Goal: Information Seeking & Learning: Learn about a topic

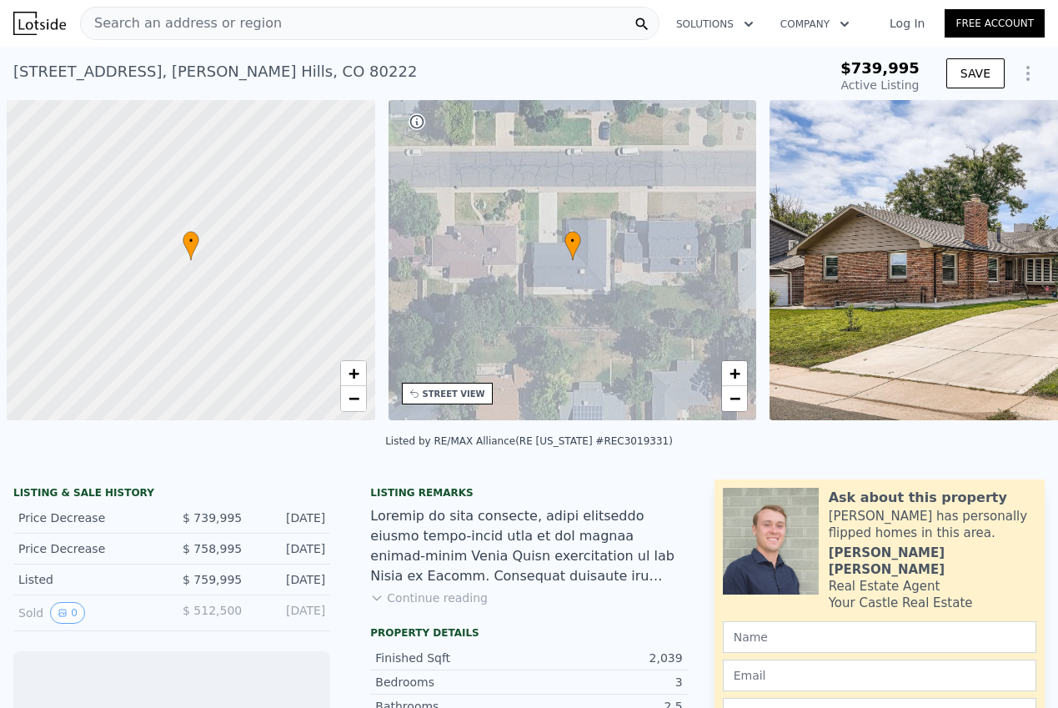
scroll to position [0, 7]
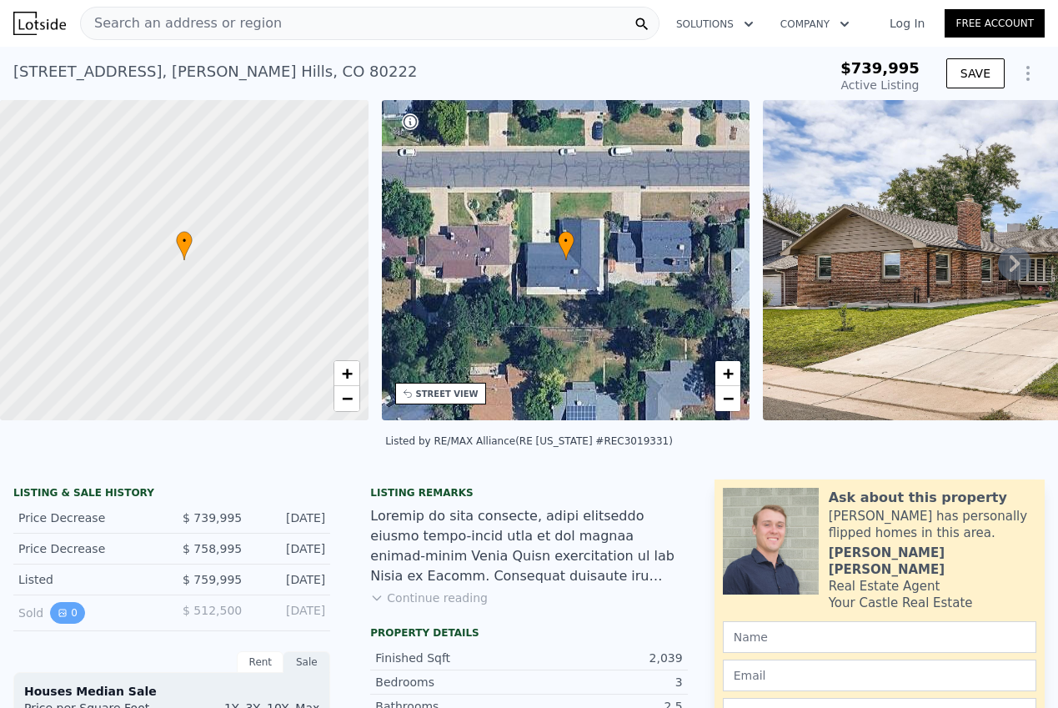
click at [68, 616] on button "0" at bounding box center [67, 613] width 35 height 22
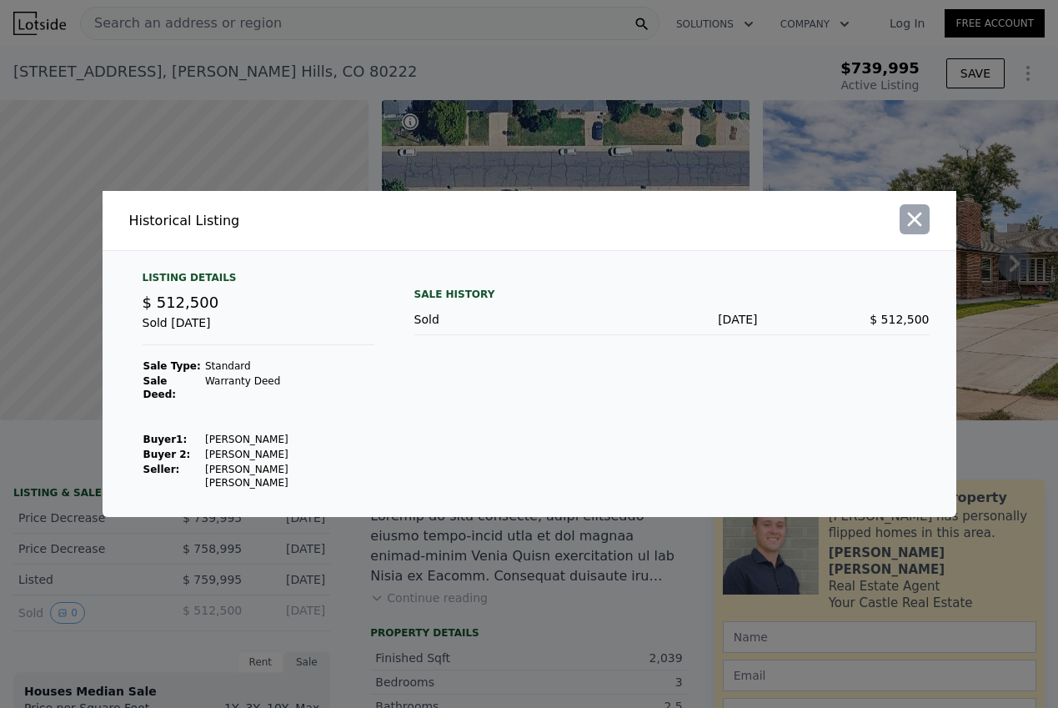
click at [902, 230] on button "button" at bounding box center [915, 219] width 30 height 30
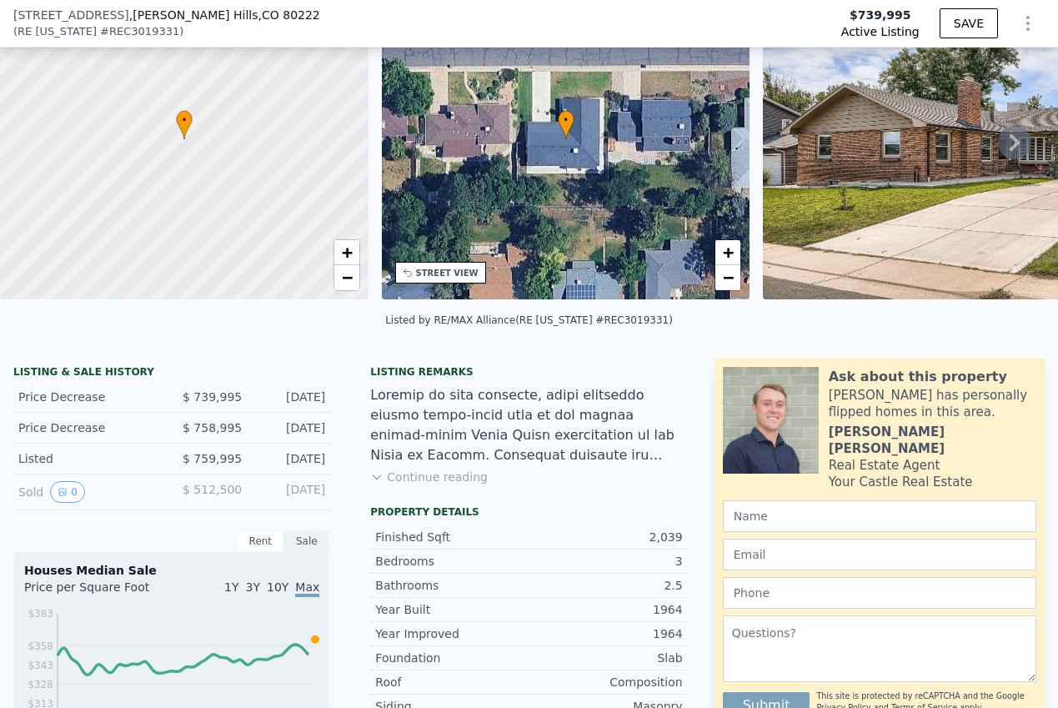
scroll to position [116, 0]
click at [398, 475] on button "Continue reading" at bounding box center [429, 476] width 118 height 17
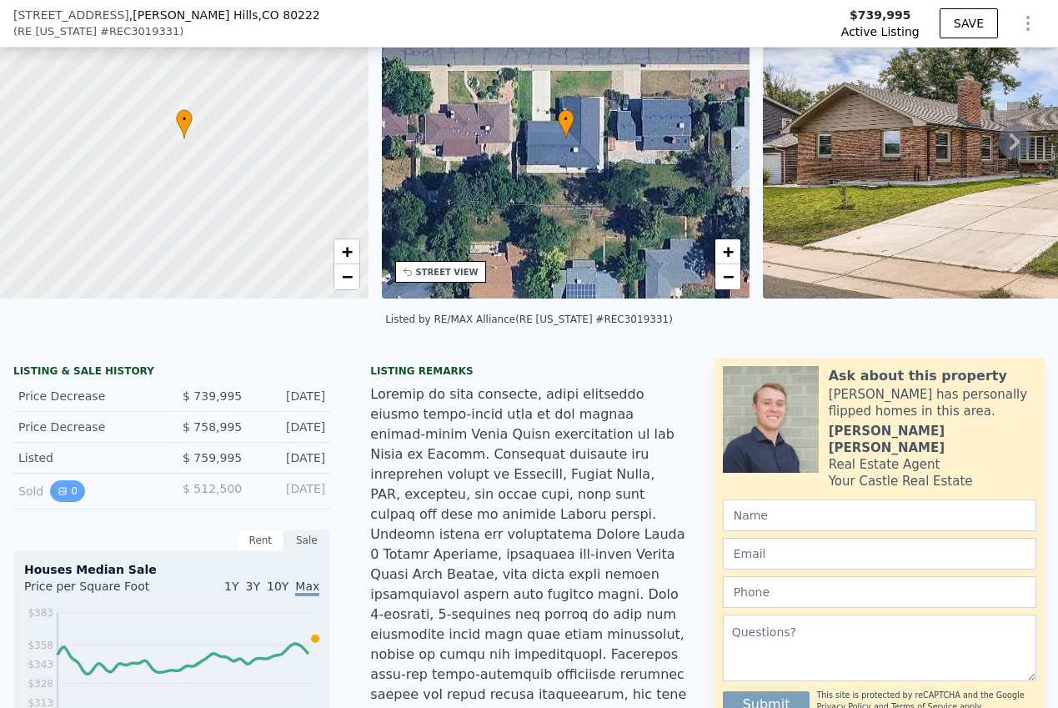
click at [64, 492] on icon "View historical data" at bounding box center [63, 491] width 10 height 10
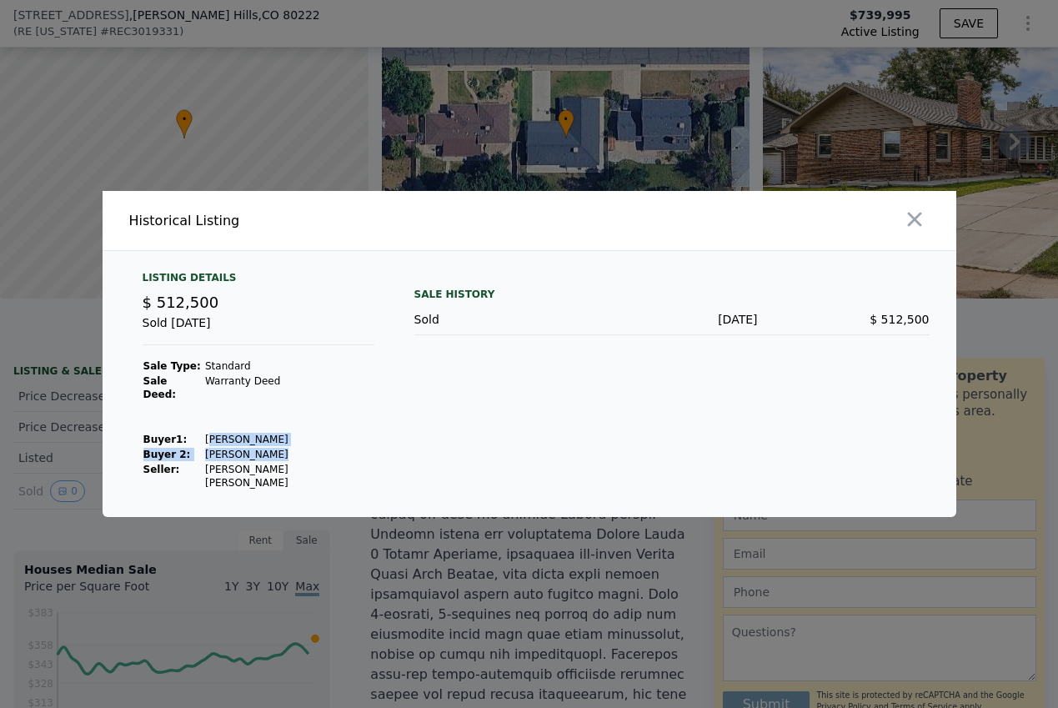
drag, startPoint x: 203, startPoint y: 439, endPoint x: 280, endPoint y: 454, distance: 79.0
click at [280, 454] on tbody "Sale Type: Standard Sale Deed: Warranty Deed Buyer 1 : [PERSON_NAME] 2: [PERSON…" at bounding box center [259, 425] width 232 height 132
click at [272, 448] on td "[PERSON_NAME]" at bounding box center [289, 454] width 170 height 15
drag, startPoint x: 263, startPoint y: 450, endPoint x: 202, endPoint y: 437, distance: 62.2
click at [202, 437] on tbody "Sale Type: Standard Sale Deed: Warranty Deed Buyer 1 : [PERSON_NAME] 2: [PERSON…" at bounding box center [259, 425] width 232 height 132
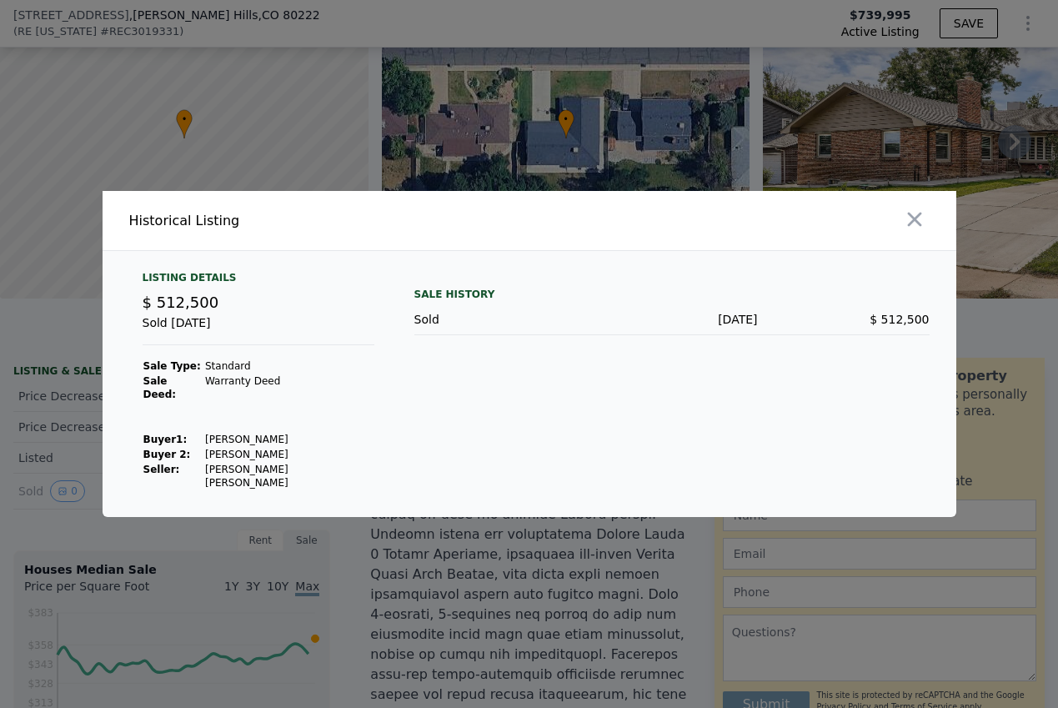
click at [204, 437] on td "[PERSON_NAME]" at bounding box center [289, 439] width 170 height 15
drag, startPoint x: 199, startPoint y: 438, endPoint x: 273, endPoint y: 455, distance: 75.3
click at [273, 455] on tbody "Sale Type: Standard Sale Deed: Warranty Deed Buyer 1 : [PERSON_NAME] 2: [PERSON…" at bounding box center [259, 425] width 232 height 132
copy tbody "[PERSON_NAME] 2: [PERSON_NAME]"
click at [915, 227] on icon "button" at bounding box center [914, 220] width 14 height 14
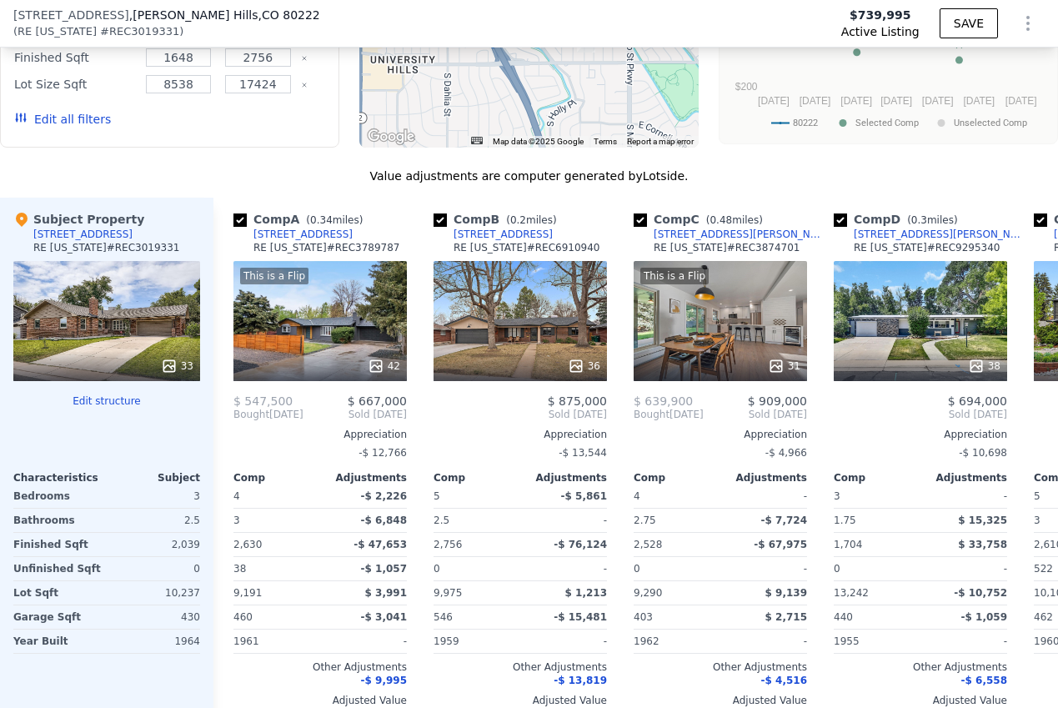
scroll to position [2324, 0]
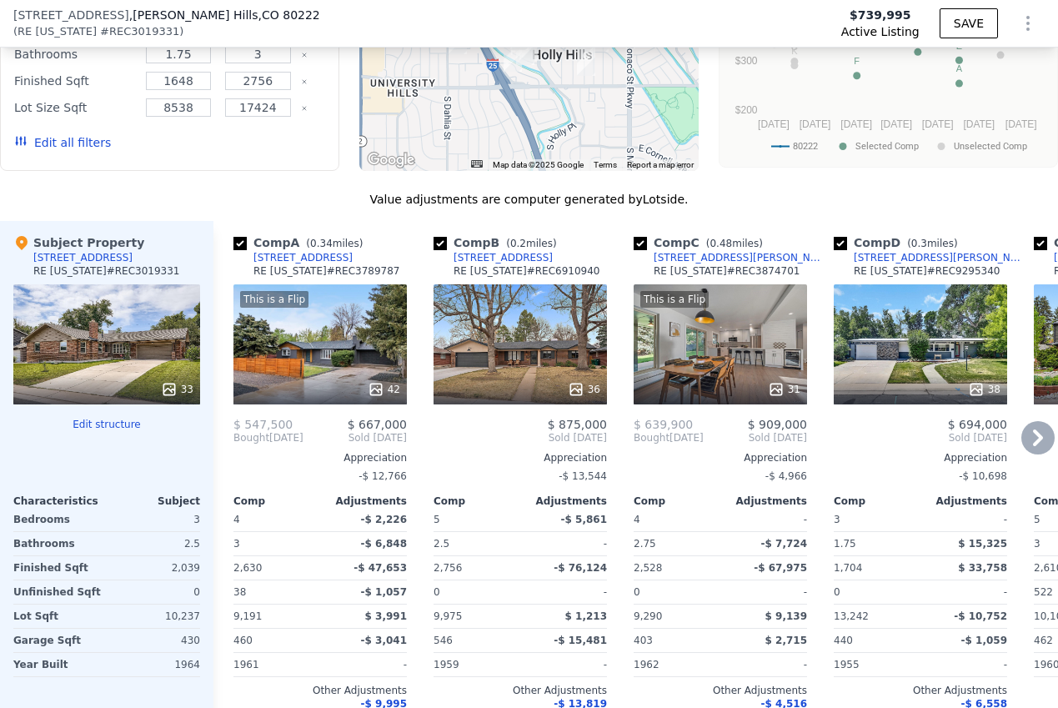
click at [710, 284] on div "This is a Flip 31" at bounding box center [720, 344] width 173 height 120
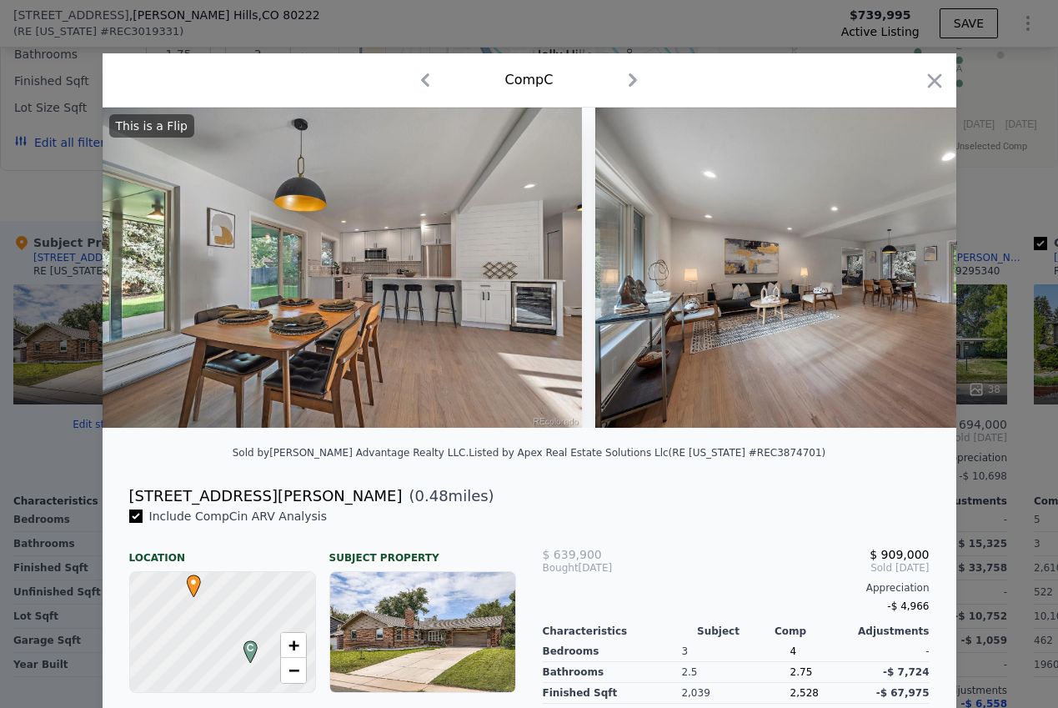
click at [635, 80] on icon "button" at bounding box center [634, 79] width 8 height 13
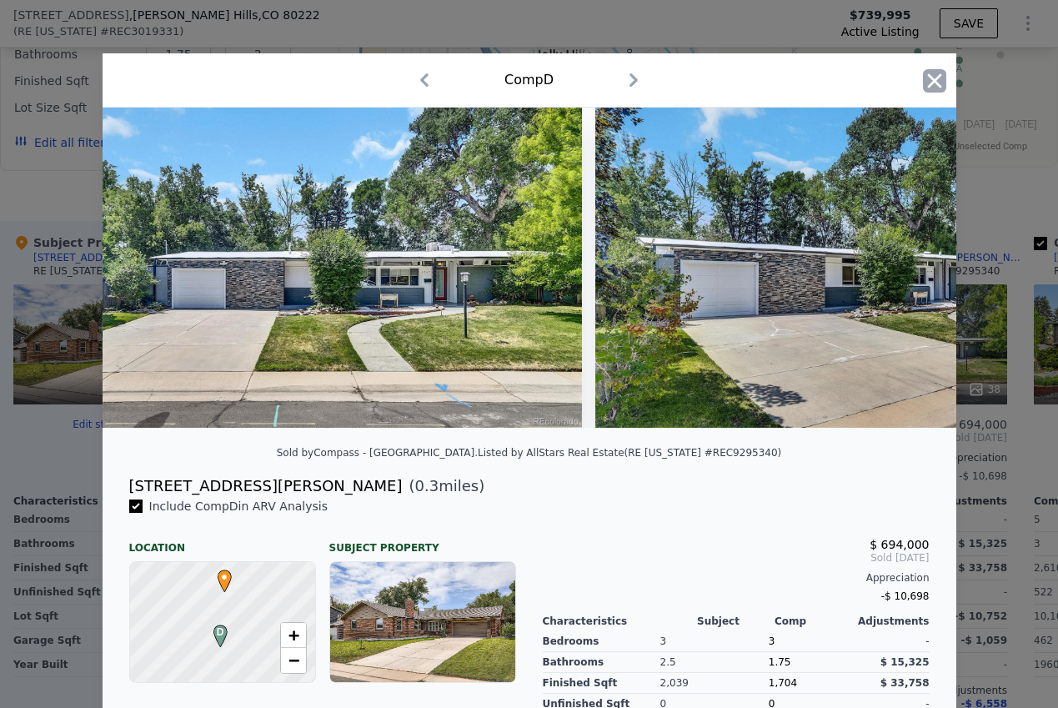
click at [925, 82] on icon "button" at bounding box center [934, 80] width 23 height 23
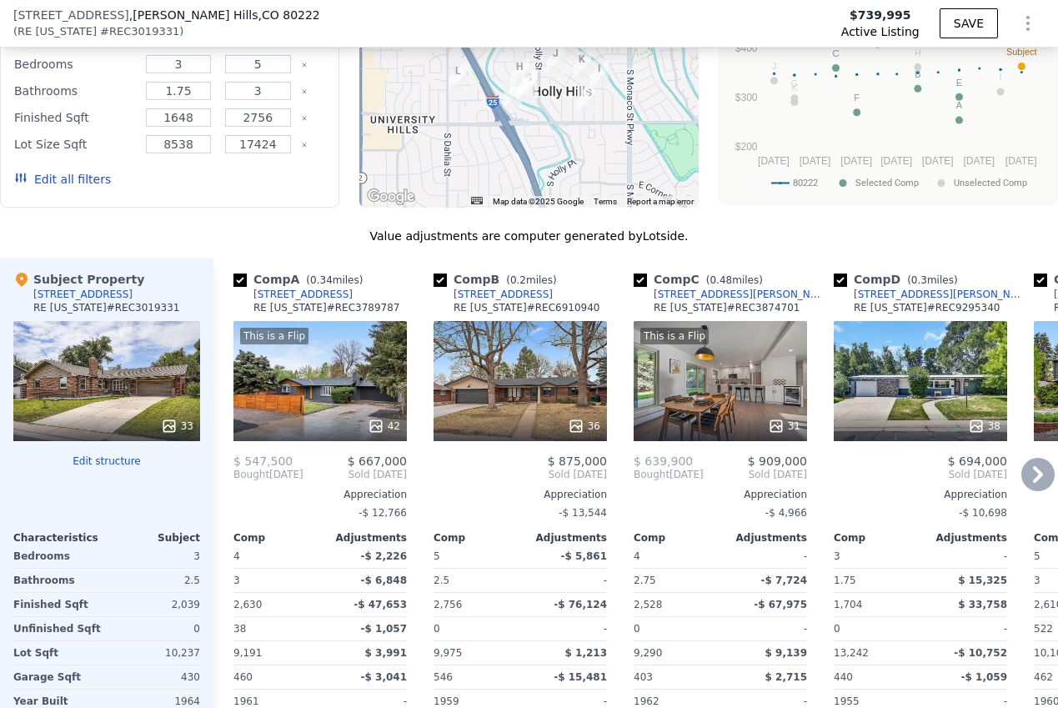
scroll to position [2290, 0]
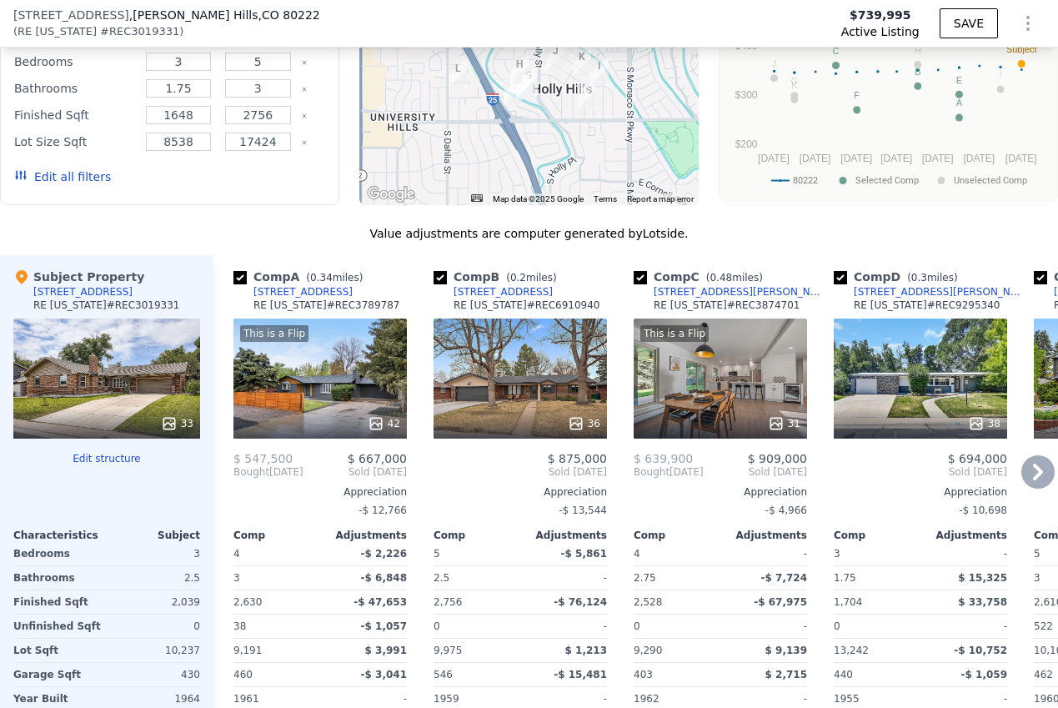
click at [1030, 455] on icon at bounding box center [1038, 471] width 33 height 33
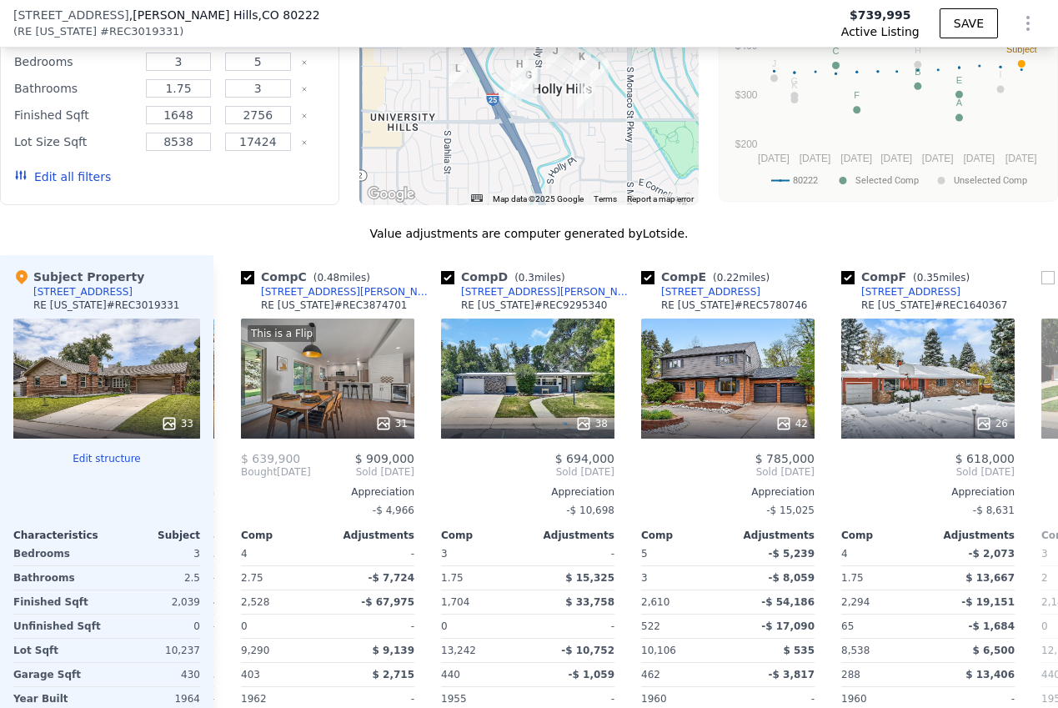
scroll to position [0, 400]
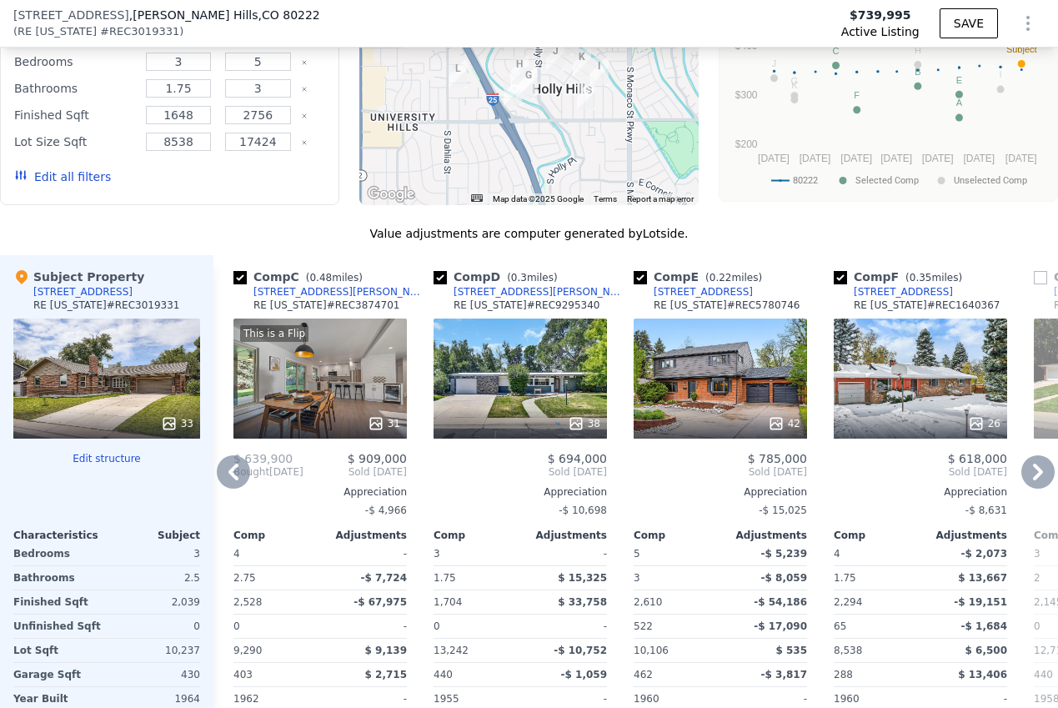
click at [1048, 455] on icon at bounding box center [1038, 471] width 33 height 33
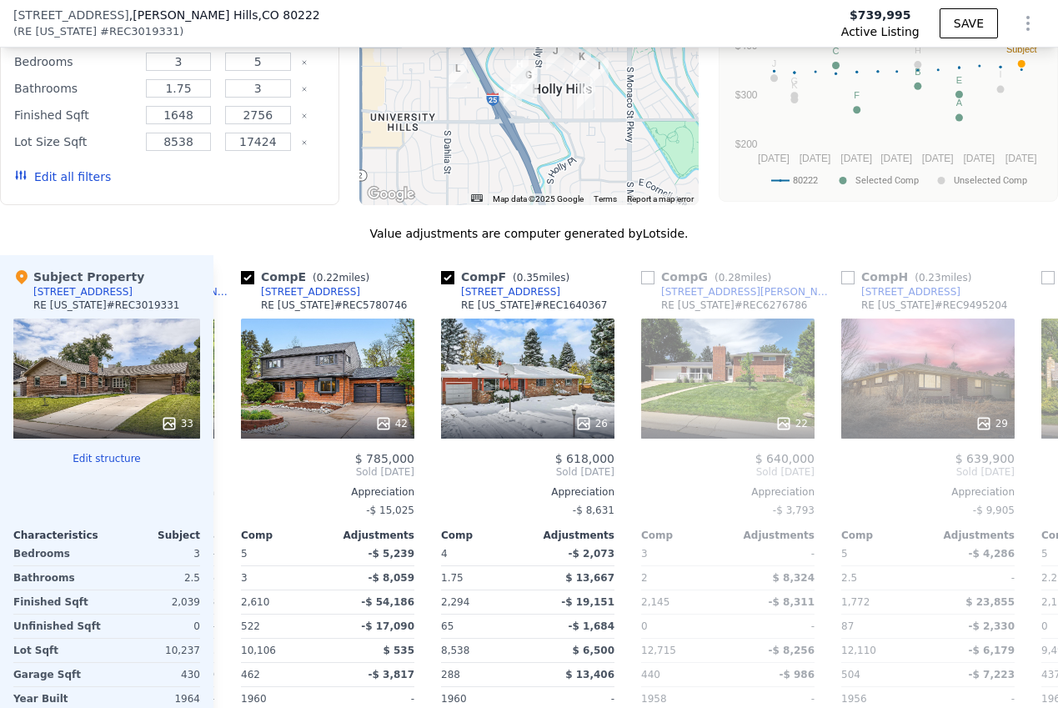
scroll to position [0, 801]
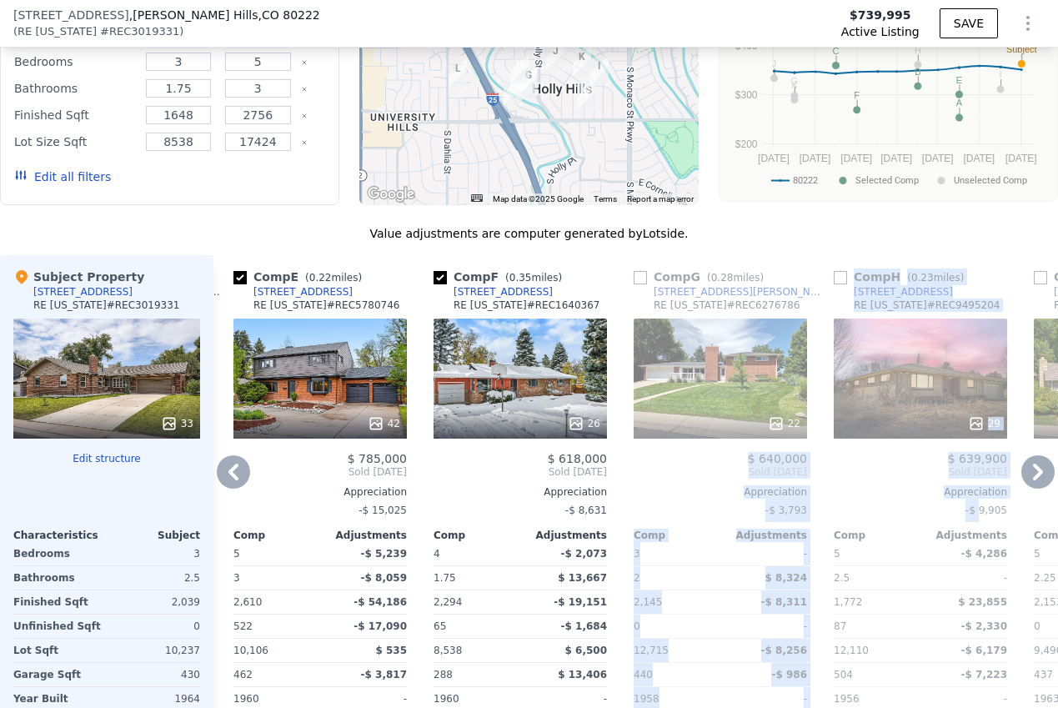
drag, startPoint x: 744, startPoint y: 277, endPoint x: 982, endPoint y: 397, distance: 266.3
click at [982, 397] on div "Comp A ( 0.34 miles) [STREET_ADDRESS][US_STATE] # REC3789787 This is a Flip 42 …" at bounding box center [636, 523] width 845 height 536
click at [932, 319] on div "29" at bounding box center [920, 379] width 173 height 120
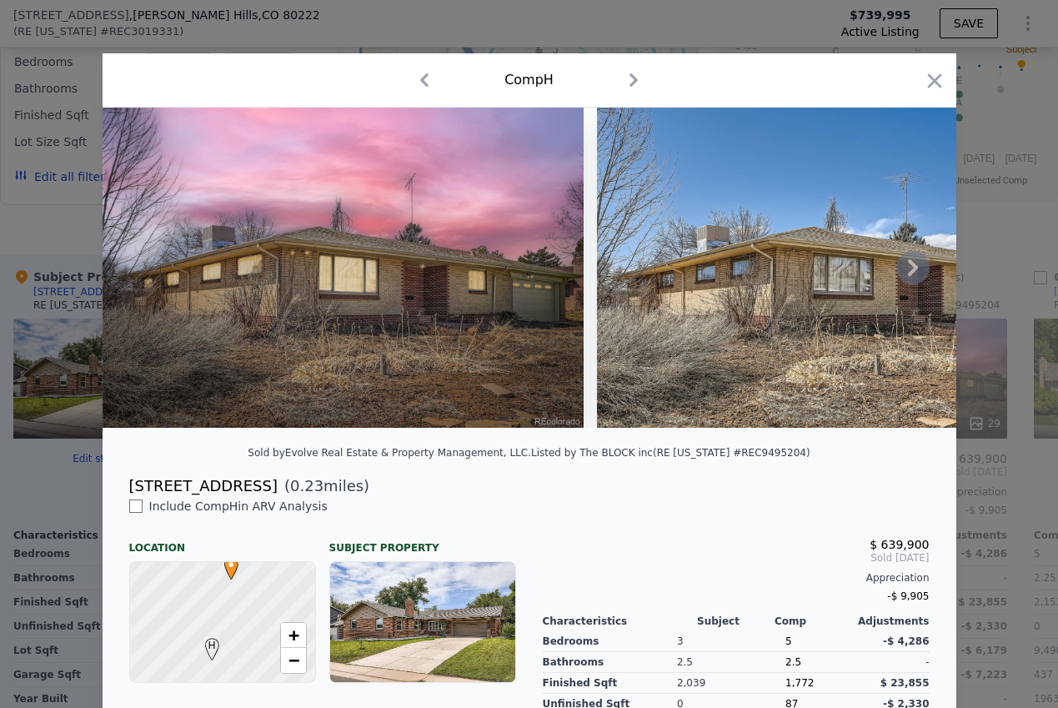
click at [904, 263] on icon at bounding box center [913, 267] width 33 height 33
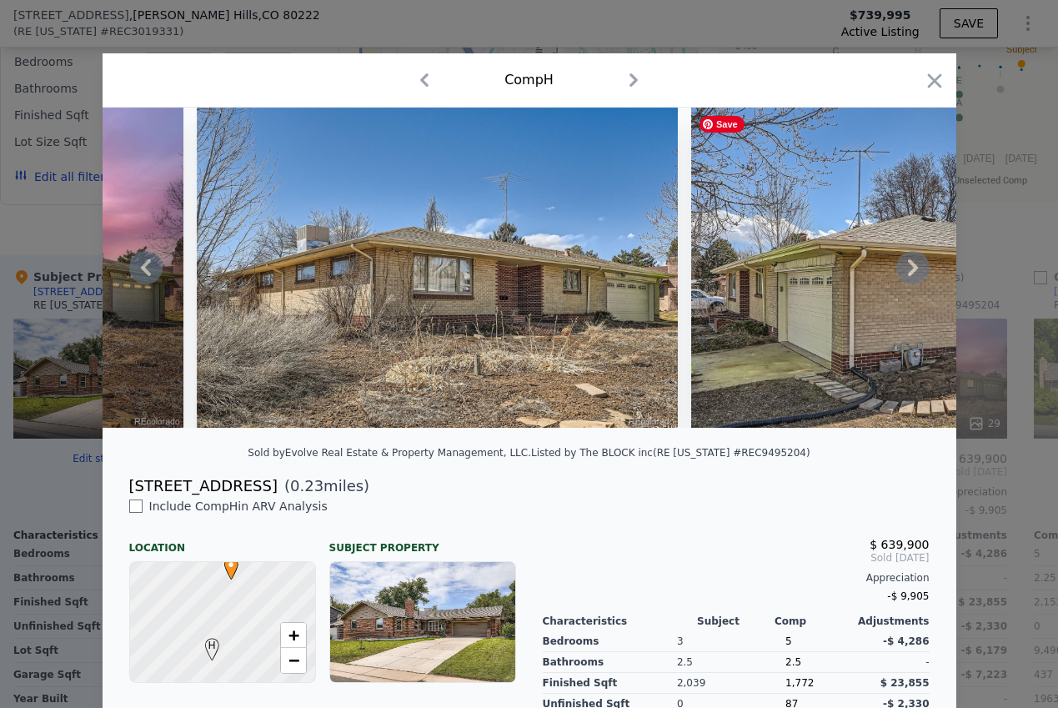
click at [904, 263] on icon at bounding box center [913, 267] width 33 height 33
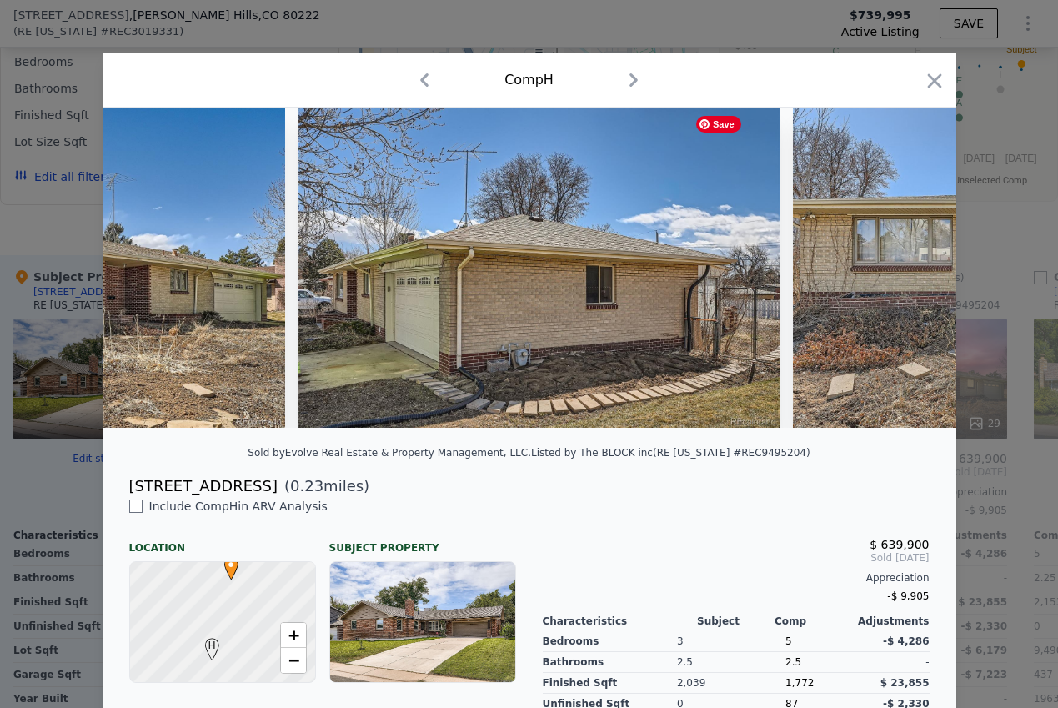
scroll to position [0, 801]
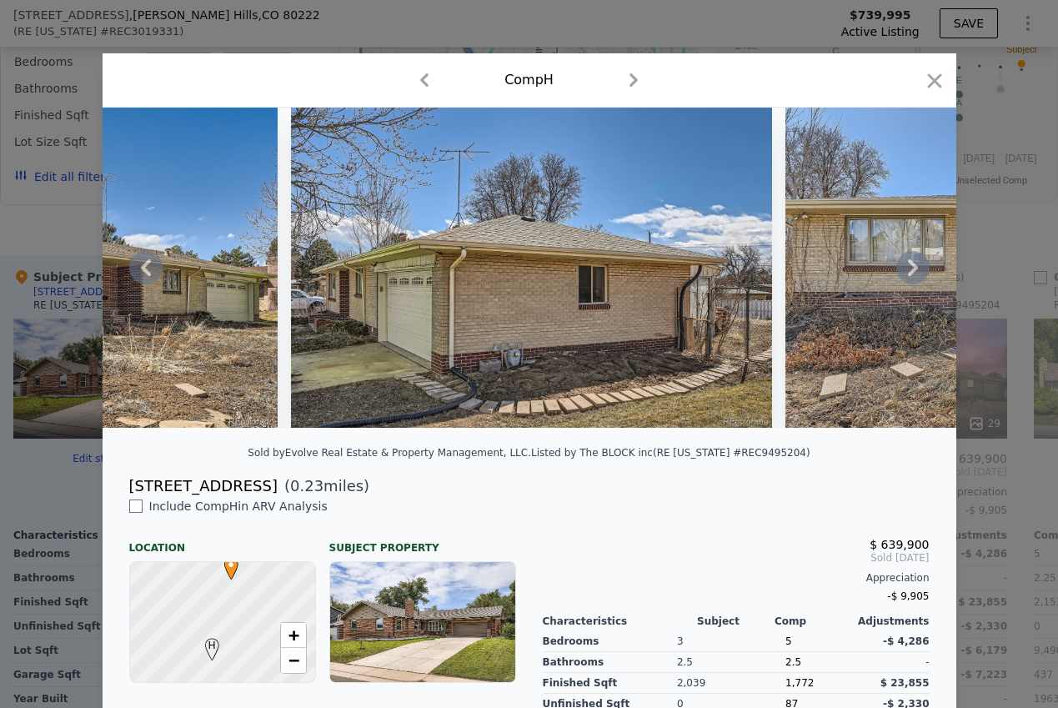
click at [907, 260] on icon at bounding box center [913, 267] width 33 height 33
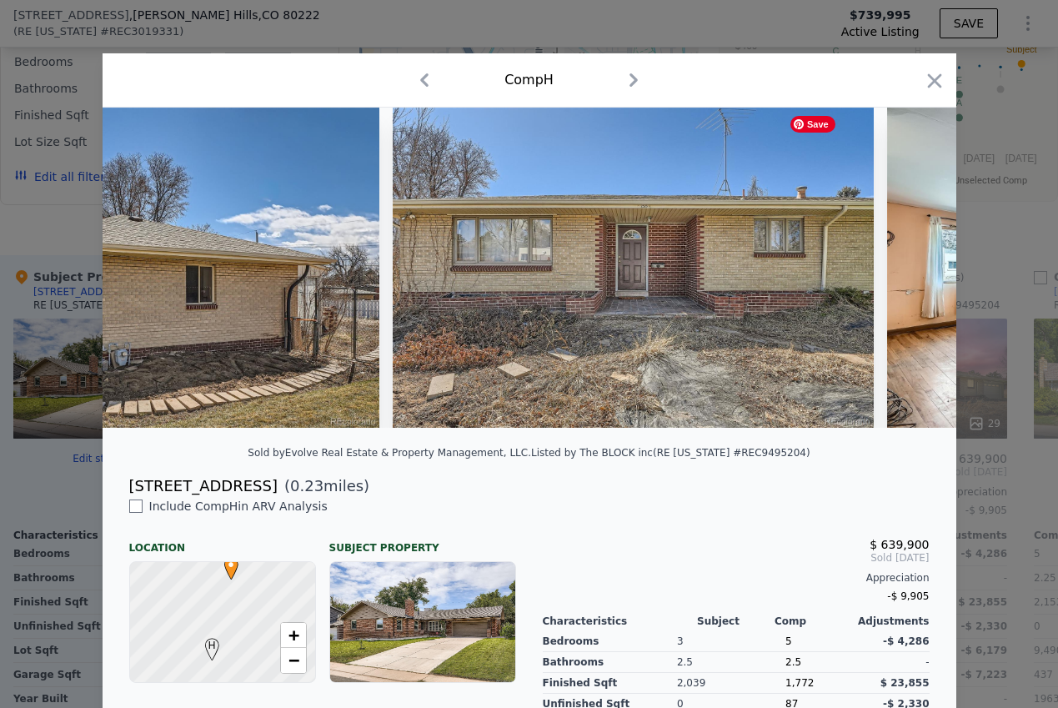
scroll to position [0, 1201]
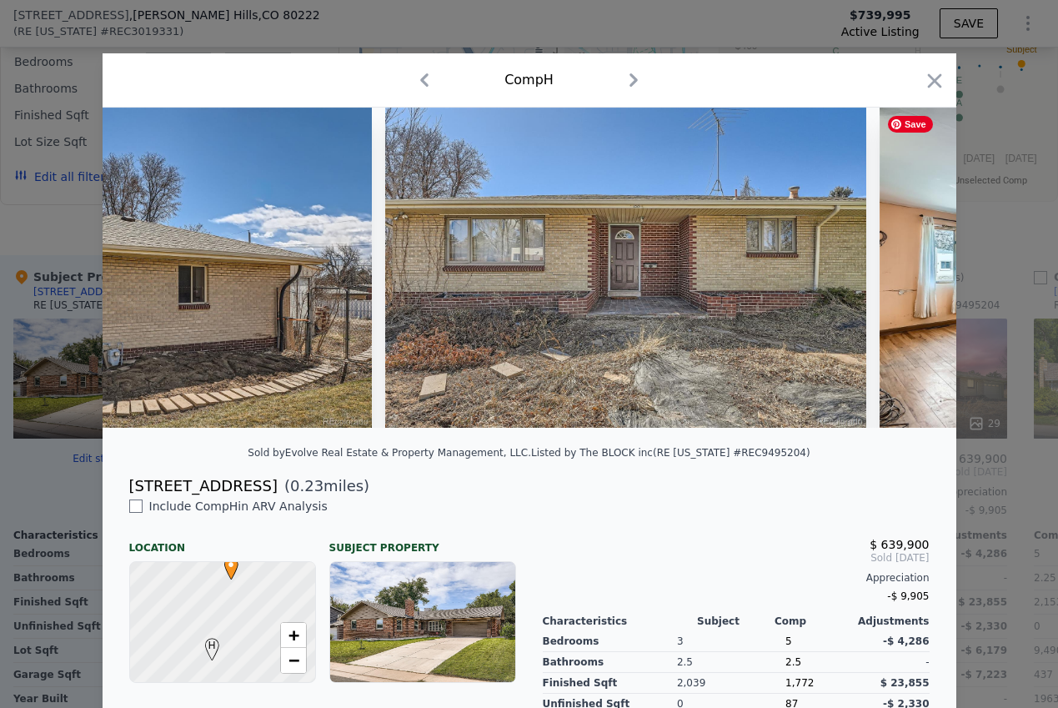
click at [907, 260] on div at bounding box center [530, 268] width 854 height 320
click at [914, 269] on icon at bounding box center [913, 267] width 10 height 17
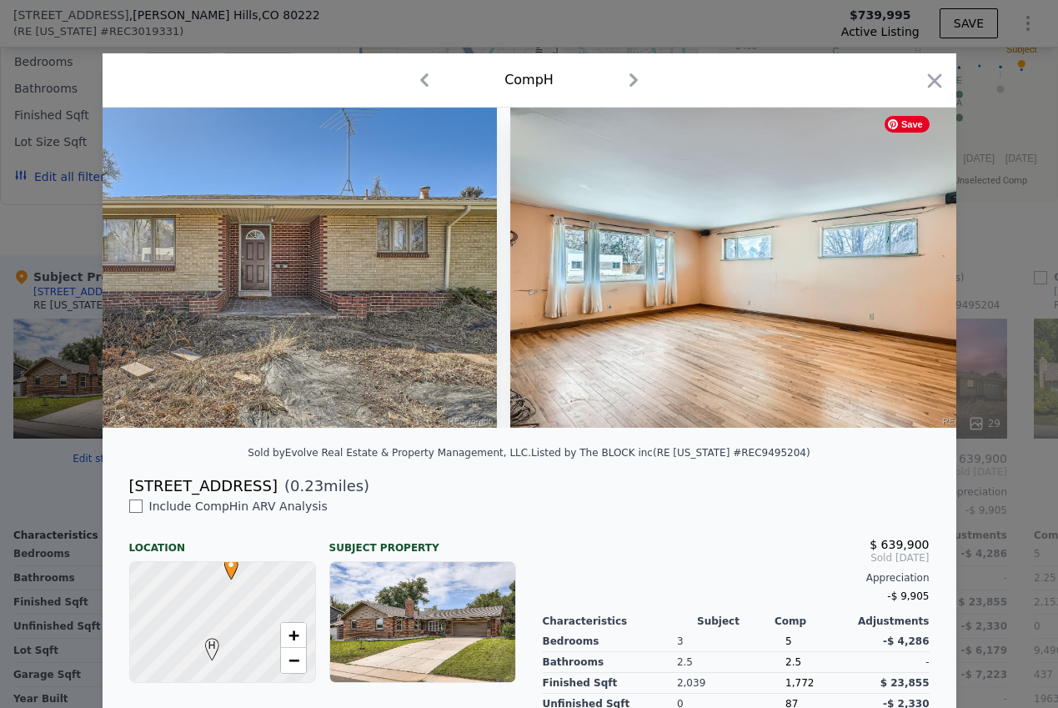
scroll to position [0, 1601]
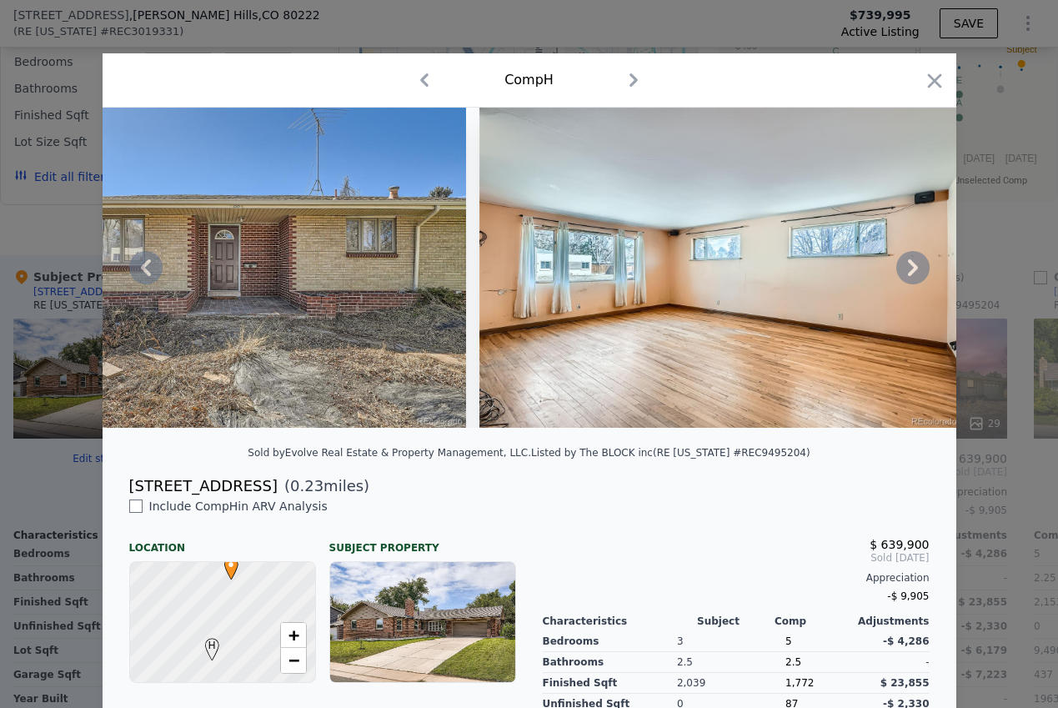
click at [904, 269] on icon at bounding box center [913, 267] width 33 height 33
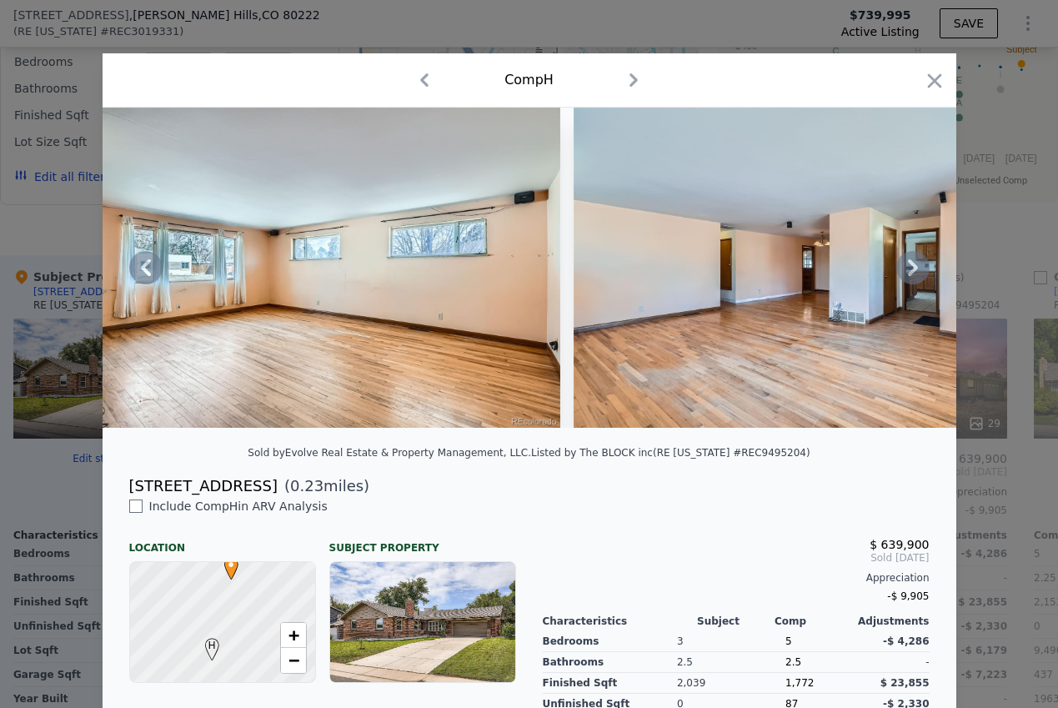
click at [904, 269] on icon at bounding box center [913, 267] width 33 height 33
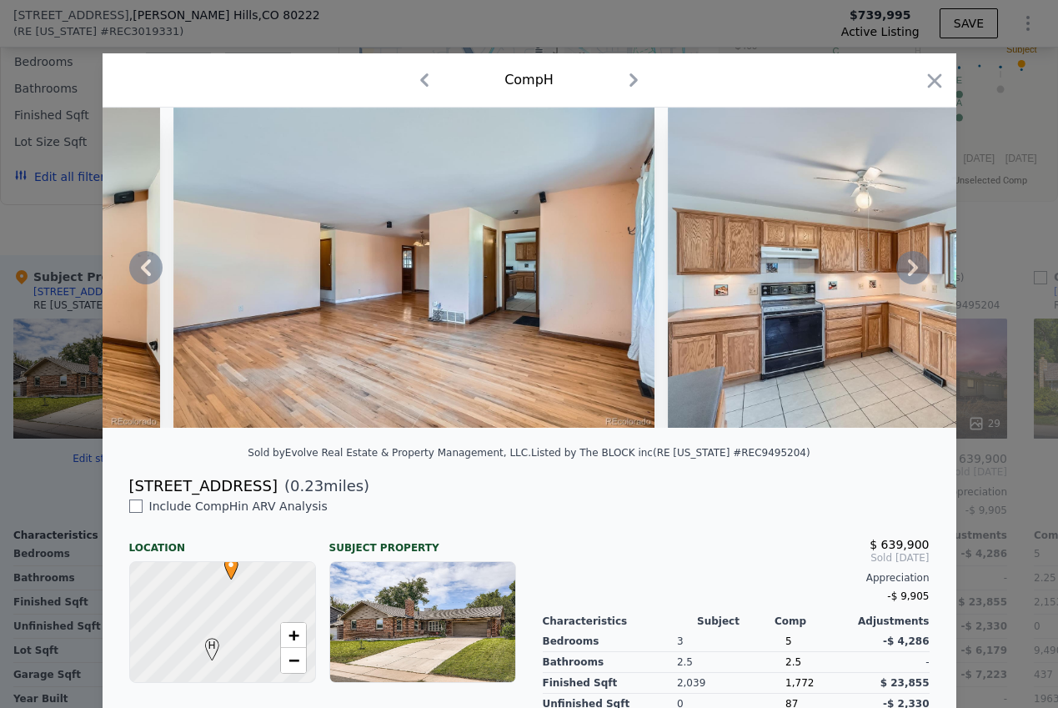
click at [904, 269] on icon at bounding box center [913, 267] width 33 height 33
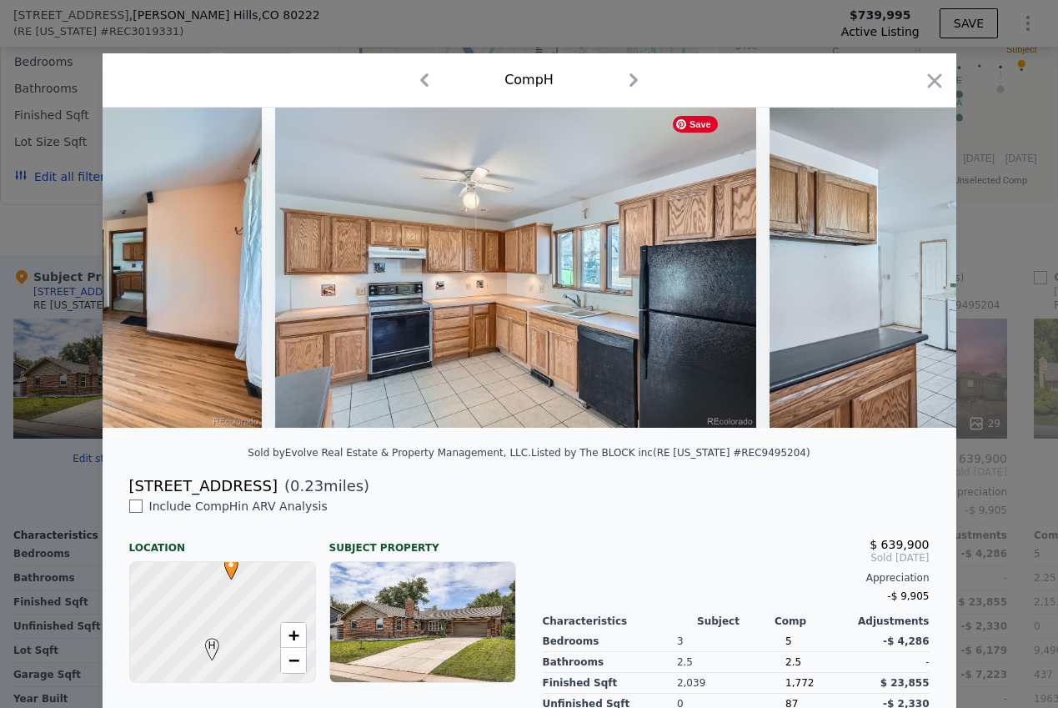
scroll to position [0, 2803]
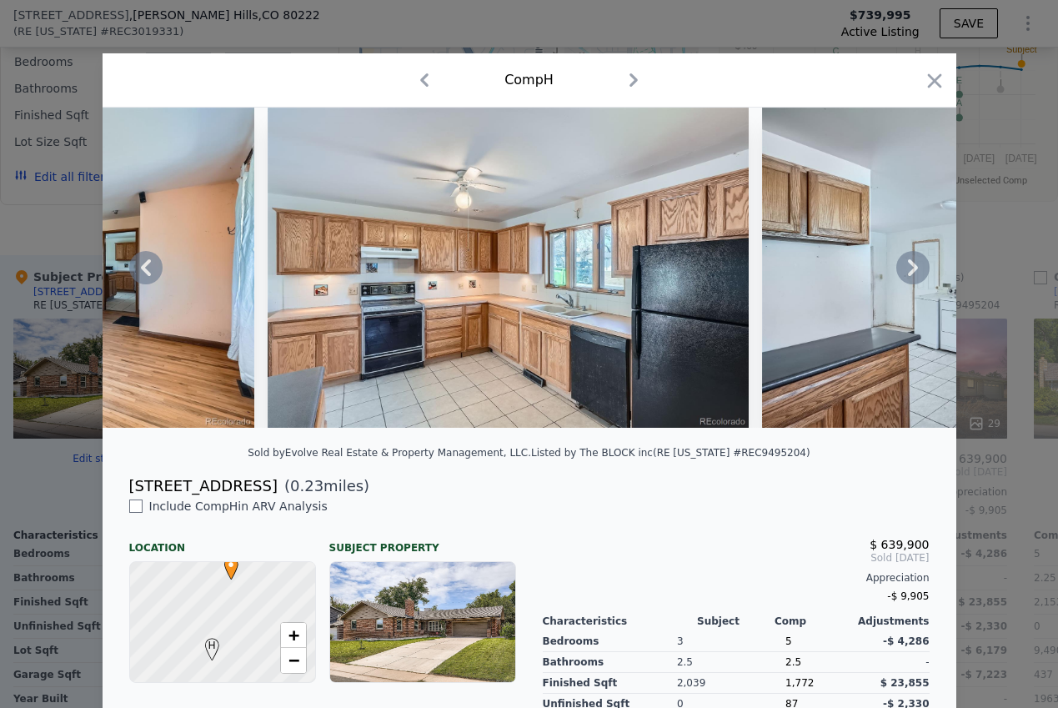
click at [904, 269] on icon at bounding box center [913, 267] width 33 height 33
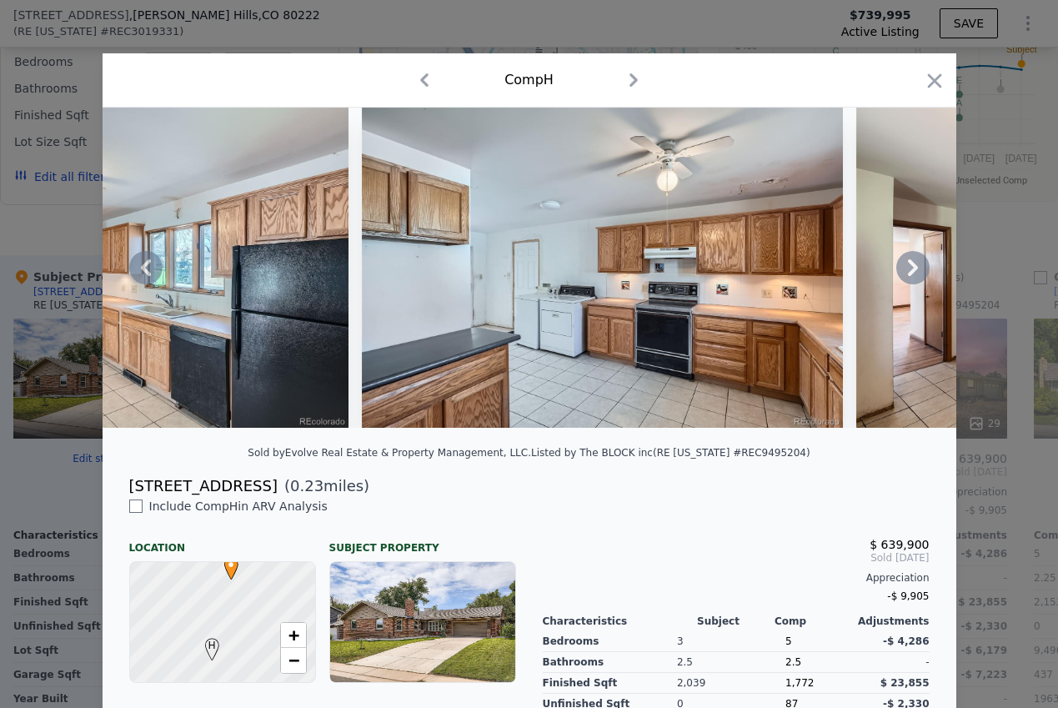
click at [904, 269] on icon at bounding box center [913, 267] width 33 height 33
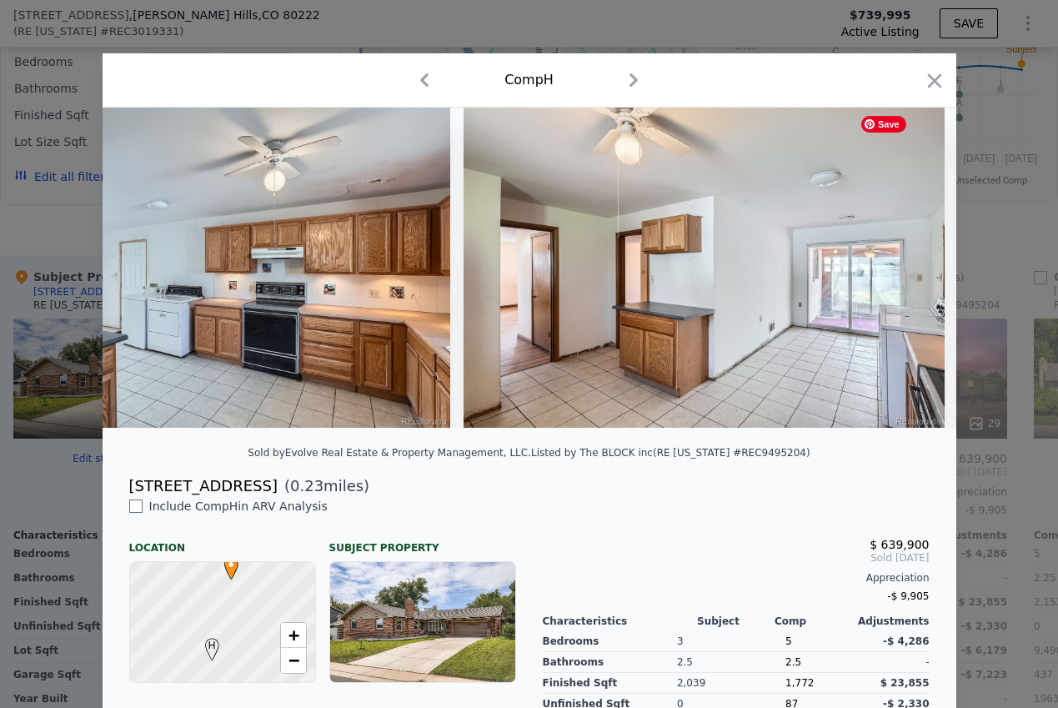
scroll to position [0, 3603]
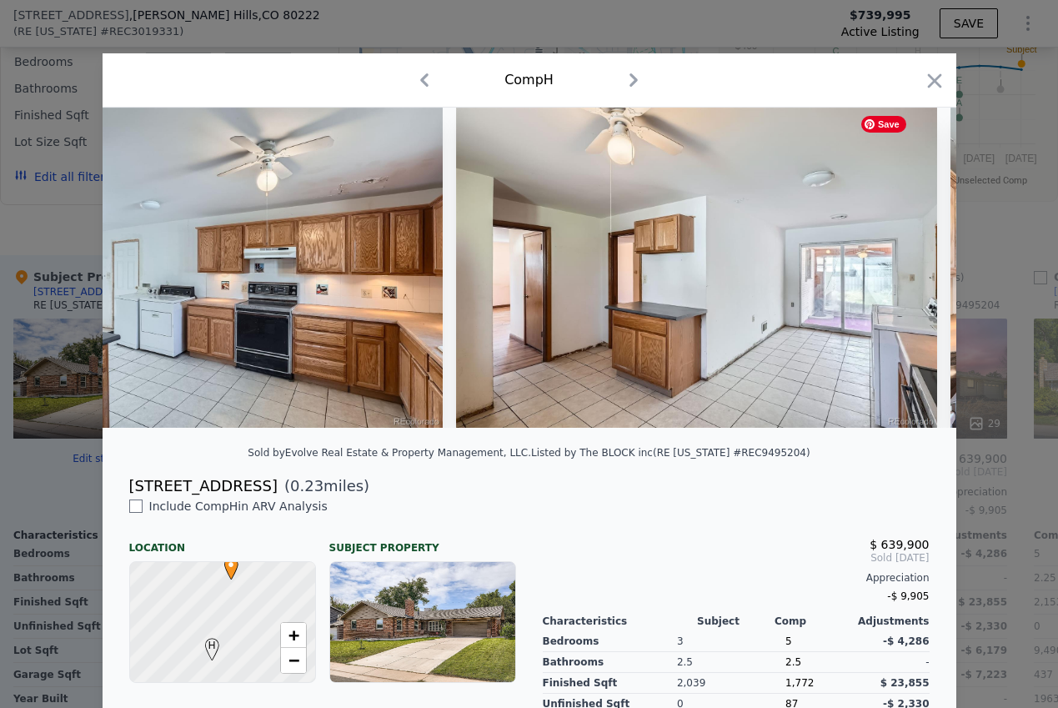
click at [904, 269] on img at bounding box center [696, 268] width 481 height 320
click at [928, 80] on icon "button" at bounding box center [934, 80] width 23 height 23
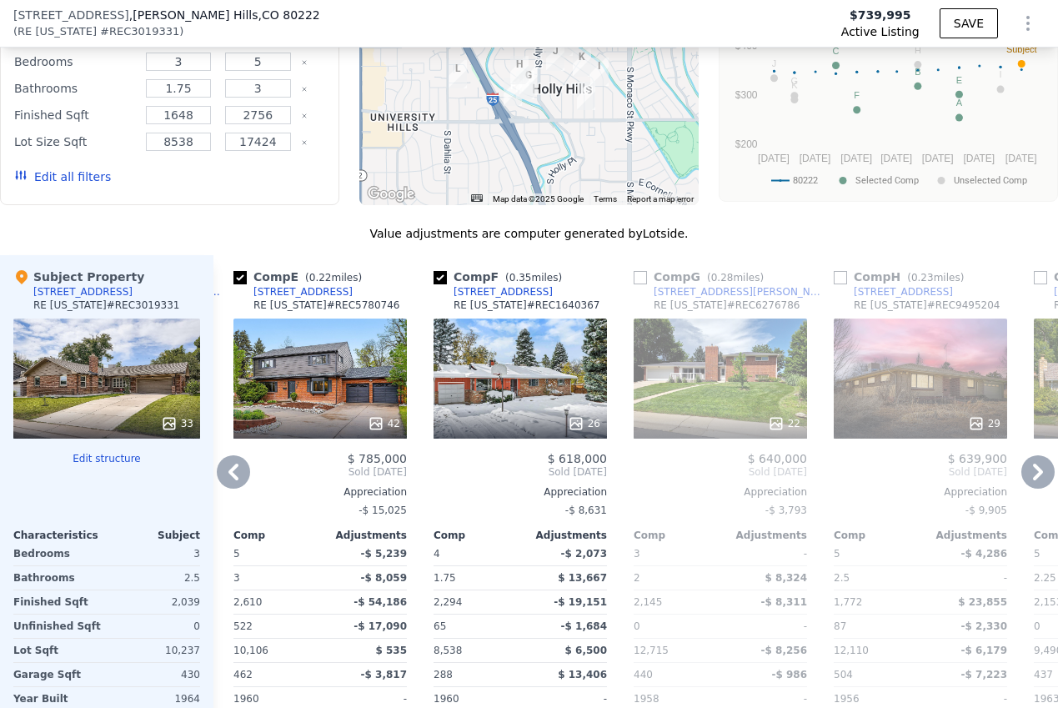
click at [1033, 455] on icon at bounding box center [1038, 471] width 33 height 33
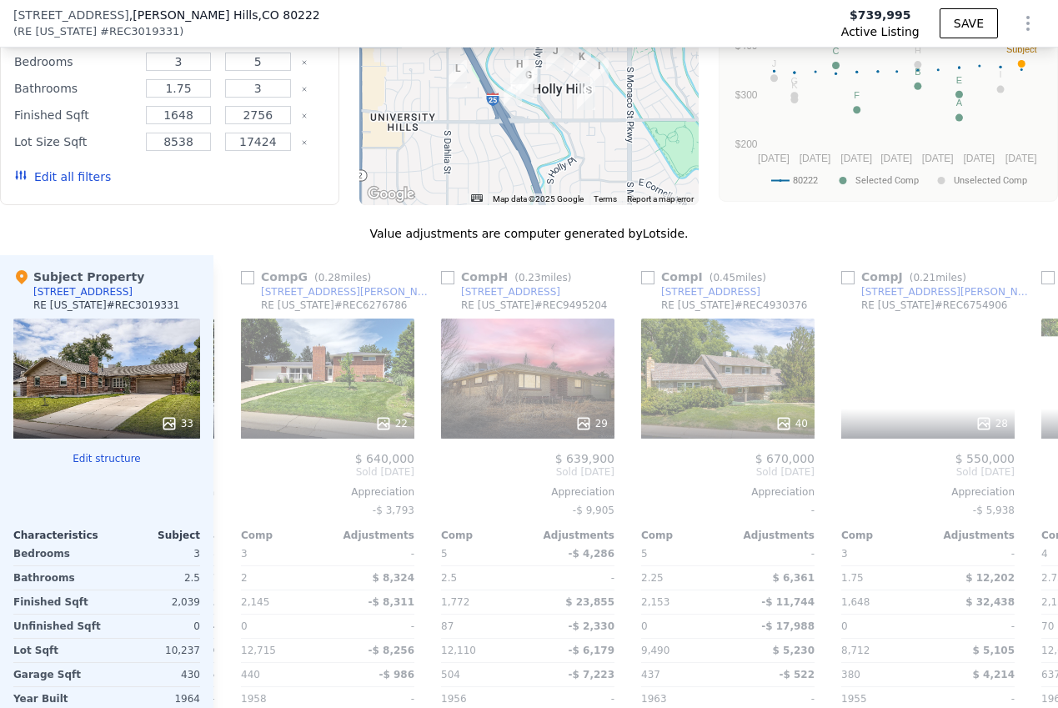
scroll to position [0, 1201]
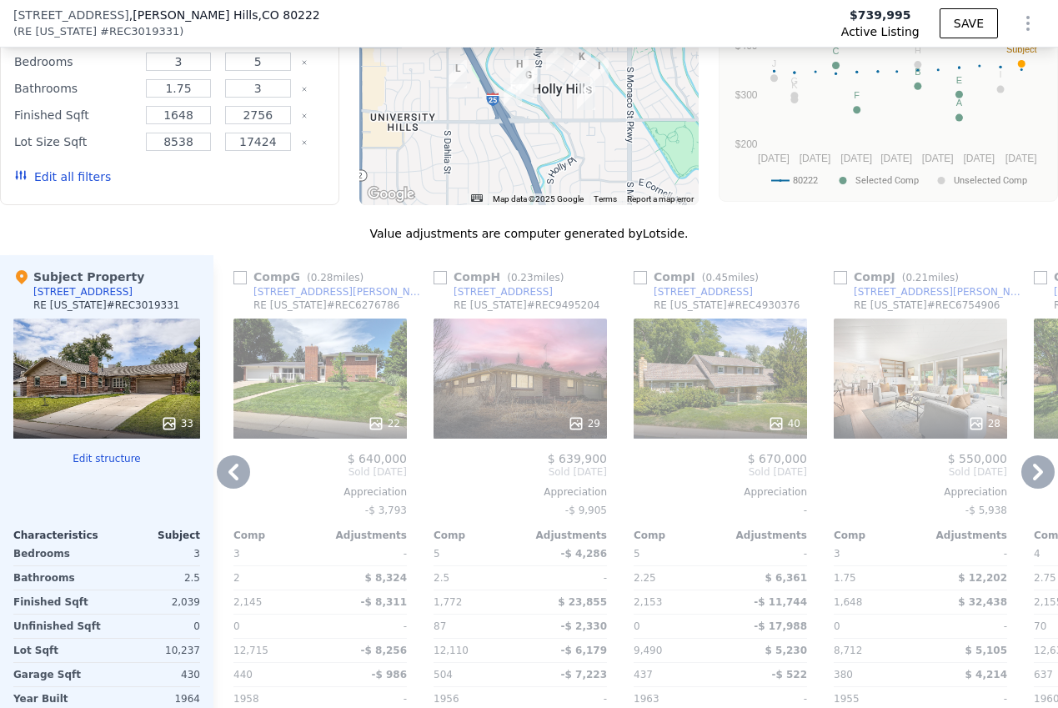
click at [950, 319] on div "28" at bounding box center [920, 379] width 173 height 120
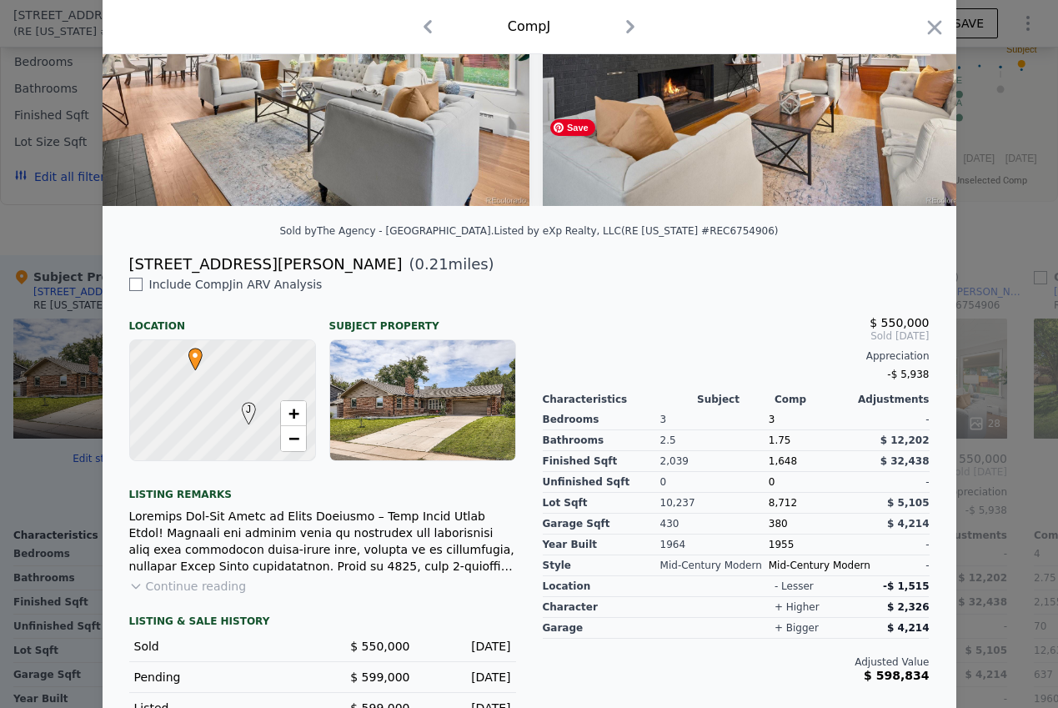
scroll to position [251, 0]
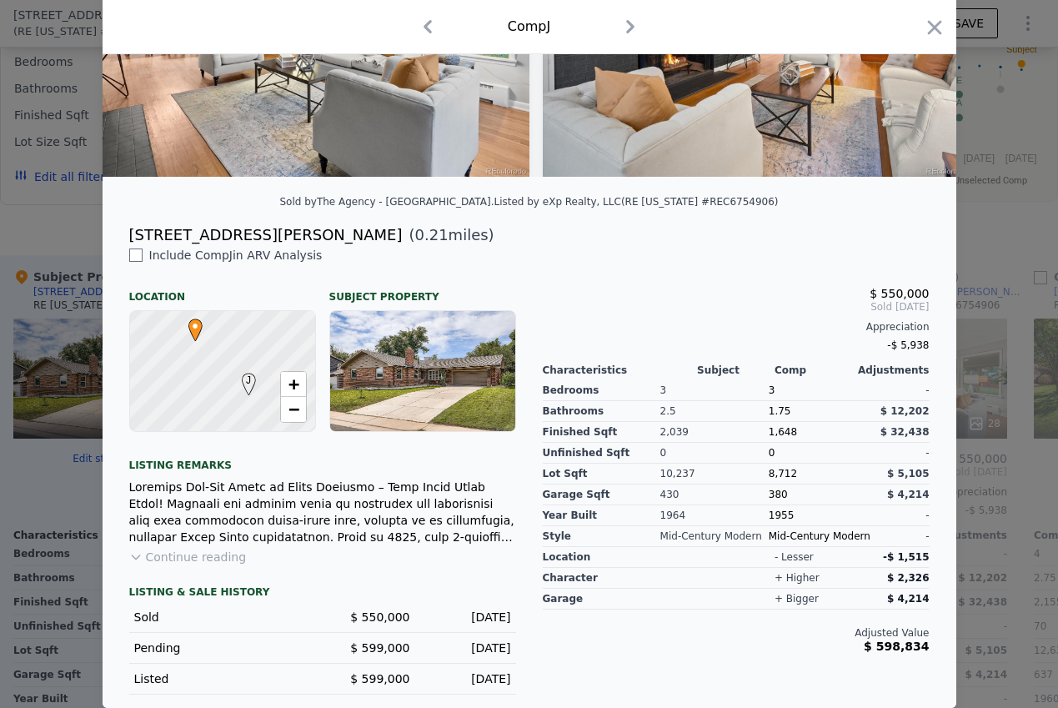
click at [196, 557] on button "Continue reading" at bounding box center [188, 557] width 118 height 17
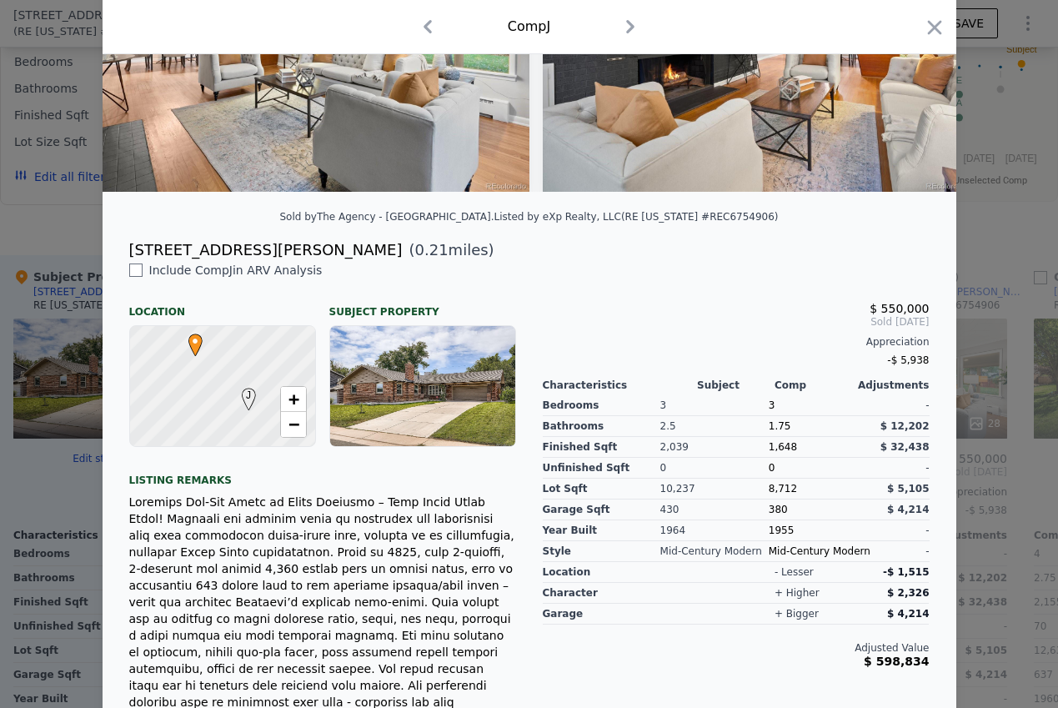
scroll to position [0, 0]
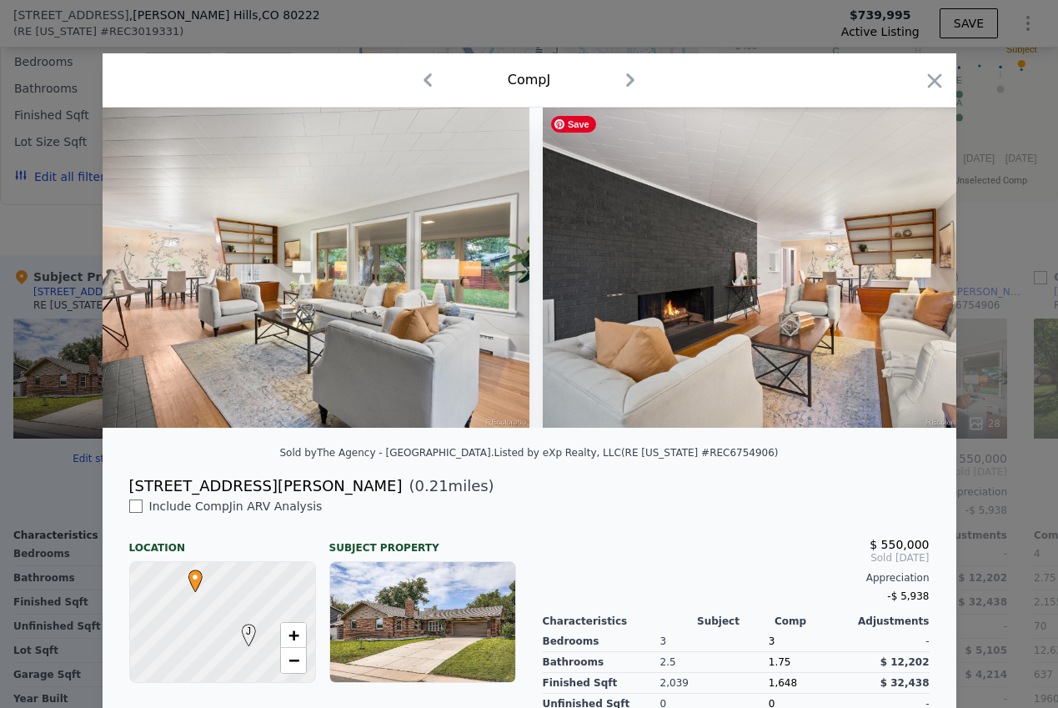
click at [717, 290] on img at bounding box center [756, 268] width 427 height 320
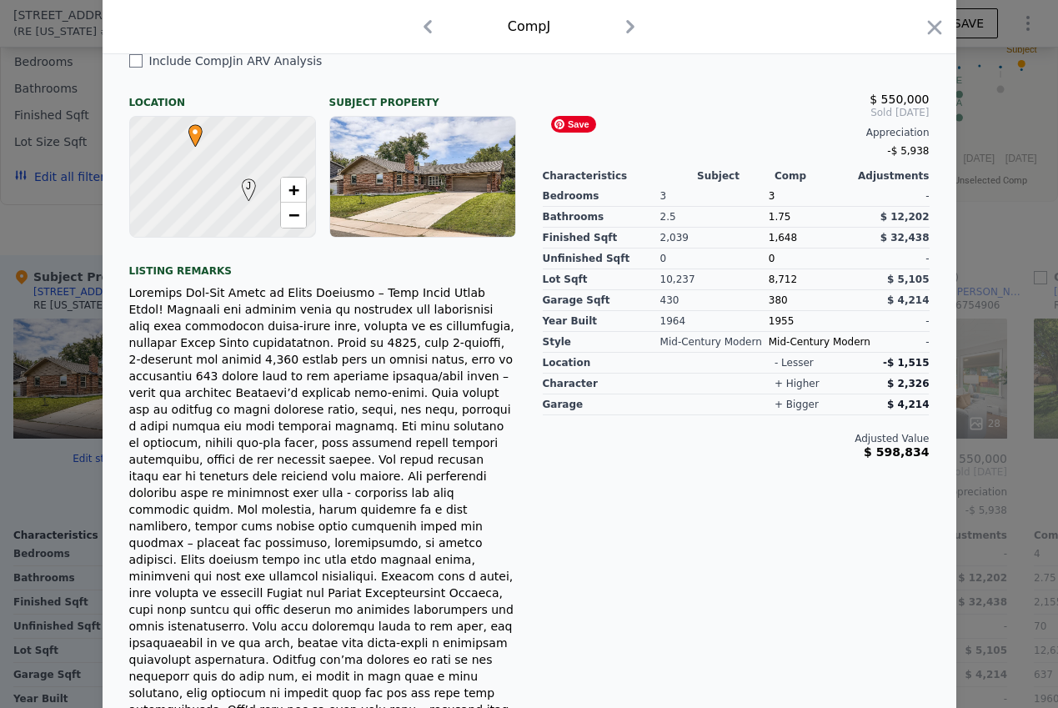
scroll to position [601, 0]
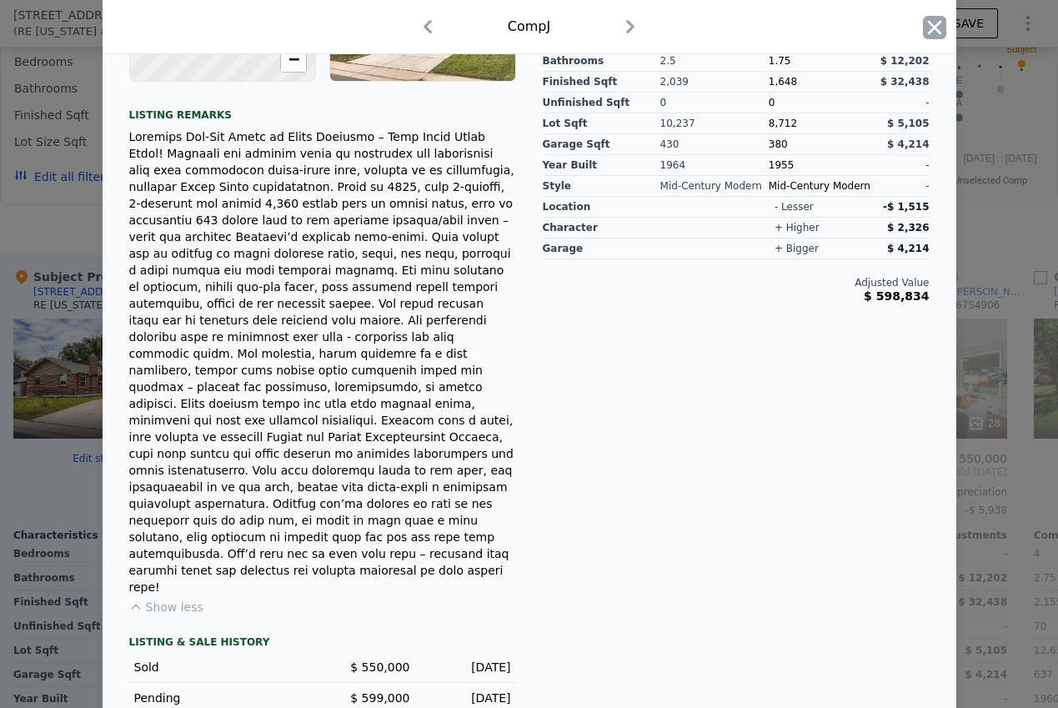
click at [928, 20] on icon "button" at bounding box center [935, 27] width 14 height 14
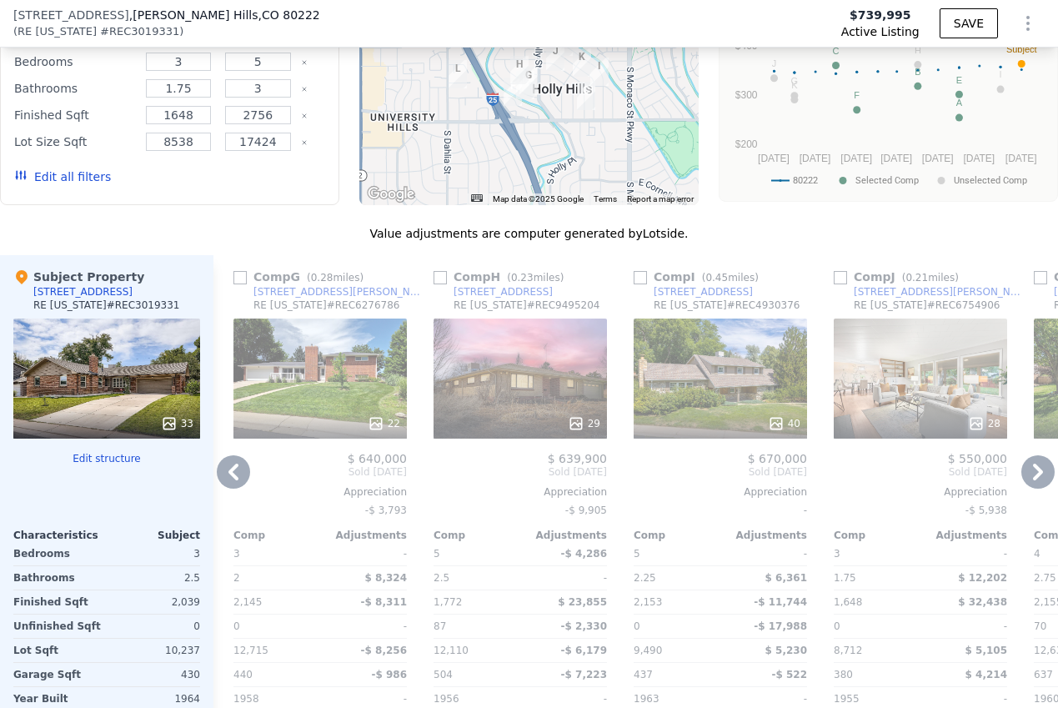
click at [1040, 464] on icon at bounding box center [1038, 472] width 10 height 17
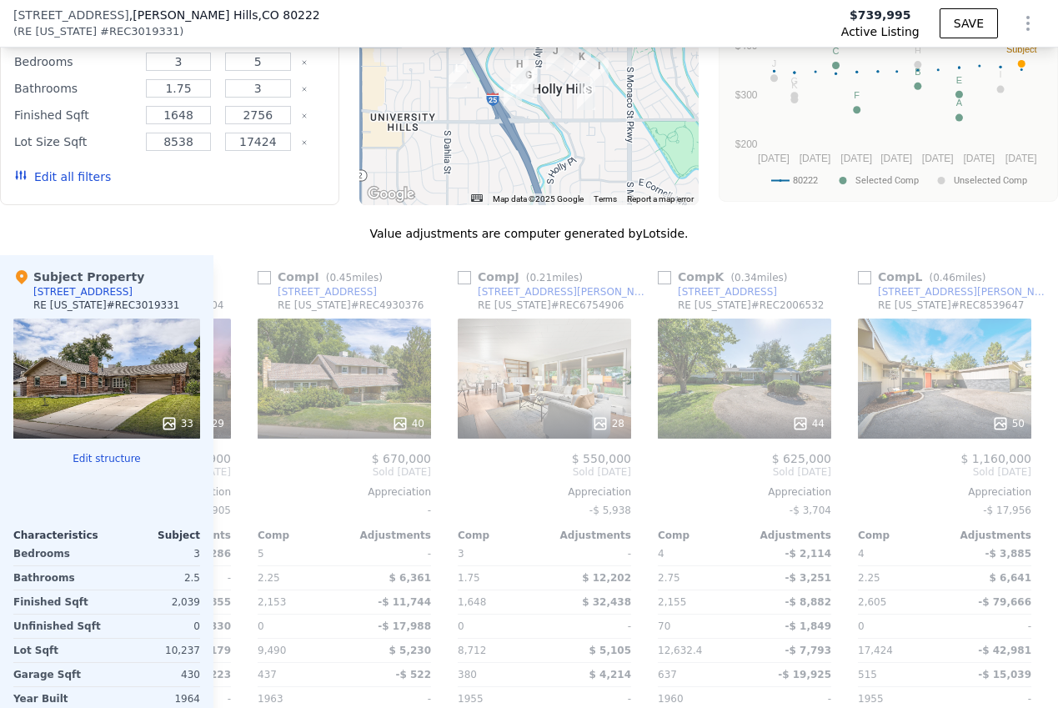
scroll to position [0, 1597]
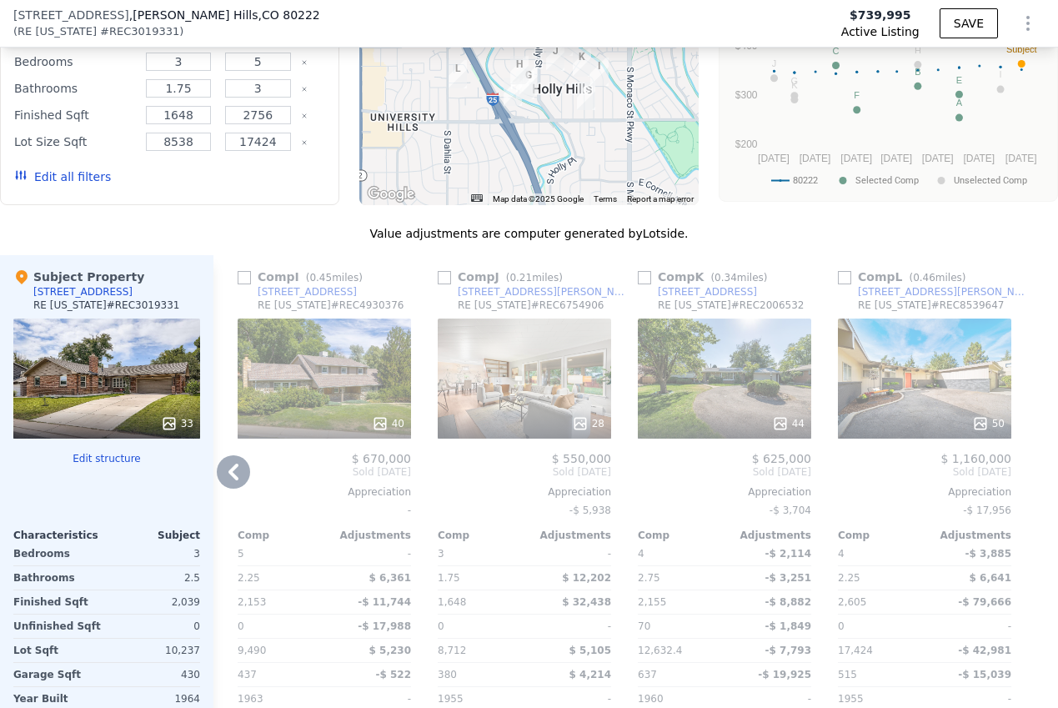
click at [234, 455] on icon at bounding box center [233, 471] width 33 height 33
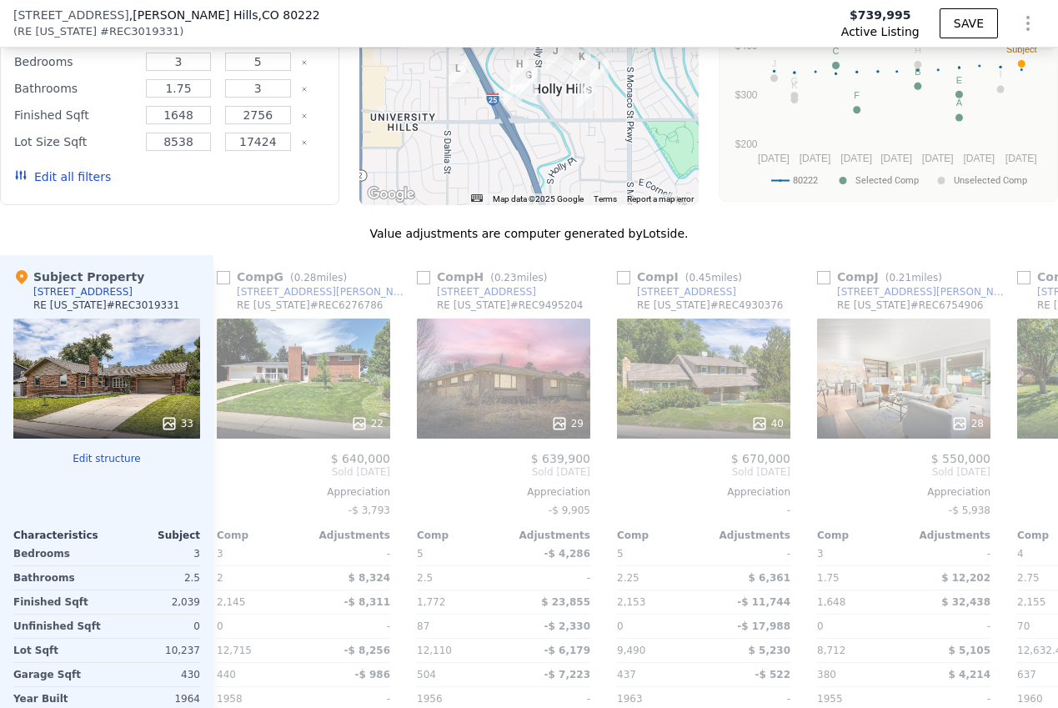
scroll to position [0, 1197]
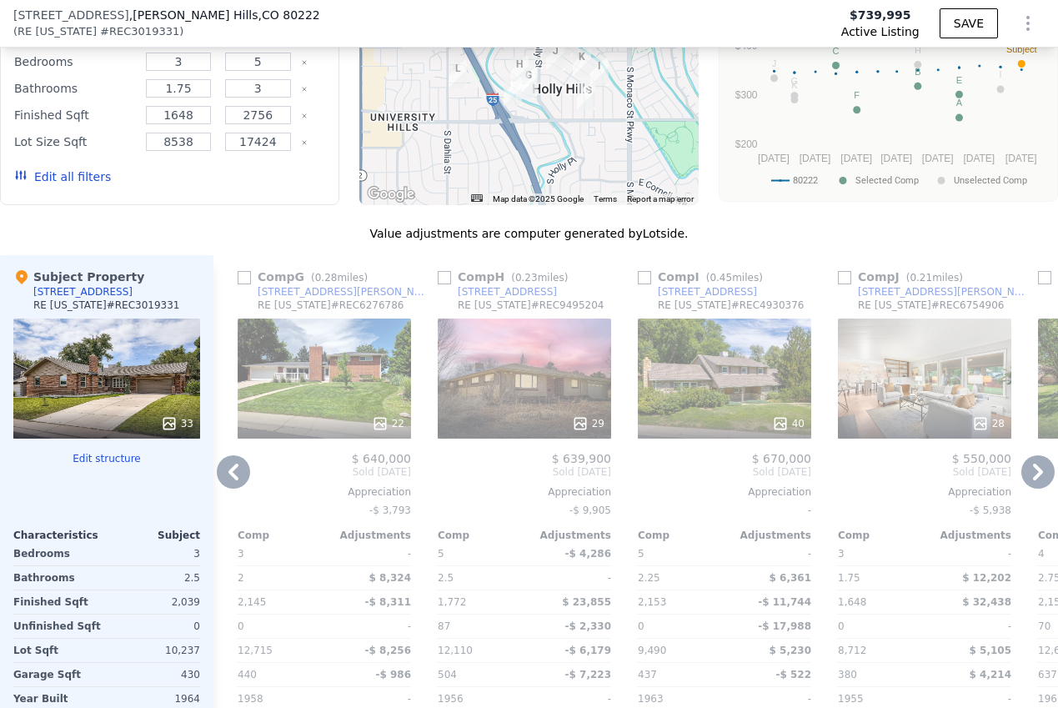
click at [171, 319] on div "33" at bounding box center [106, 379] width 187 height 120
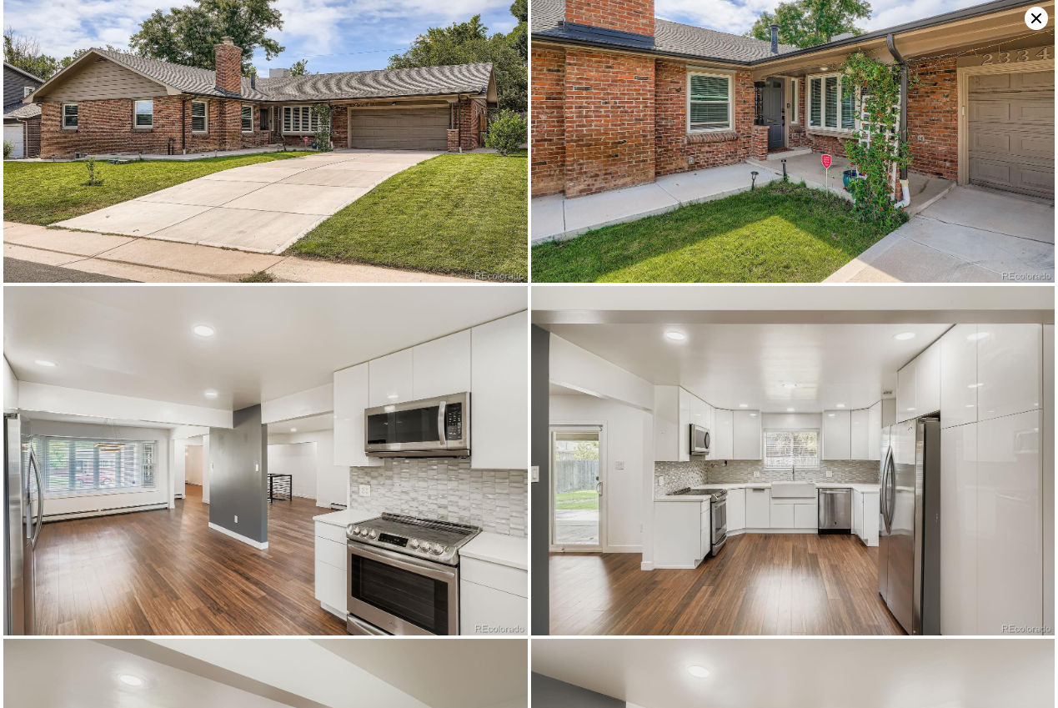
scroll to position [0, 0]
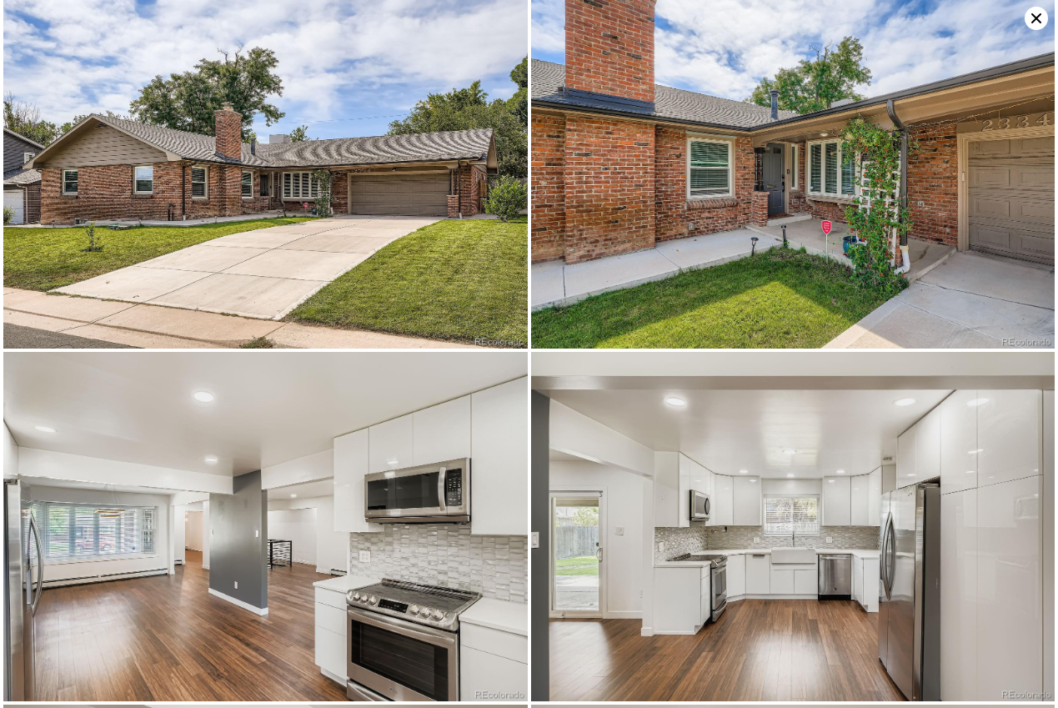
click at [1036, 14] on icon at bounding box center [1036, 18] width 23 height 23
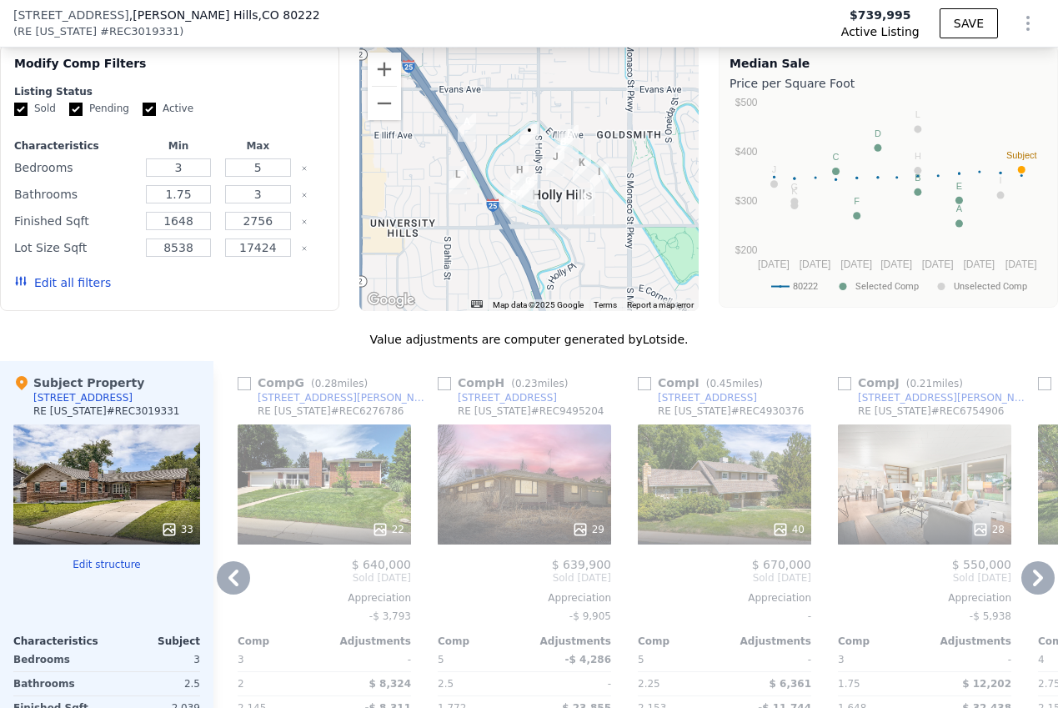
scroll to position [2212, 0]
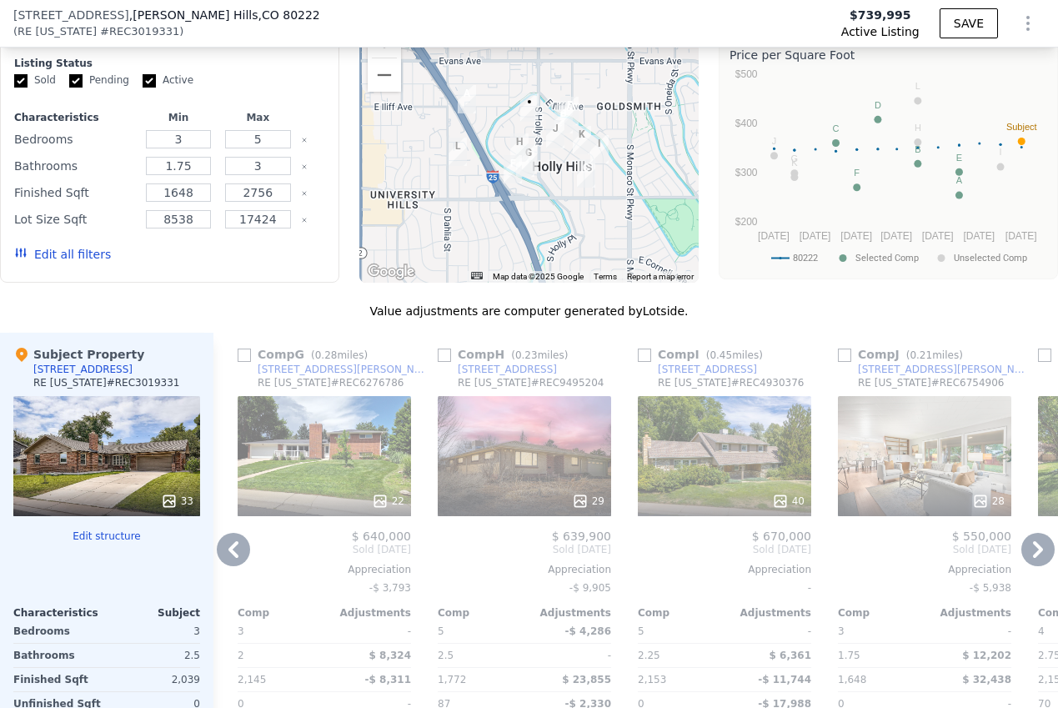
click at [233, 533] on icon at bounding box center [233, 549] width 33 height 33
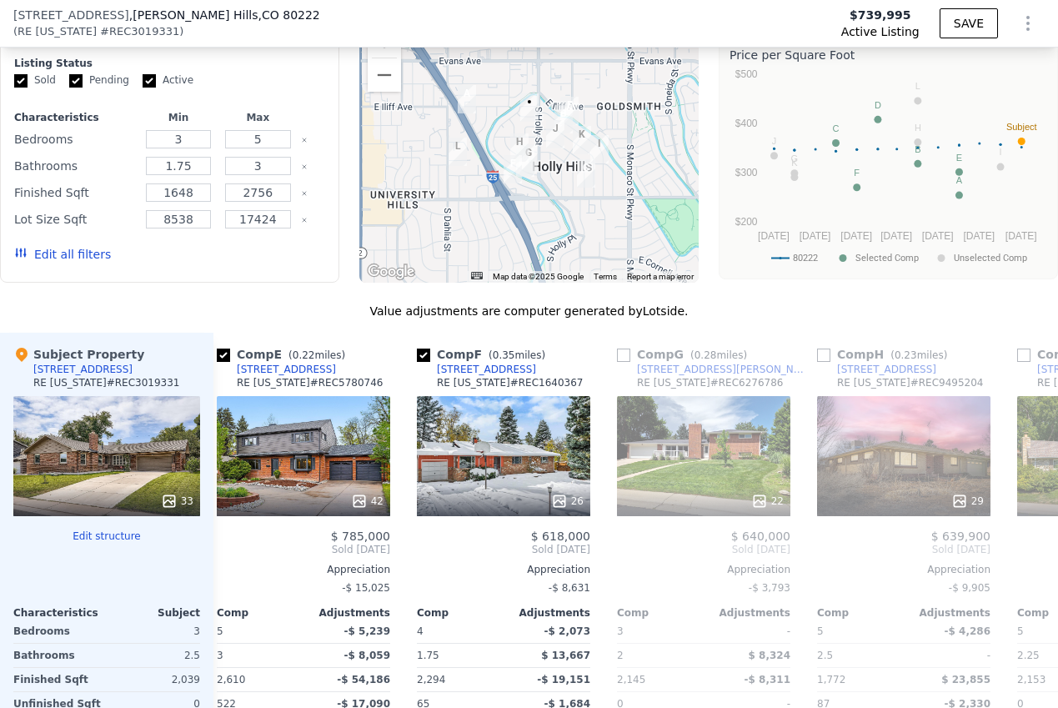
scroll to position [0, 797]
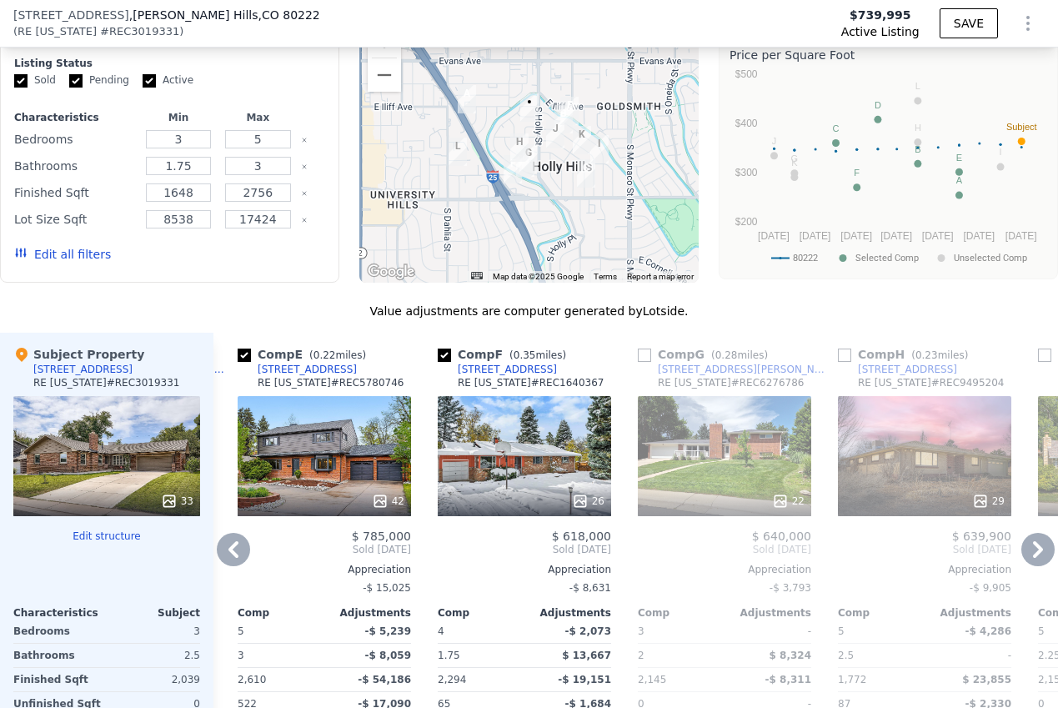
click at [232, 533] on icon at bounding box center [233, 549] width 33 height 33
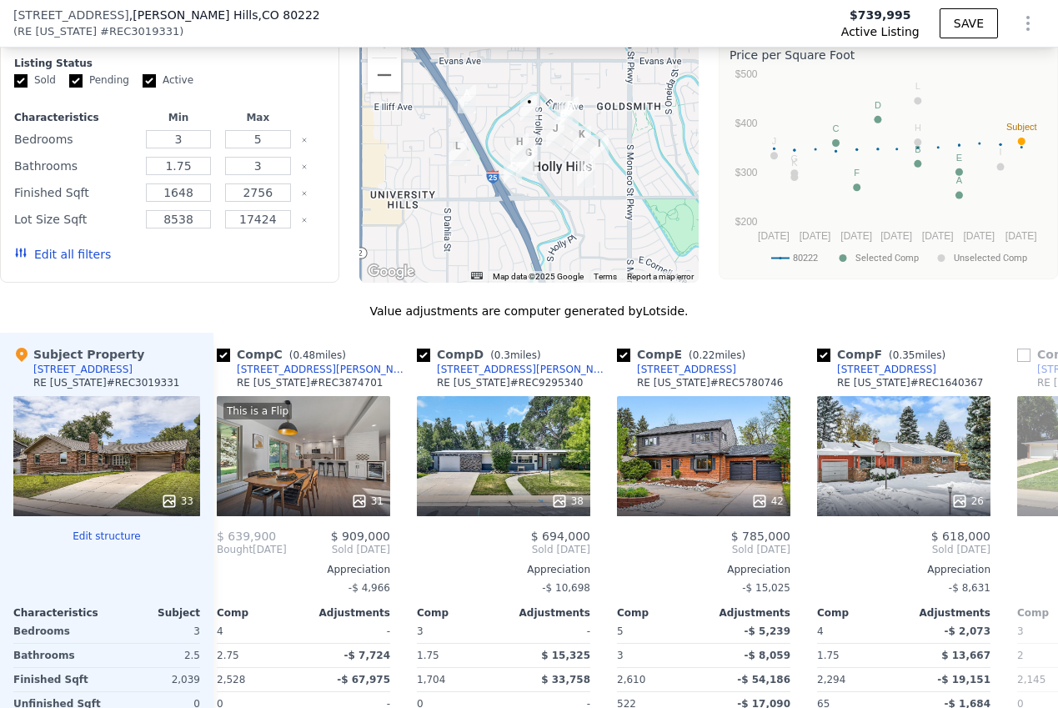
scroll to position [0, 396]
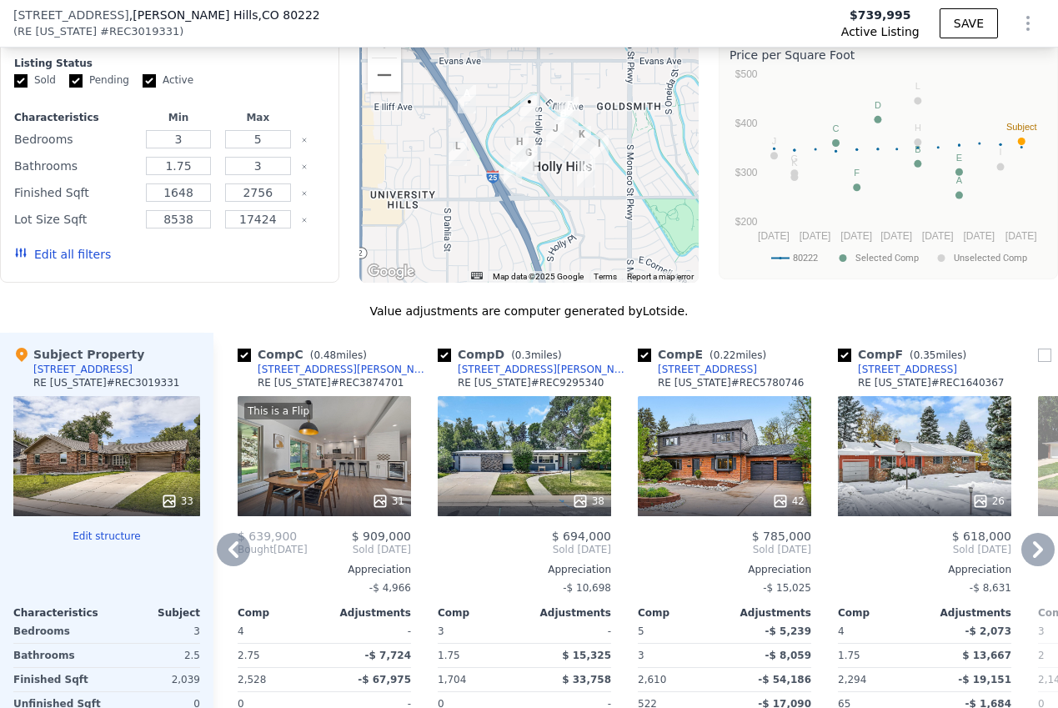
click at [224, 533] on icon at bounding box center [233, 549] width 33 height 33
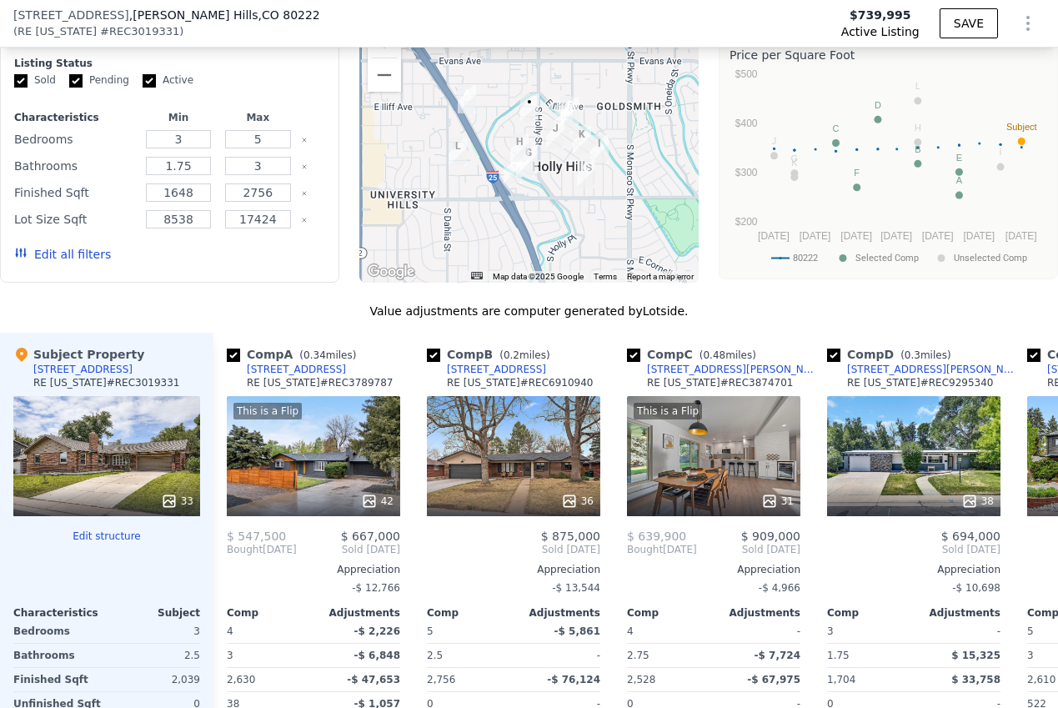
scroll to position [0, 0]
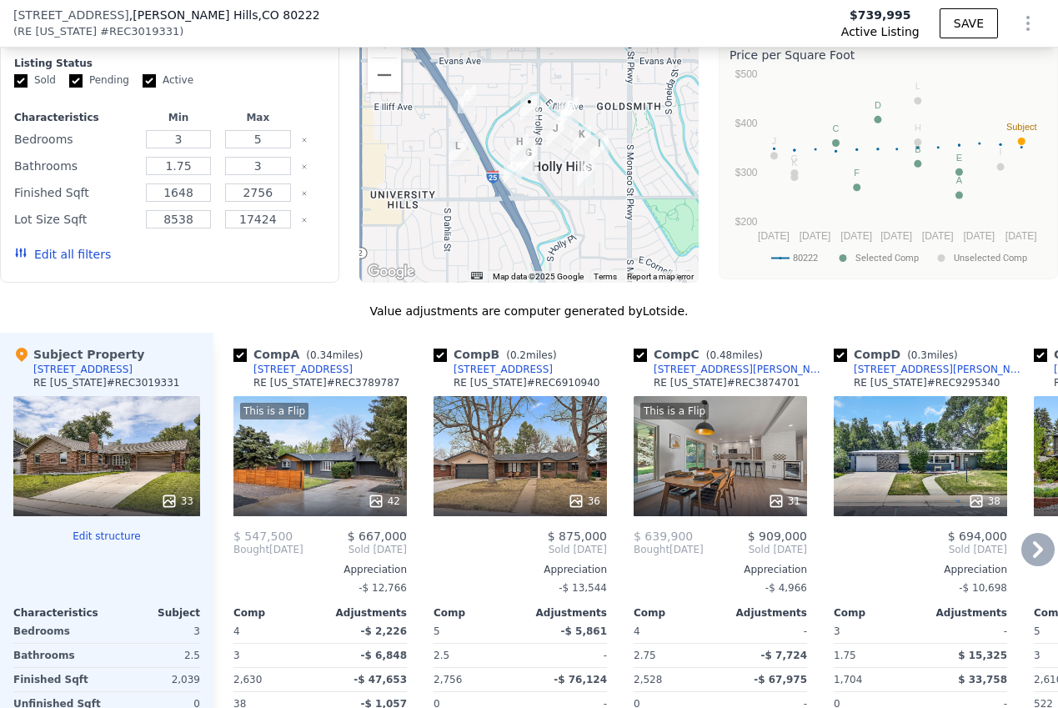
click at [318, 396] on div "This is a Flip 42" at bounding box center [320, 456] width 173 height 120
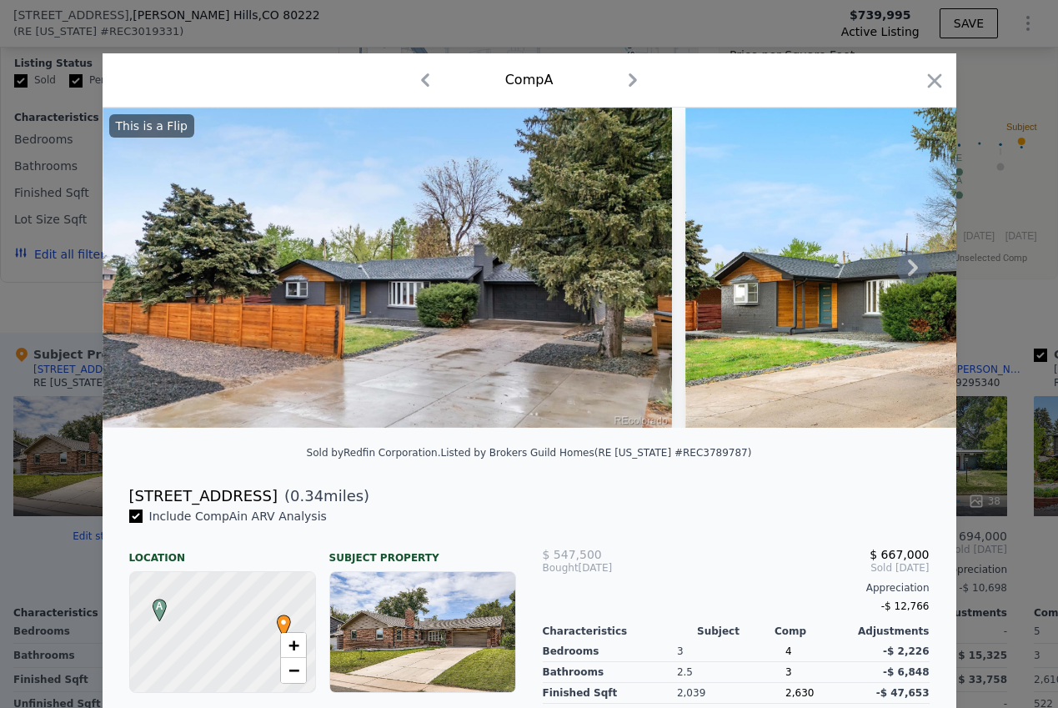
click at [906, 264] on icon at bounding box center [913, 267] width 33 height 33
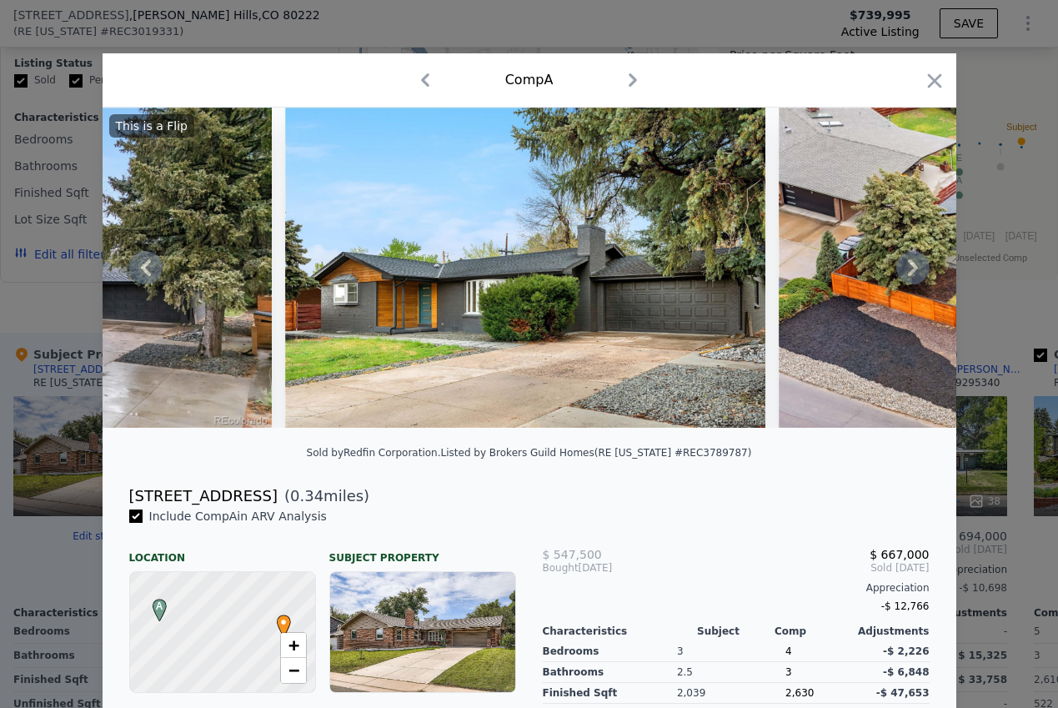
click at [906, 264] on icon at bounding box center [913, 267] width 33 height 33
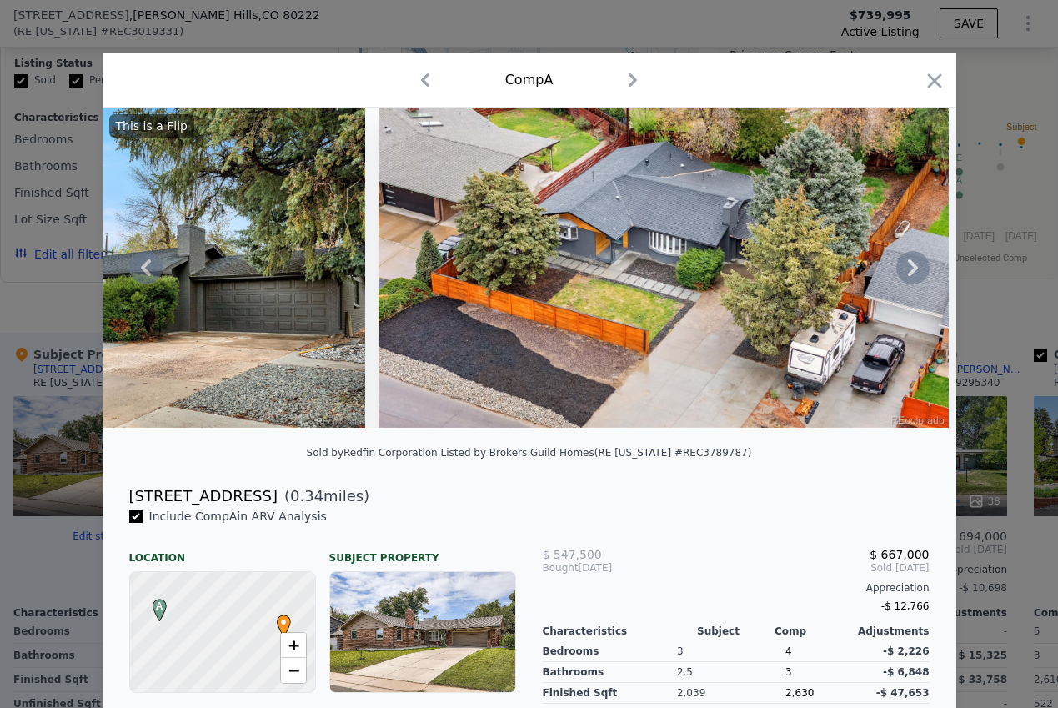
click at [906, 264] on icon at bounding box center [913, 267] width 33 height 33
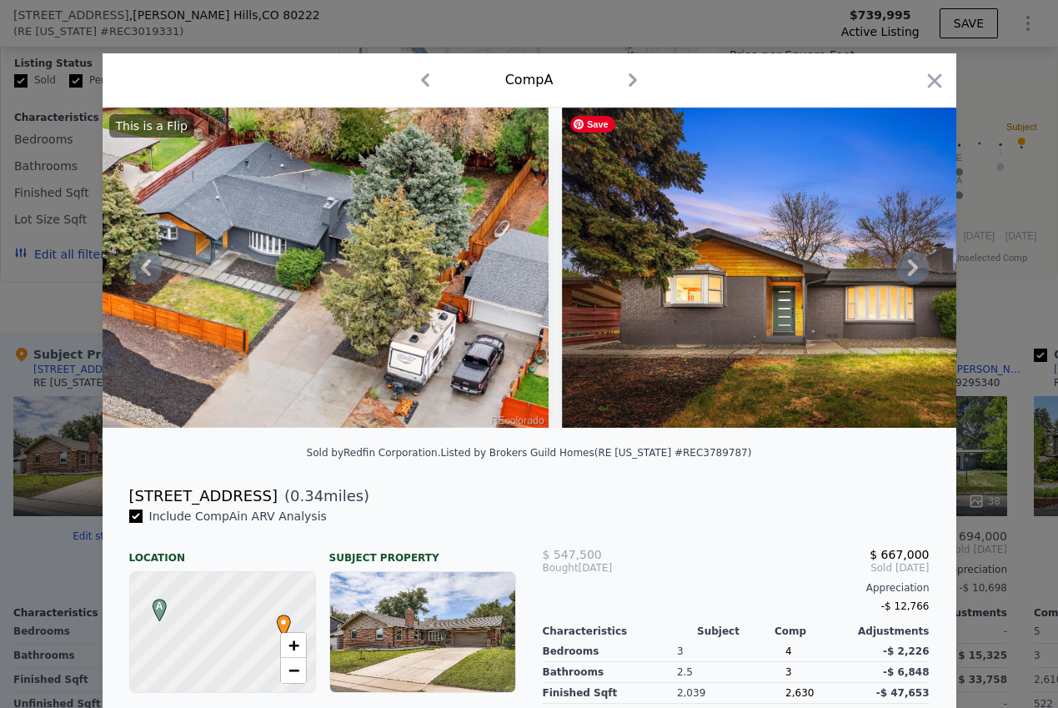
click at [906, 264] on icon at bounding box center [913, 267] width 33 height 33
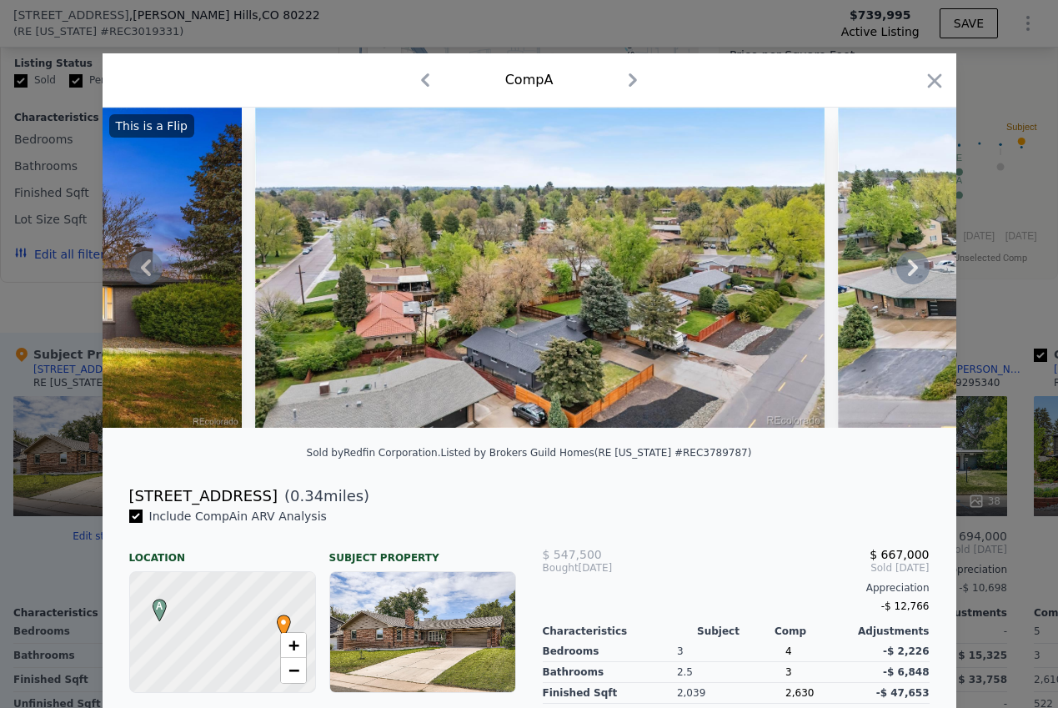
click at [906, 264] on icon at bounding box center [913, 267] width 33 height 33
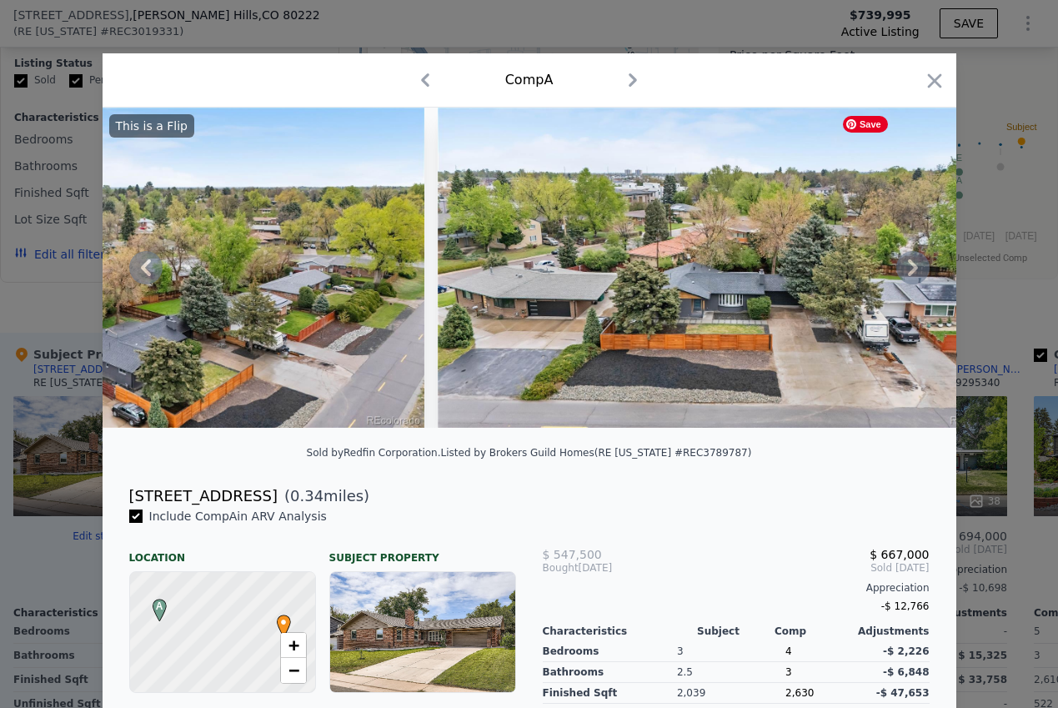
click at [906, 264] on icon at bounding box center [913, 267] width 33 height 33
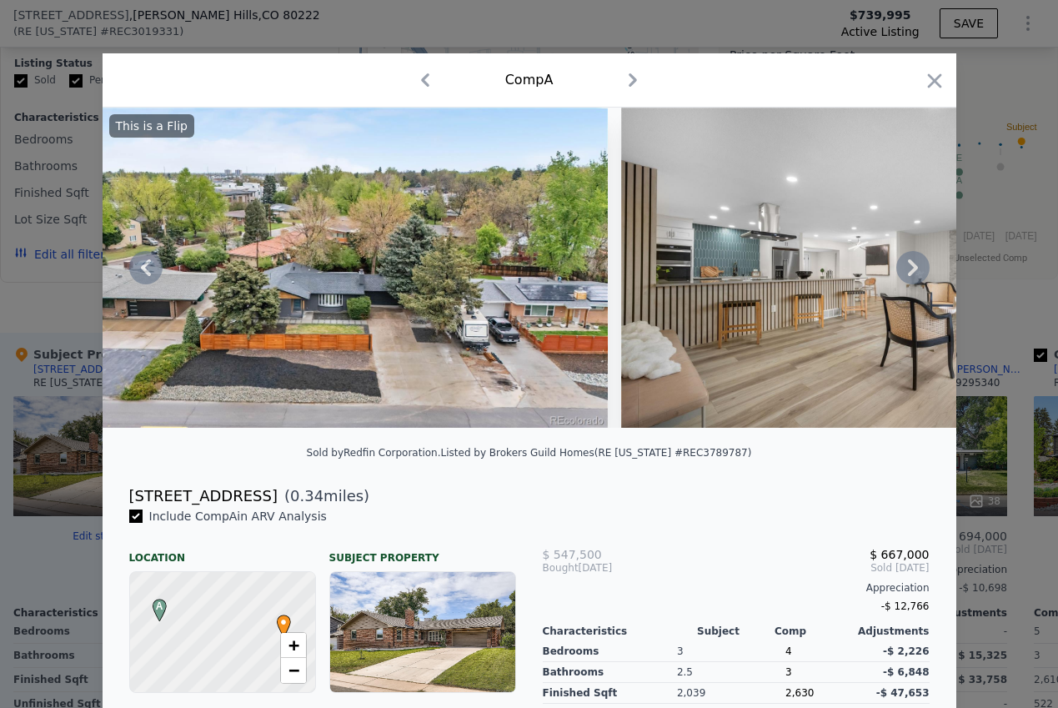
click at [906, 264] on icon at bounding box center [913, 267] width 33 height 33
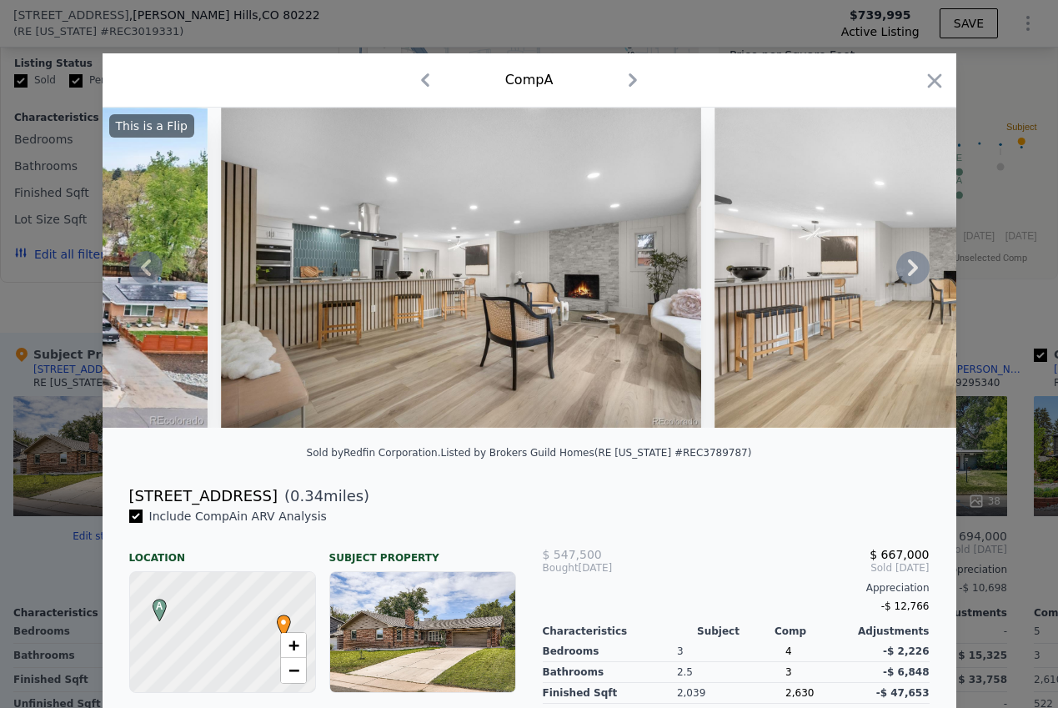
click at [906, 264] on icon at bounding box center [913, 267] width 33 height 33
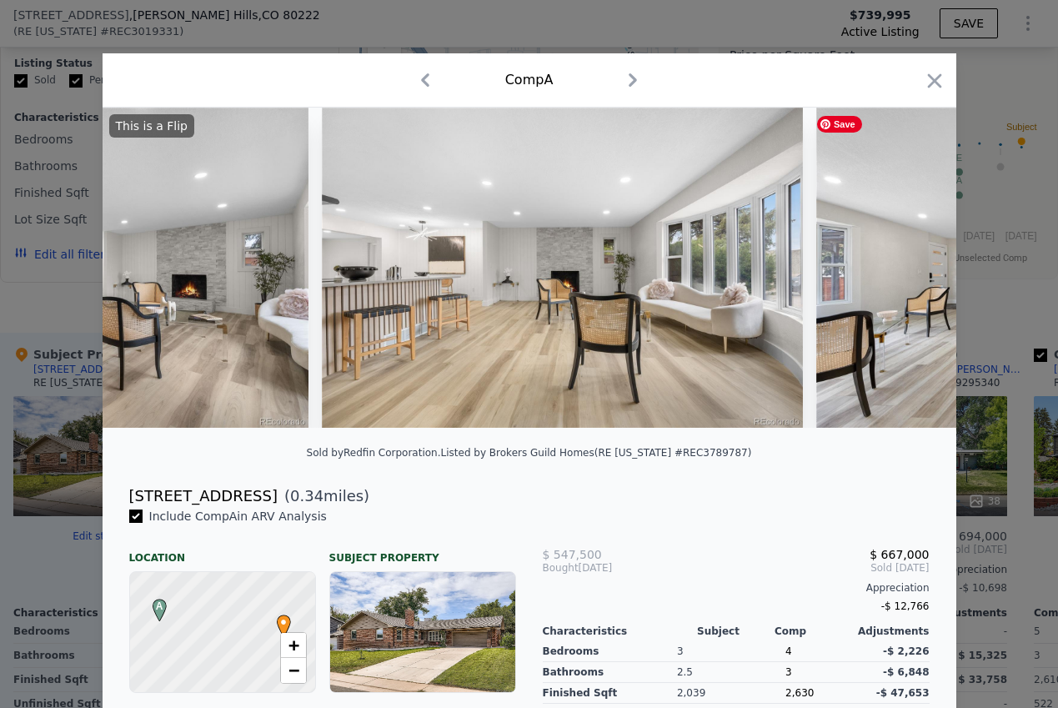
scroll to position [0, 3603]
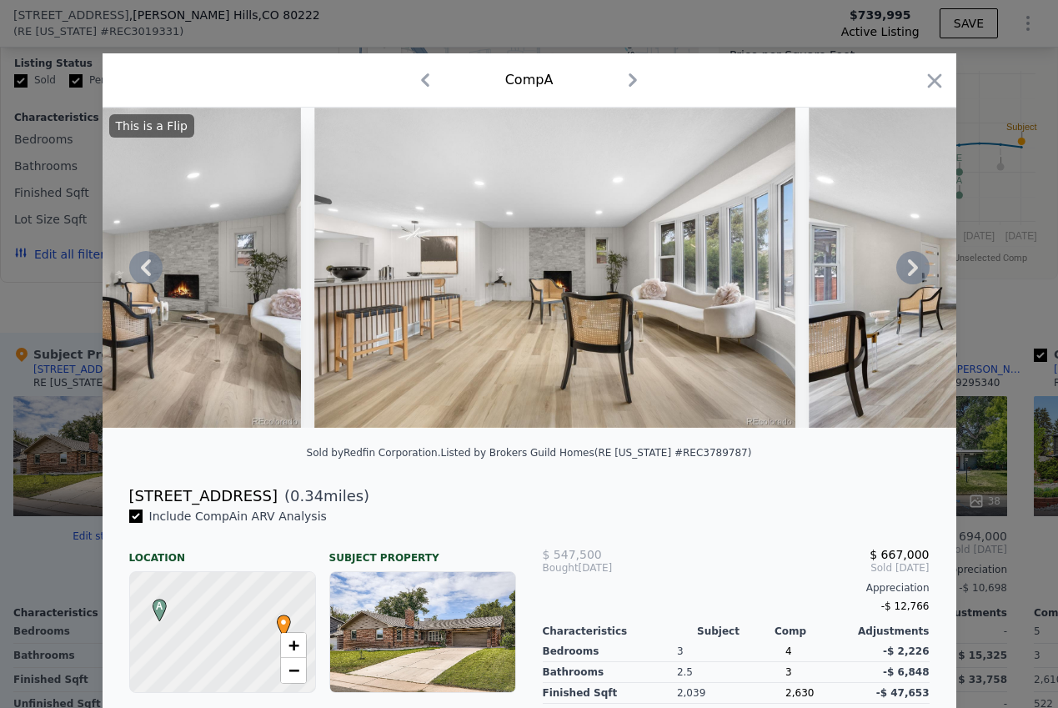
click at [906, 264] on icon at bounding box center [913, 267] width 33 height 33
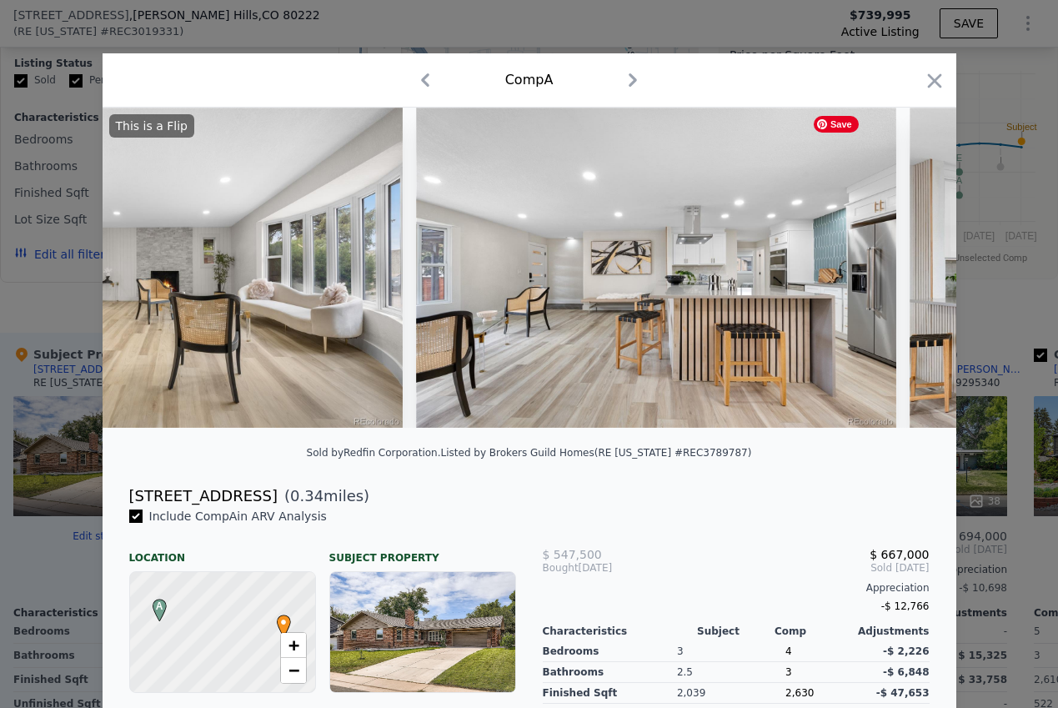
scroll to position [0, 4004]
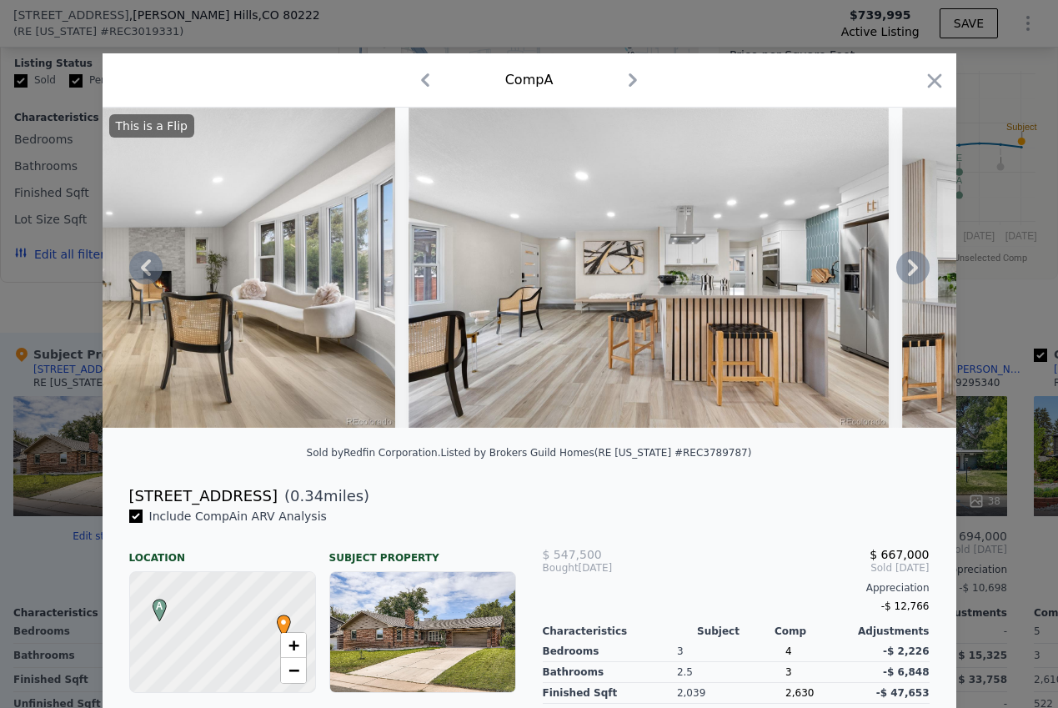
click at [906, 264] on icon at bounding box center [913, 267] width 33 height 33
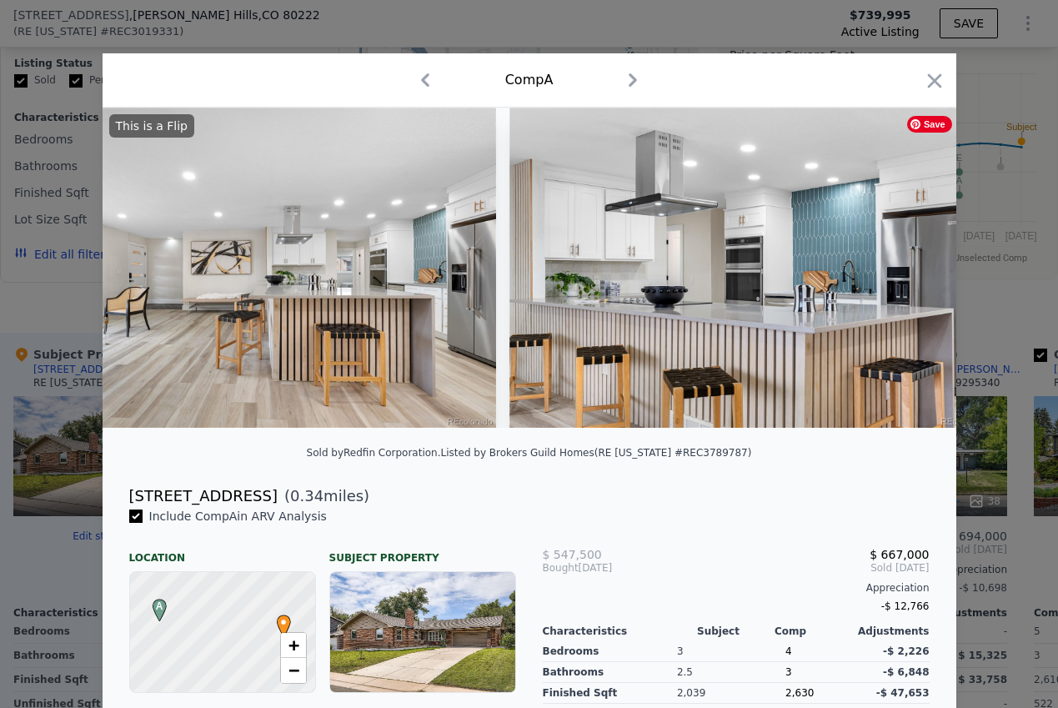
scroll to position [0, 4404]
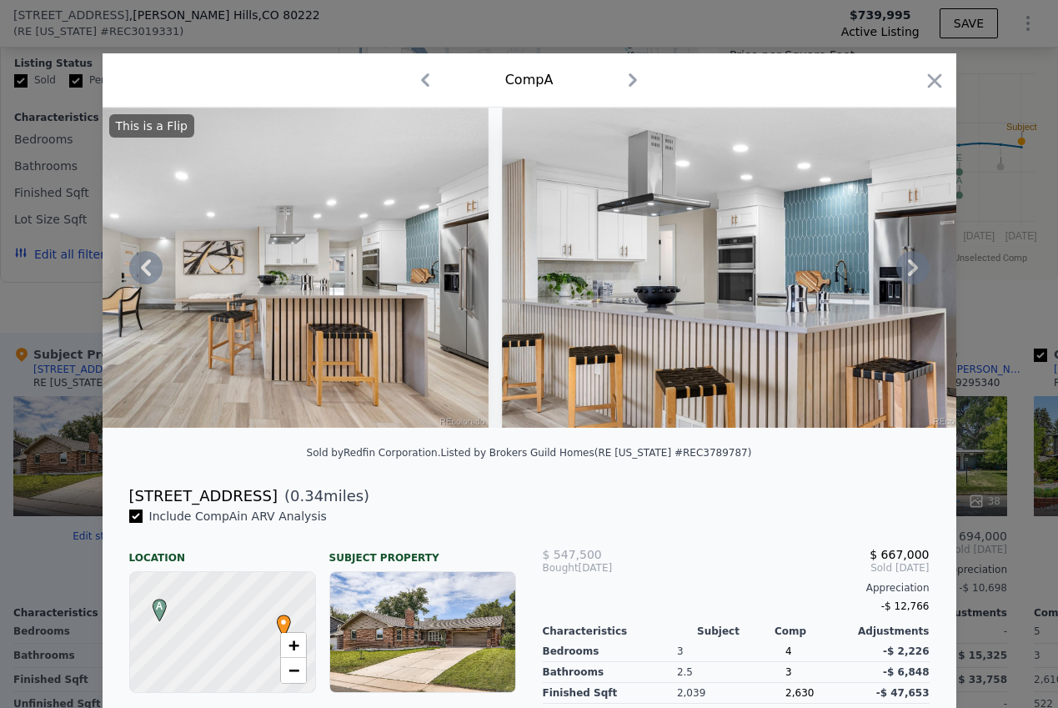
click at [906, 264] on icon at bounding box center [913, 267] width 33 height 33
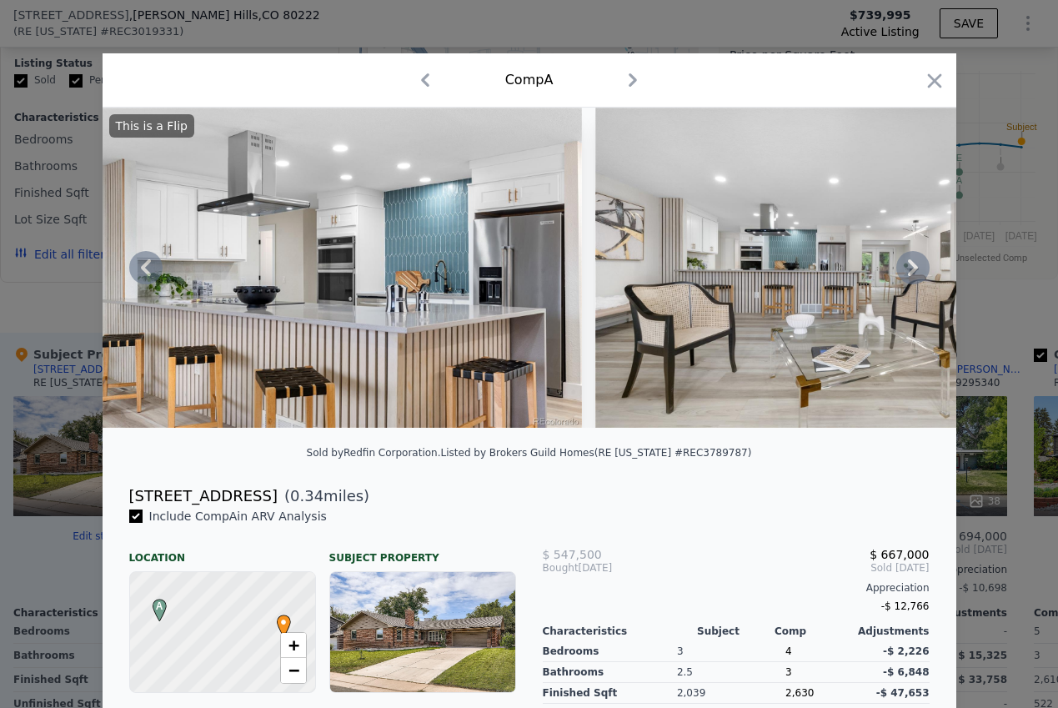
click at [906, 264] on icon at bounding box center [913, 267] width 33 height 33
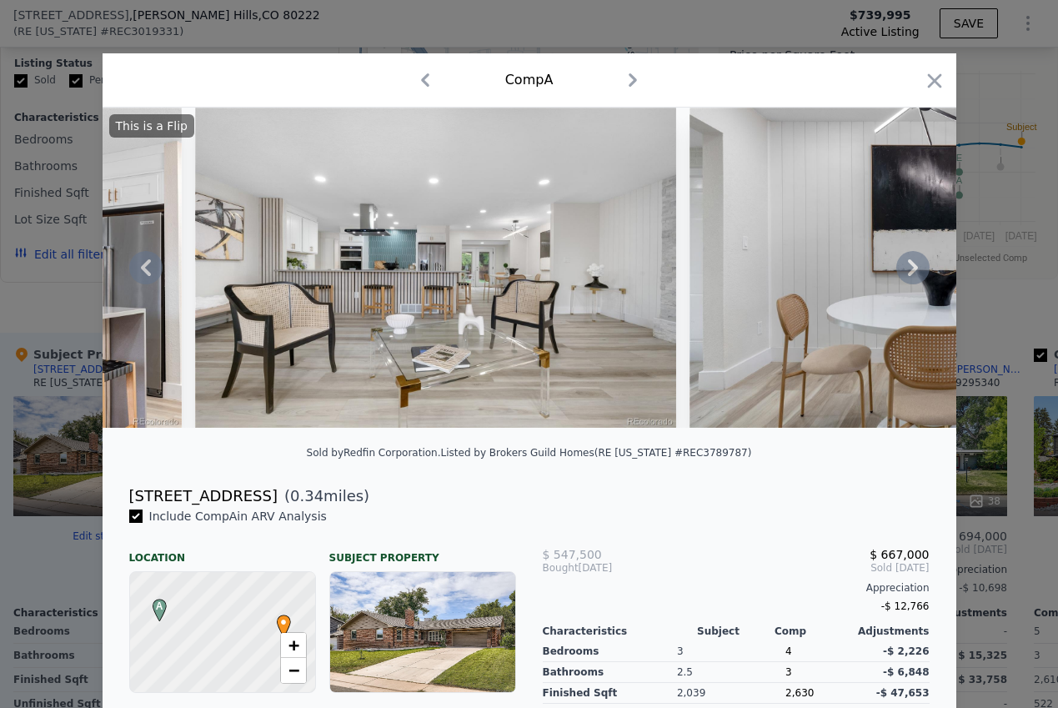
click at [906, 264] on icon at bounding box center [913, 267] width 33 height 33
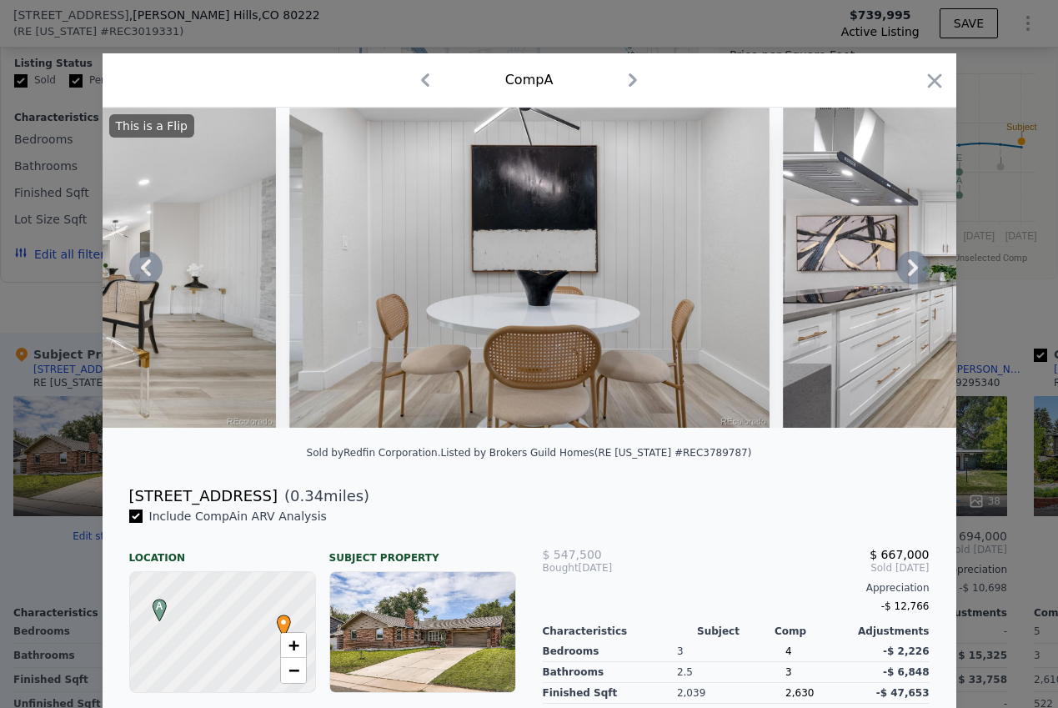
click at [906, 264] on icon at bounding box center [913, 267] width 33 height 33
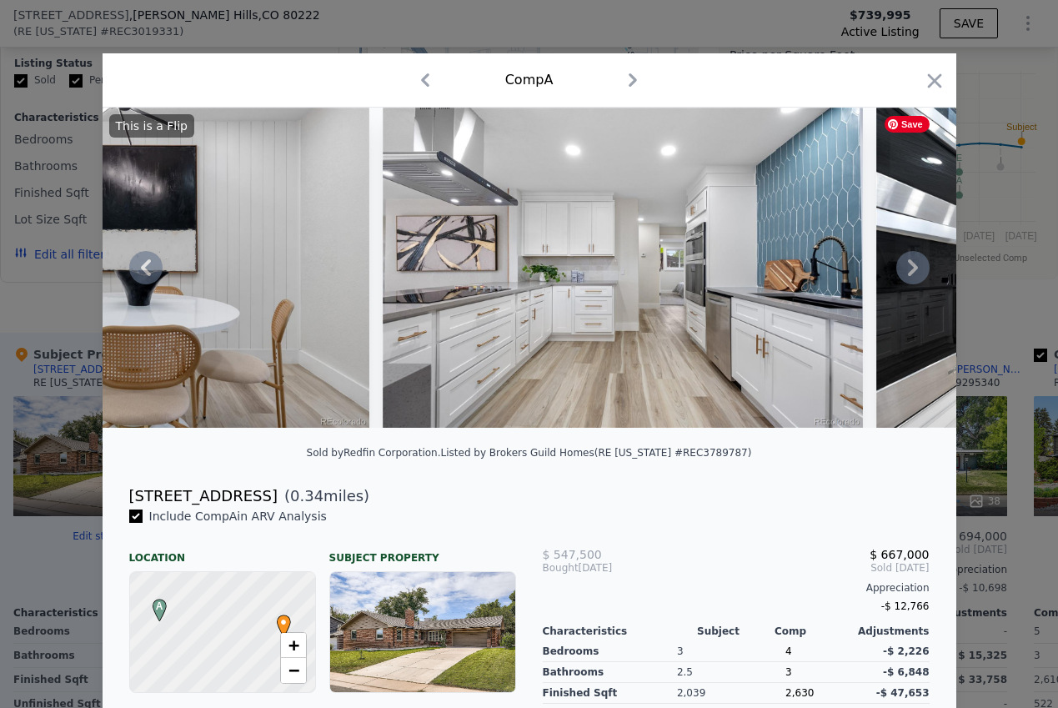
click at [906, 264] on icon at bounding box center [913, 267] width 33 height 33
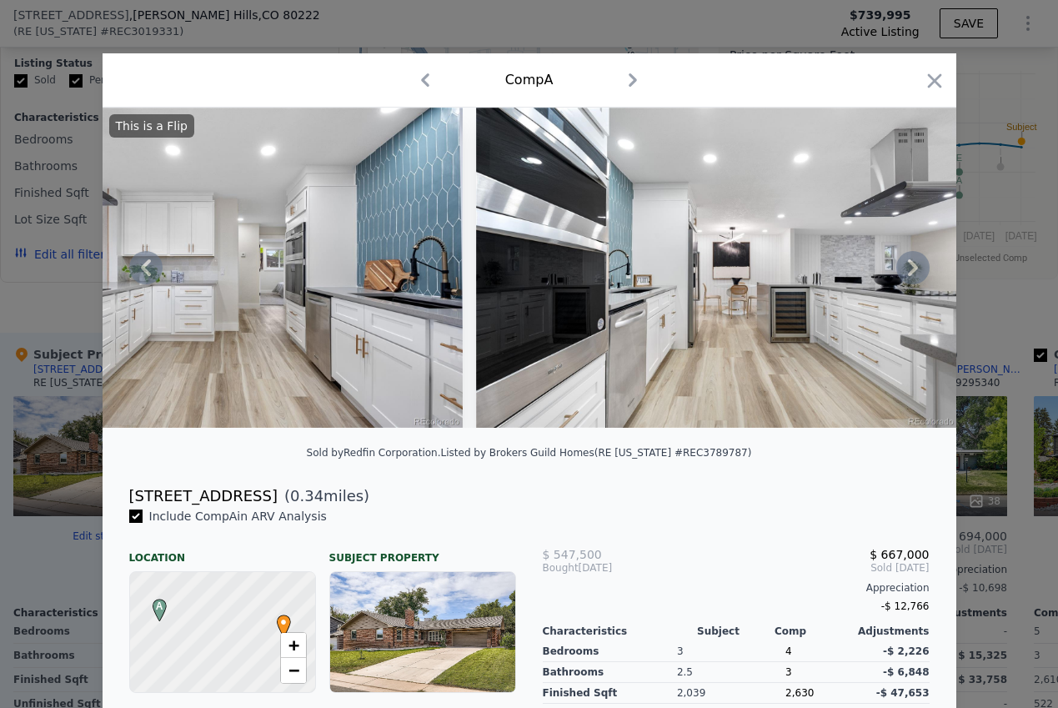
click at [906, 264] on icon at bounding box center [913, 267] width 33 height 33
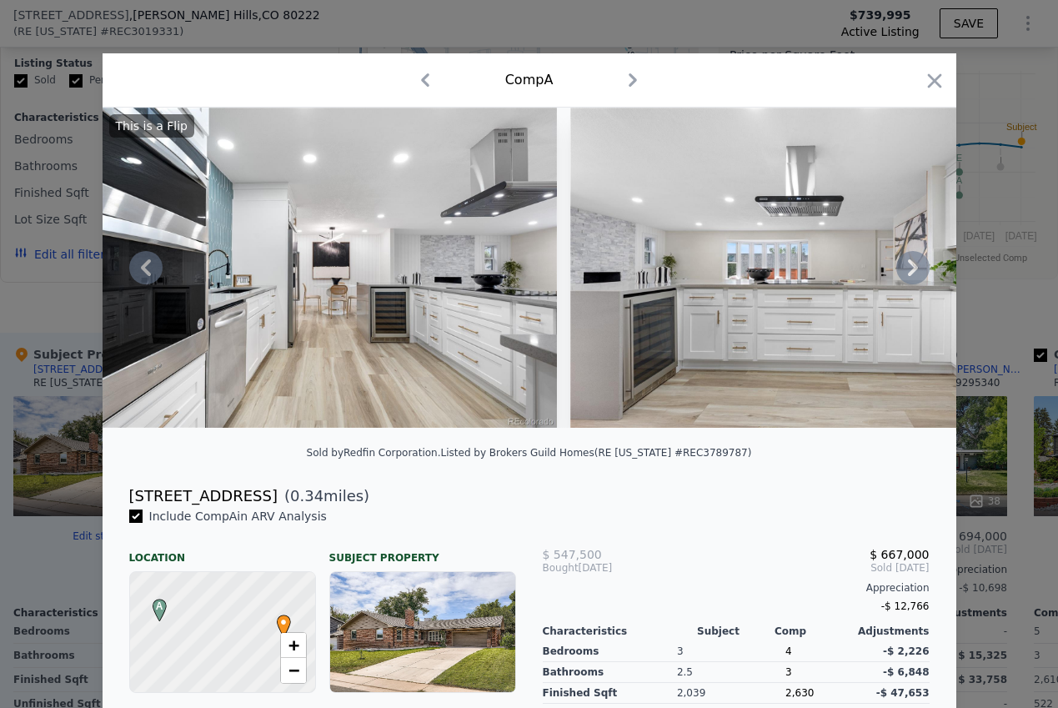
click at [906, 264] on icon at bounding box center [913, 267] width 33 height 33
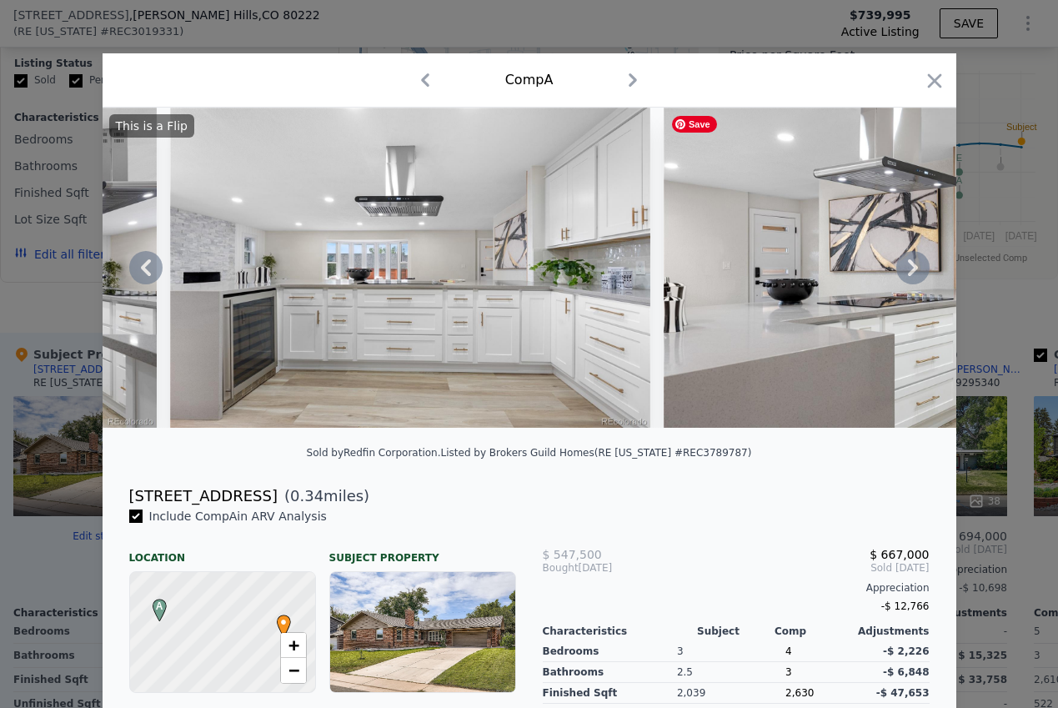
click at [906, 264] on icon at bounding box center [913, 267] width 33 height 33
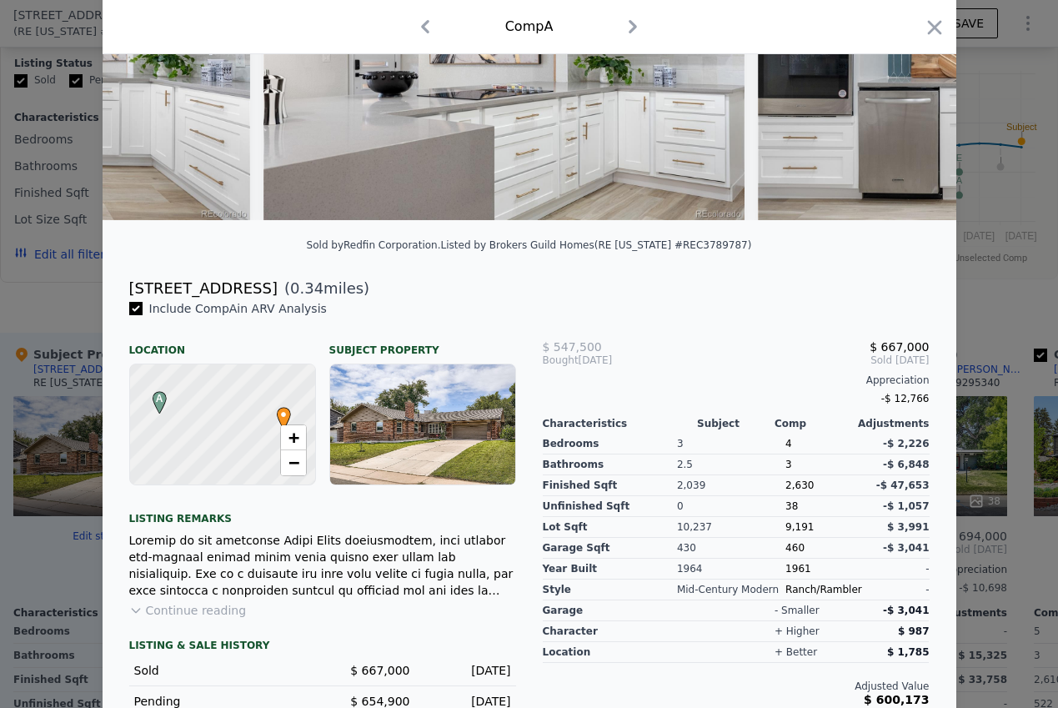
scroll to position [261, 0]
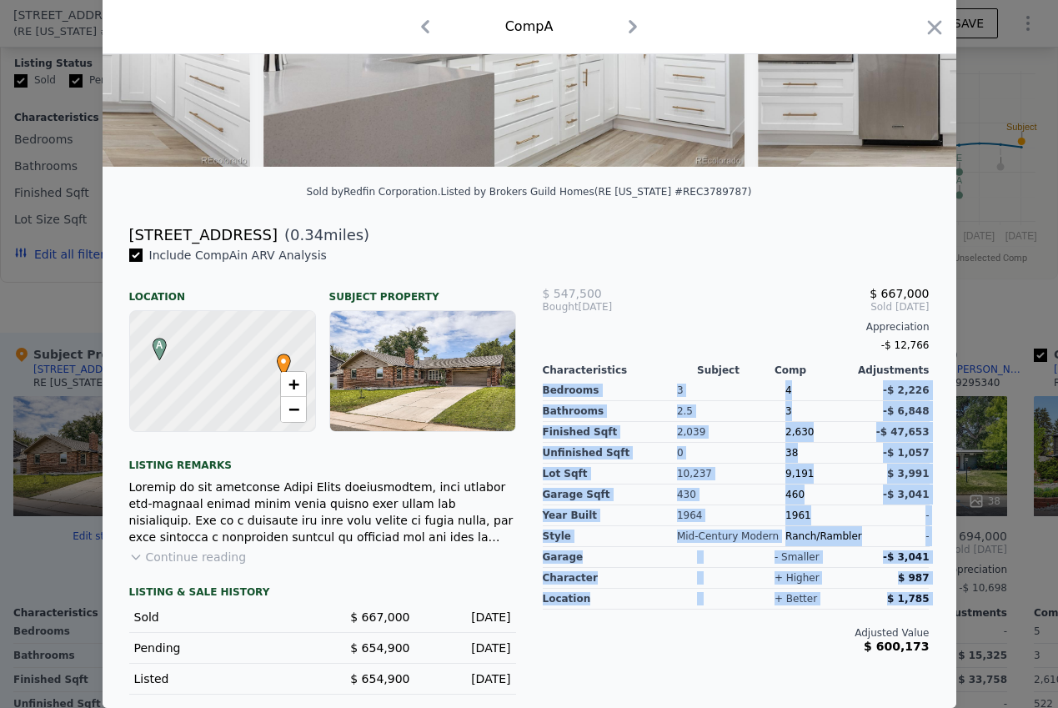
drag, startPoint x: 533, startPoint y: 391, endPoint x: 733, endPoint y: 631, distance: 312.7
click at [733, 631] on div "$ 547,500 $ 667,000 Bought [DATE] Sold [DATE] Appreciation -$ 12,766 Characteri…" at bounding box center [737, 471] width 414 height 448
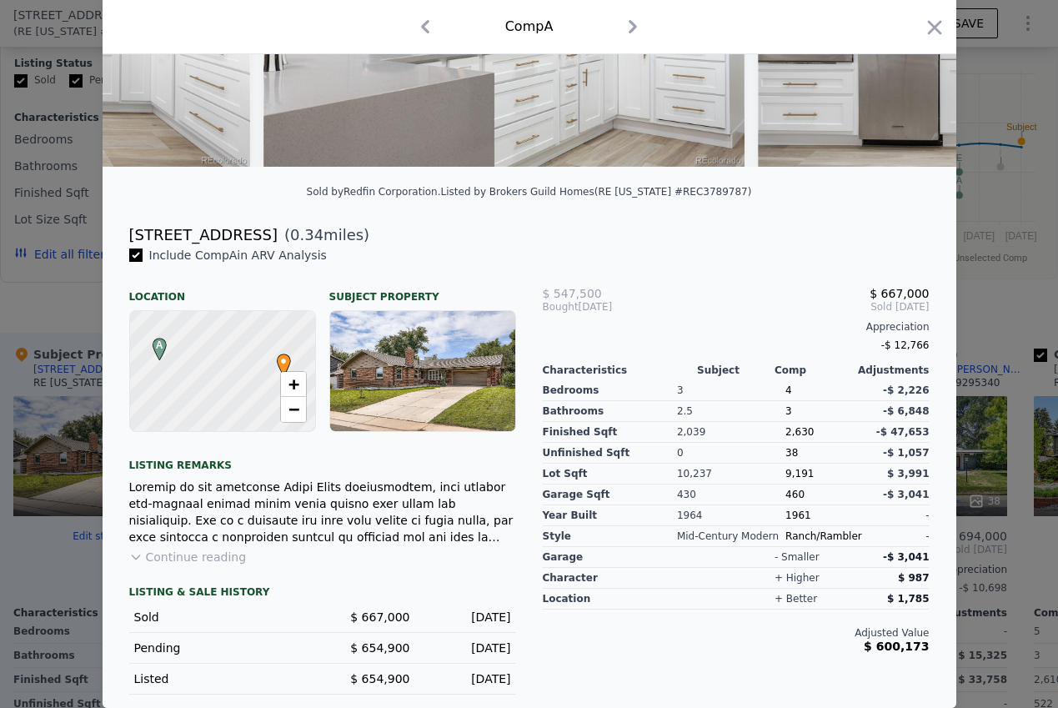
click at [666, 584] on div "character" at bounding box center [620, 578] width 155 height 21
drag, startPoint x: 337, startPoint y: 621, endPoint x: 523, endPoint y: 693, distance: 199.7
click at [523, 692] on div "Include Comp A in ARV Analysis Location Subject Property A • + − Listing remark…" at bounding box center [323, 471] width 414 height 448
click at [509, 671] on div "[DATE]" at bounding box center [468, 679] width 88 height 17
drag, startPoint x: 509, startPoint y: 683, endPoint x: 373, endPoint y: 611, distance: 153.7
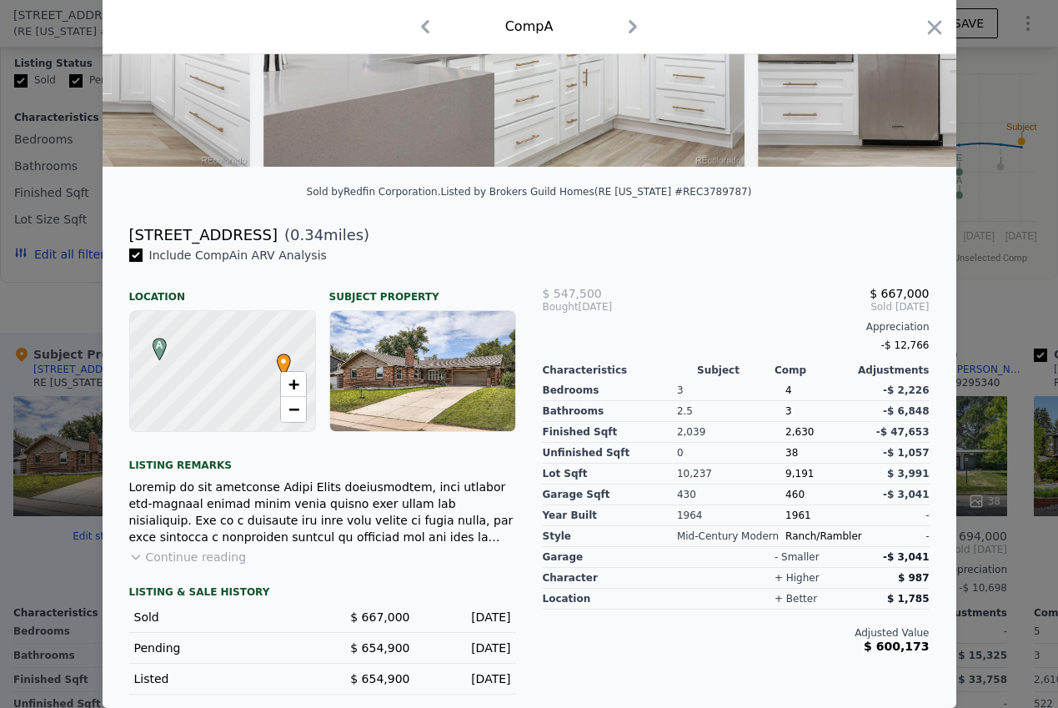
click at [373, 612] on div "LISTING & SALE HISTORY Sold $ 667,000 [DATE] Pending $ 654,900 [DATE] Listed $ …" at bounding box center [322, 640] width 387 height 109
drag, startPoint x: 532, startPoint y: 285, endPoint x: 617, endPoint y: 319, distance: 91.4
click at [617, 318] on div "$ 547,500 $ 667,000 Bought [DATE] Sold [DATE] Appreciation -$ 12,766 Characteri…" at bounding box center [737, 471] width 414 height 448
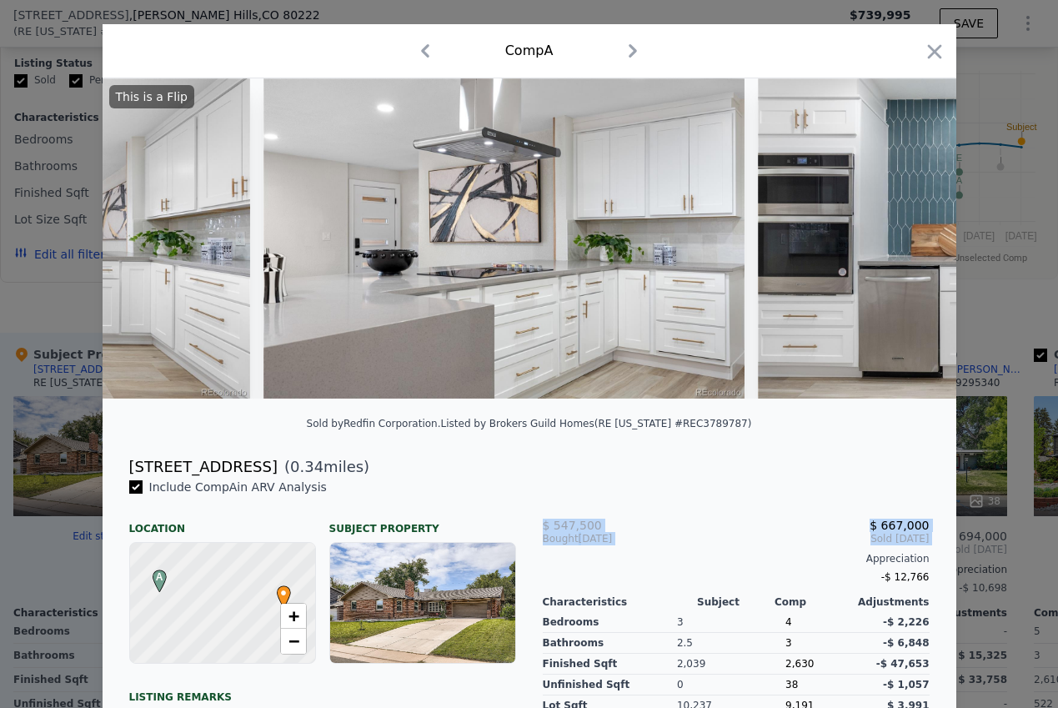
scroll to position [0, 0]
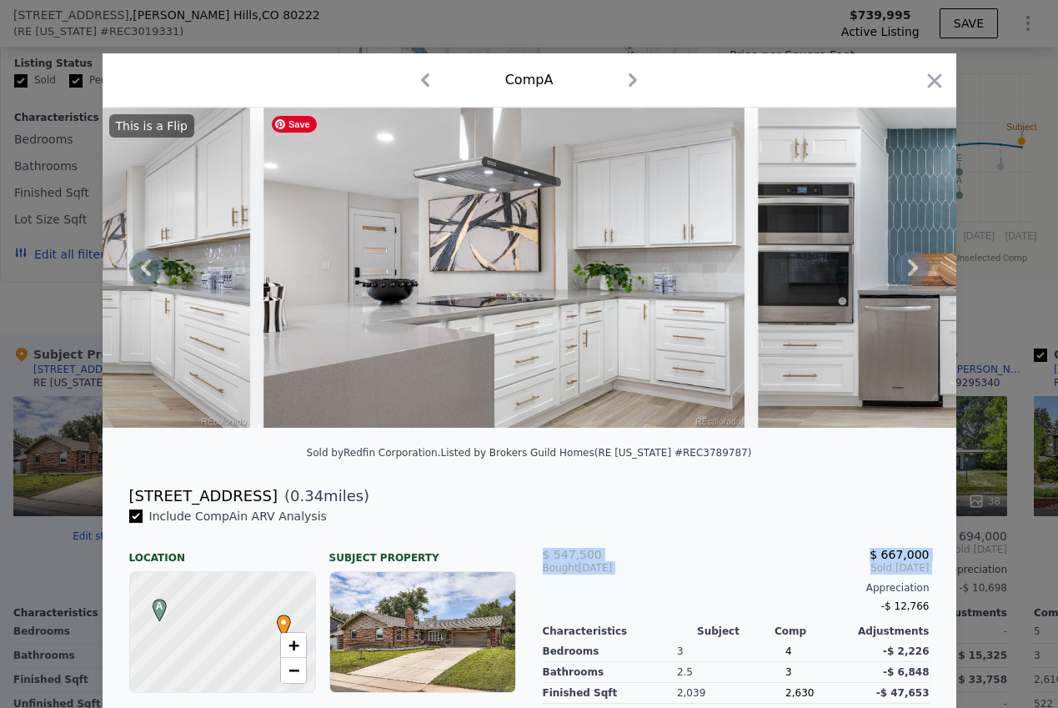
click at [416, 272] on img at bounding box center [504, 268] width 480 height 320
click at [939, 71] on icon "button" at bounding box center [934, 80] width 23 height 23
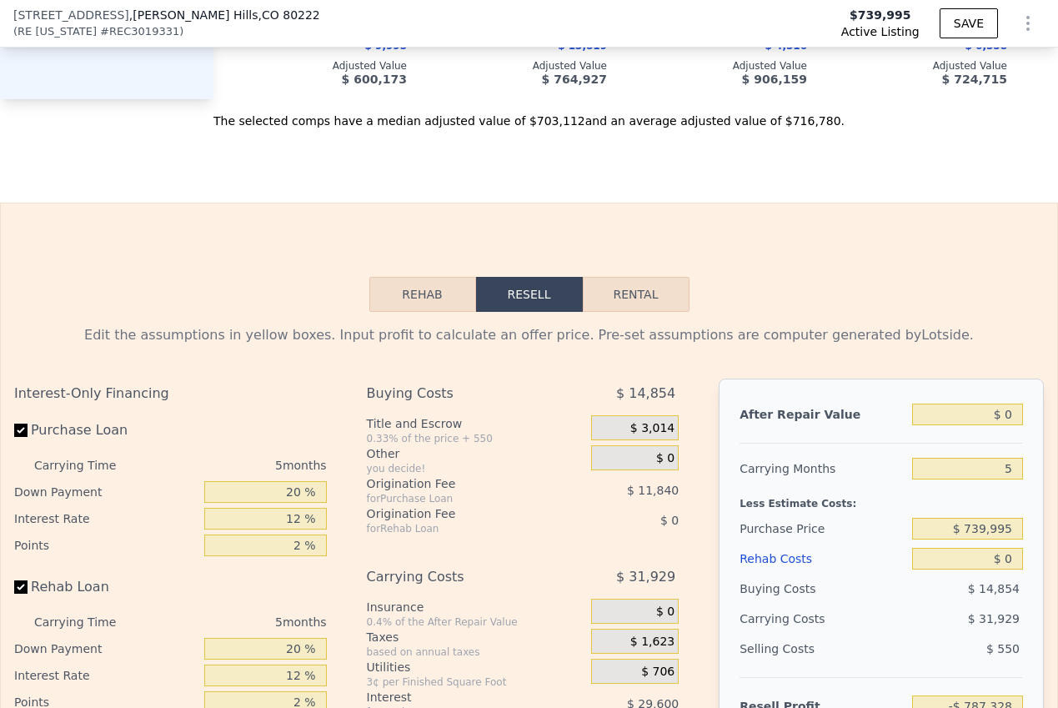
scroll to position [3004, 0]
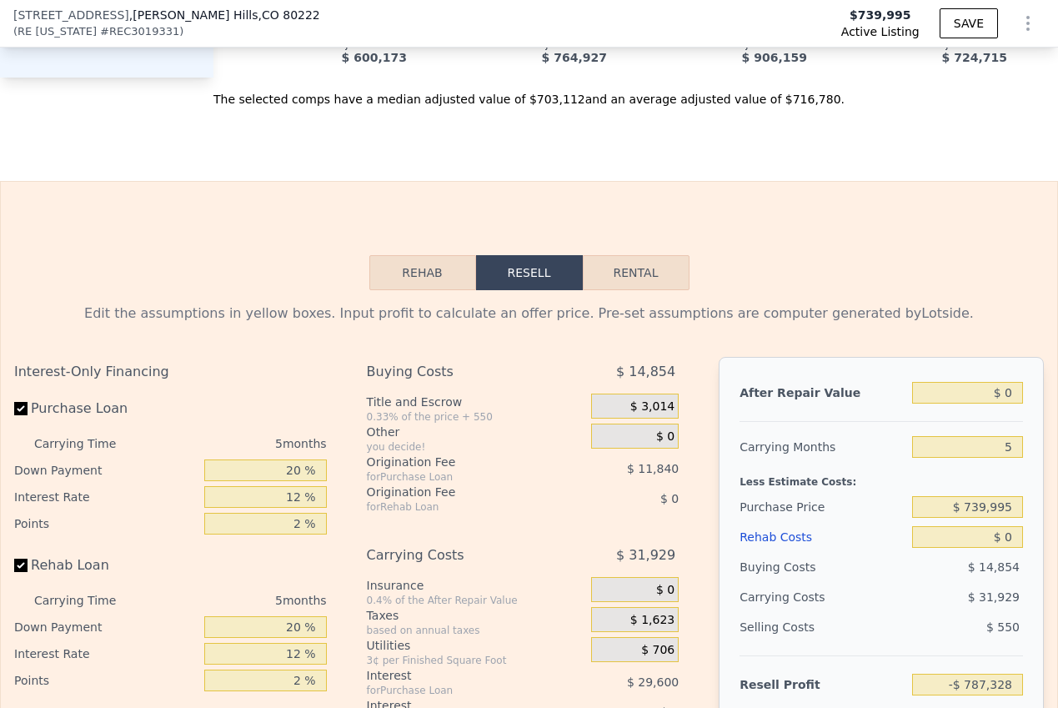
click at [628, 255] on button "Rental" at bounding box center [636, 272] width 107 height 35
select select "30"
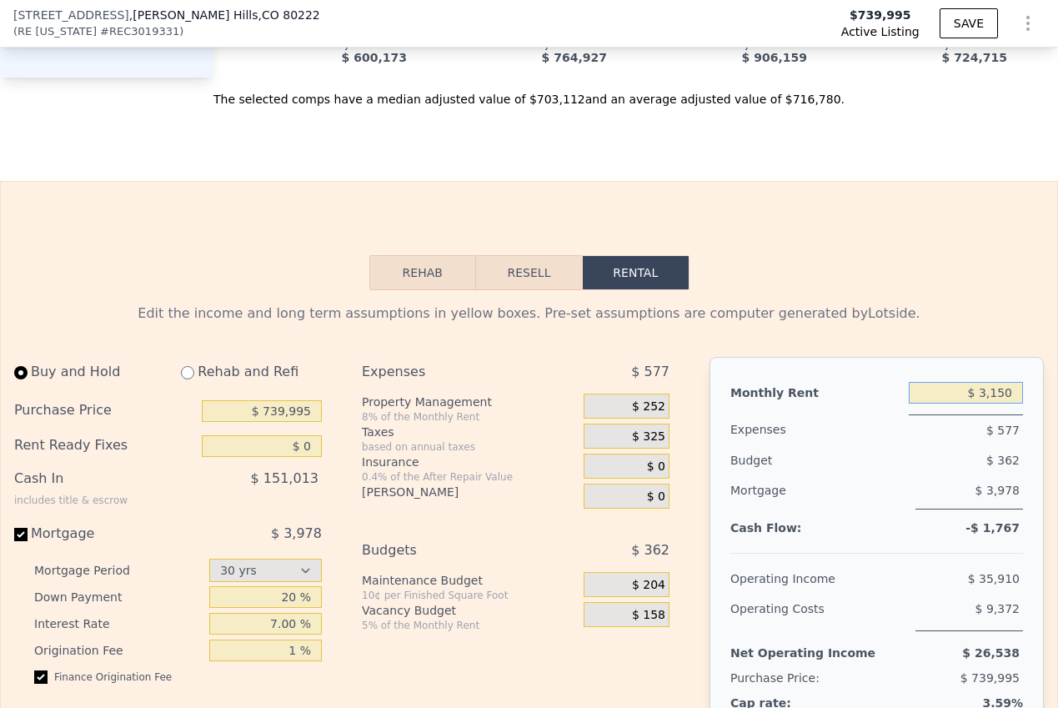
drag, startPoint x: 983, startPoint y: 268, endPoint x: 1020, endPoint y: 269, distance: 37.5
click at [1020, 382] on input "$ 3,150" at bounding box center [966, 393] width 114 height 22
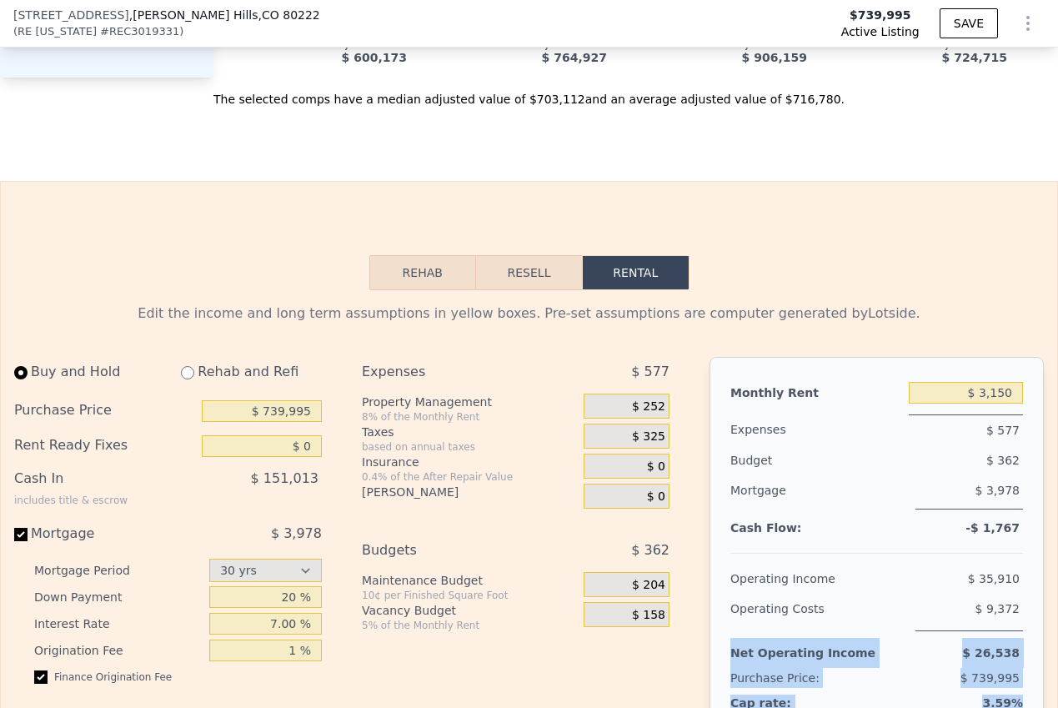
drag, startPoint x: 728, startPoint y: 530, endPoint x: 1026, endPoint y: 572, distance: 300.7
click at [1026, 572] on div "Monthly Rent $ 3,150 Expenses $ 577 Budget $ 362 Mortgage $ 3,978 Cash Flow: -$…" at bounding box center [877, 544] width 334 height 375
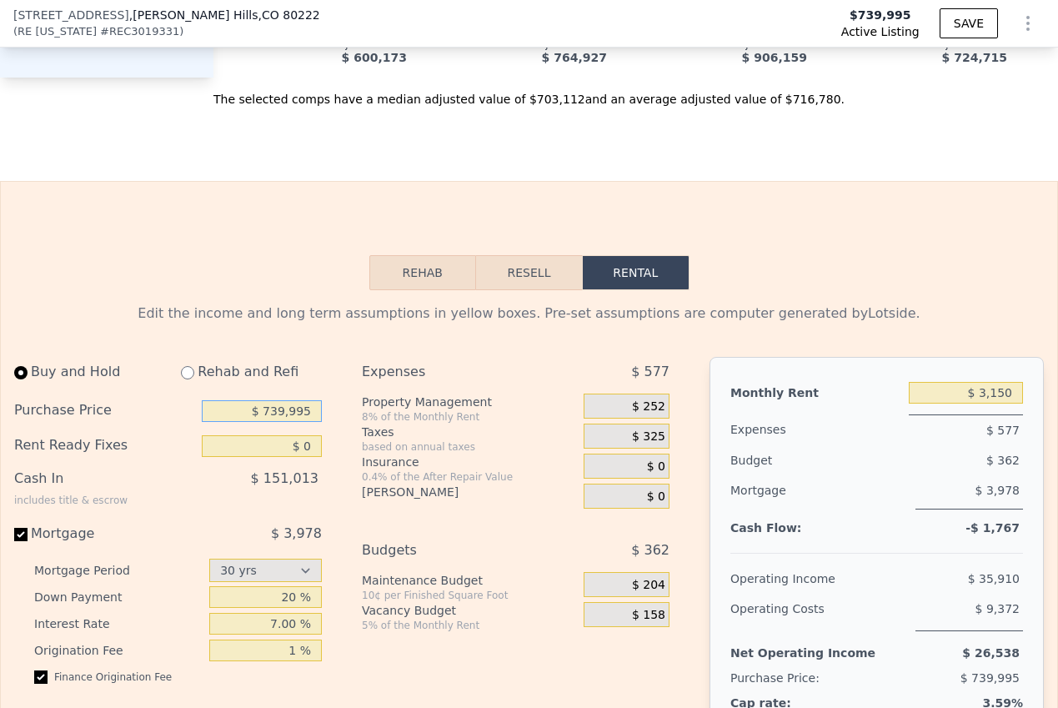
drag, startPoint x: 263, startPoint y: 289, endPoint x: 322, endPoint y: 289, distance: 59.2
click at [322, 357] on div "Buy and Hold Rehab and Refi Purchase Price $ 739,995 Rent Ready Fixes $ 0 Cash …" at bounding box center [174, 581] width 321 height 449
click at [288, 400] on input "$ 70,739,995" at bounding box center [262, 411] width 120 height 22
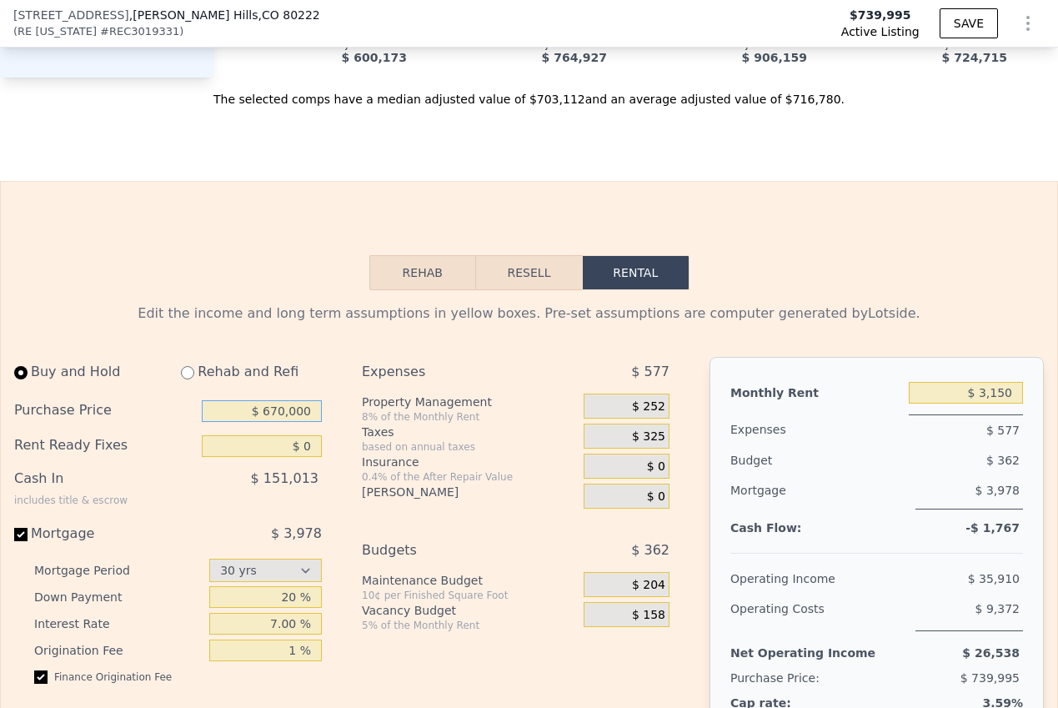
type input "$ 670,000"
click at [340, 357] on div "Buy and Hold Rehab and Refi Purchase Price $ 670,000 Rent Ready Fixes $ 0 Cash …" at bounding box center [348, 581] width 669 height 449
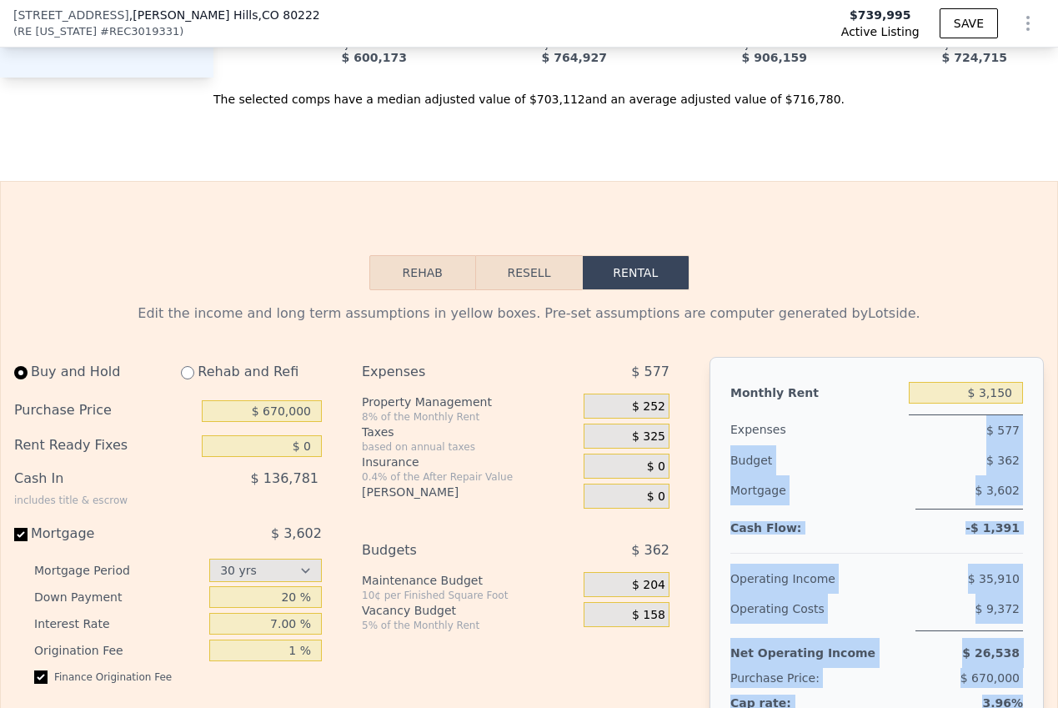
drag, startPoint x: 991, startPoint y: 308, endPoint x: 1017, endPoint y: 588, distance: 281.4
click at [1017, 588] on div "Monthly Rent $ 3,150 Expenses $ 577 Budget $ 362 Mortgage $ 3,602 Cash Flow: -$…" at bounding box center [877, 544] width 334 height 375
click at [1001, 668] on div "Purchase Price: $ 670,000" at bounding box center [877, 681] width 293 height 27
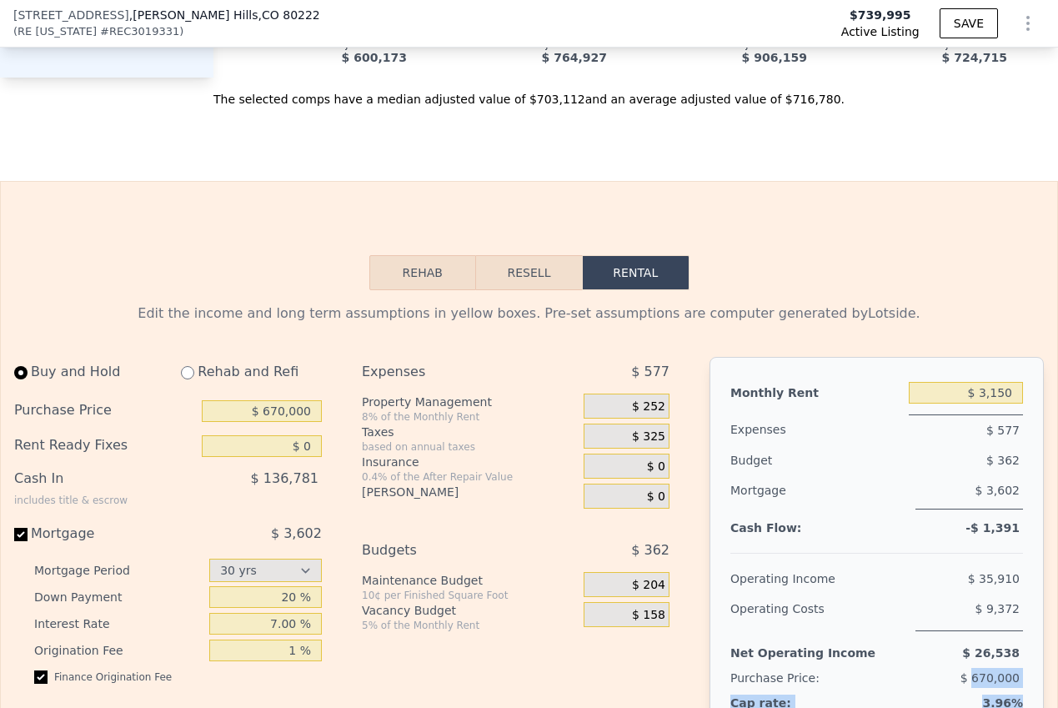
drag, startPoint x: 973, startPoint y: 556, endPoint x: 1017, endPoint y: 588, distance: 53.7
click at [1017, 588] on div "Monthly Rent $ 3,150 Expenses $ 577 Budget $ 362 Mortgage $ 3,602 Cash Flow: -$…" at bounding box center [877, 544] width 334 height 375
click at [1010, 696] on span "3.96%" at bounding box center [1003, 702] width 41 height 13
drag, startPoint x: 973, startPoint y: 530, endPoint x: 1013, endPoint y: 571, distance: 57.2
click at [1013, 571] on div "Monthly Rent $ 3,150 Expenses $ 577 Budget $ 362 Mortgage $ 3,602 Cash Flow: -$…" at bounding box center [877, 544] width 334 height 375
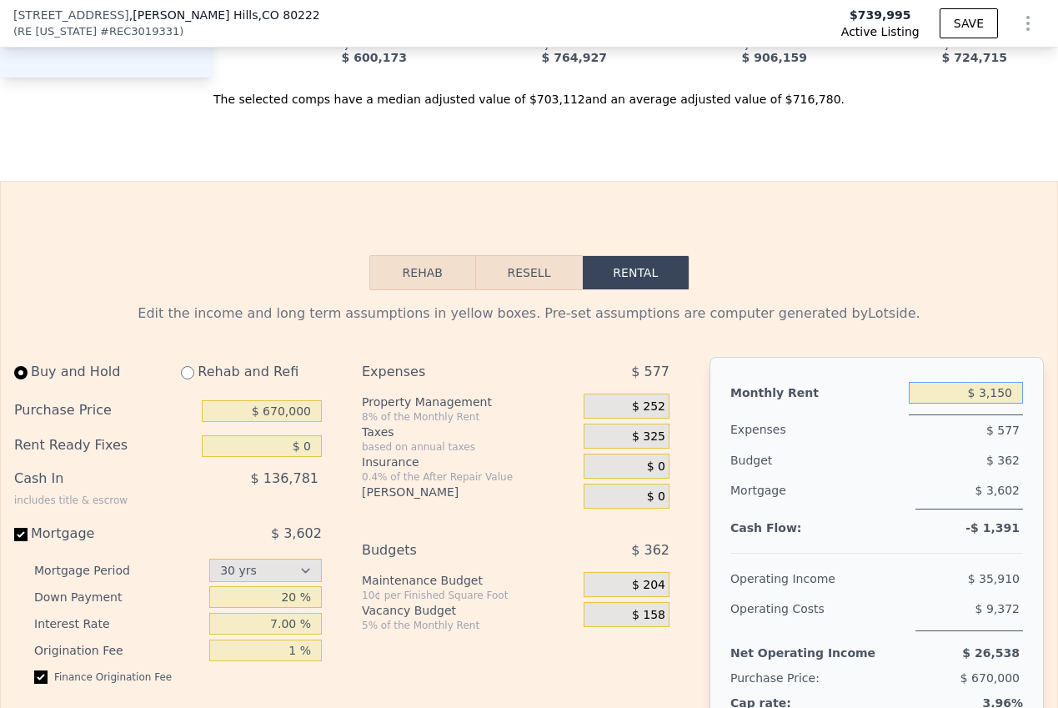
click at [992, 382] on input "$ 3,150" at bounding box center [966, 393] width 114 height 22
